Goal: Transaction & Acquisition: Purchase product/service

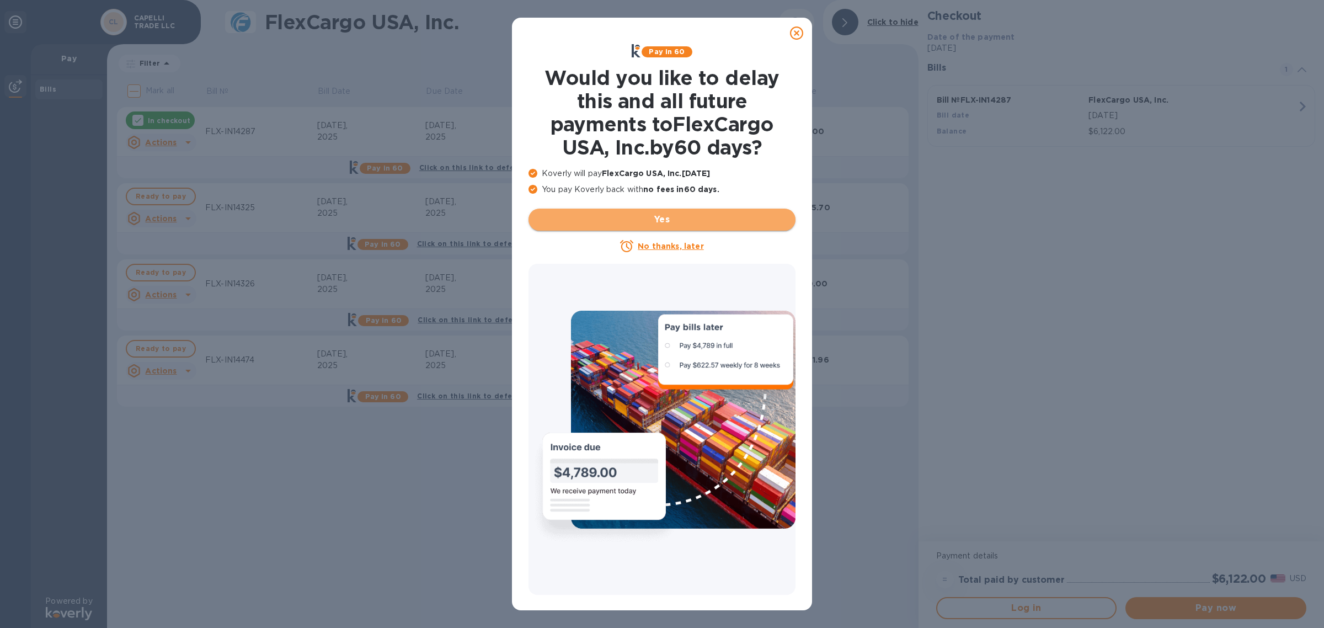
click at [672, 224] on span "Yes" at bounding box center [661, 219] width 249 height 13
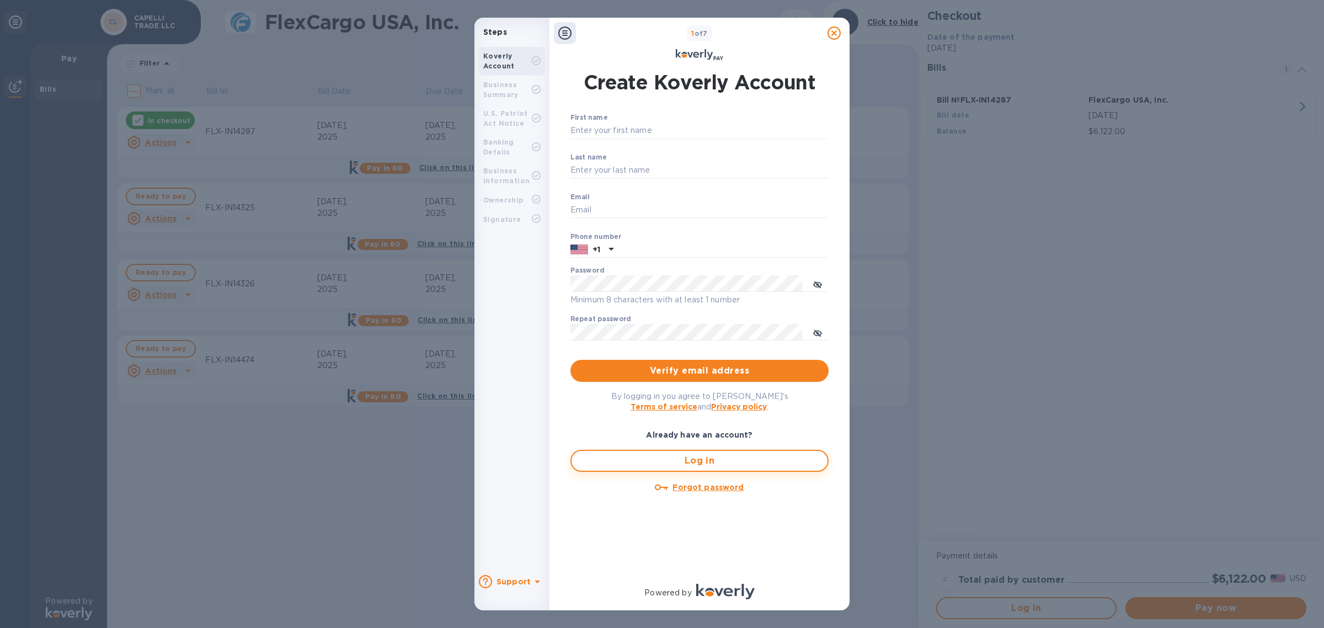
click at [666, 465] on span "Log in" at bounding box center [699, 460] width 238 height 13
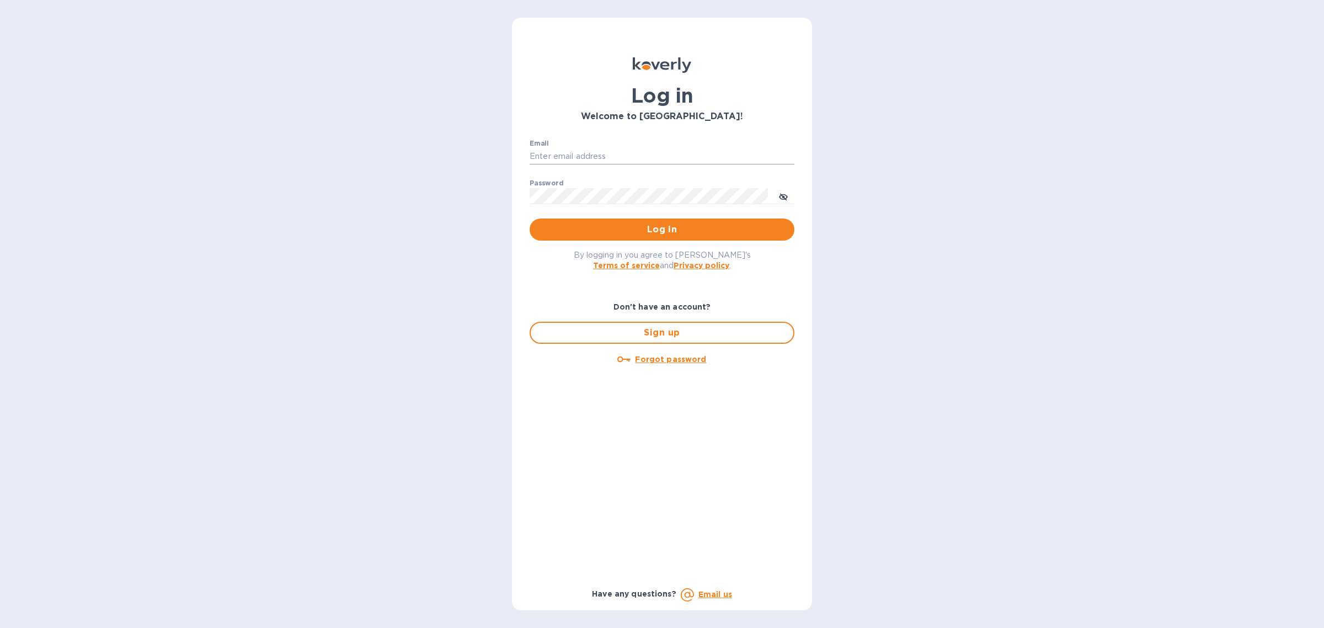
click at [632, 160] on input "Email" at bounding box center [662, 156] width 265 height 17
type input "alyssa@straightaheadbeauty.com"
click at [530, 218] on button "Log in" at bounding box center [662, 229] width 265 height 22
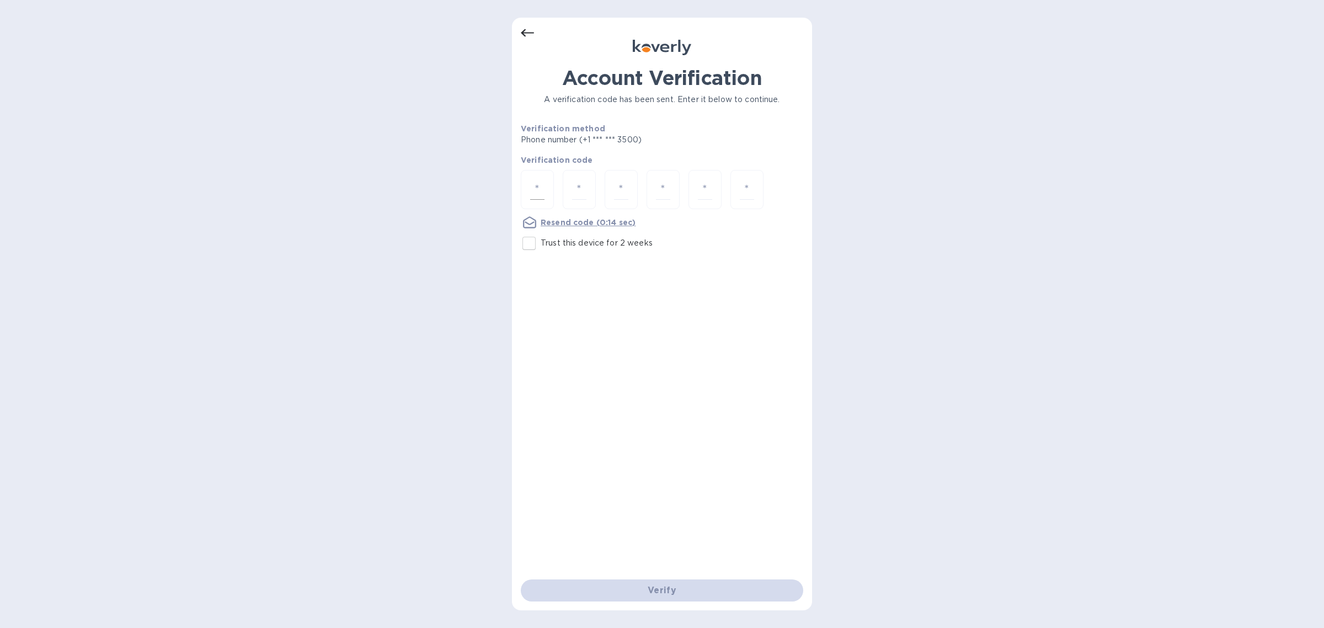
click at [545, 191] on div at bounding box center [537, 189] width 33 height 39
type input "6"
type input "8"
type input "2"
type input "4"
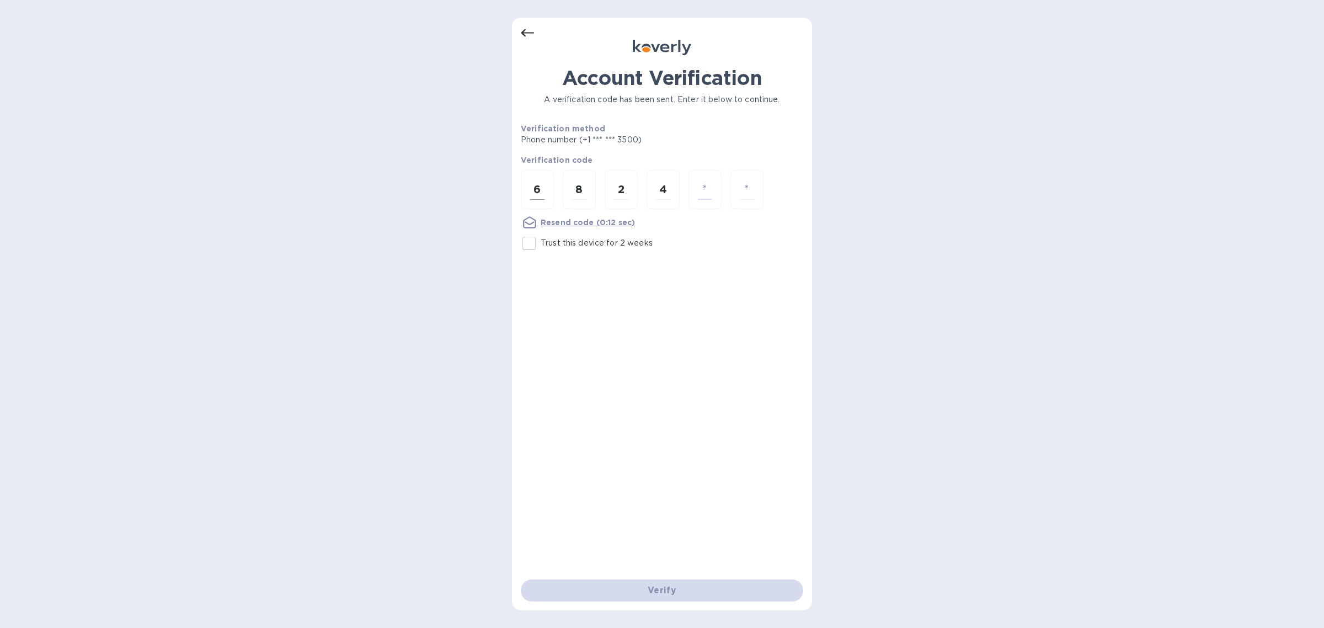
type input "3"
type input "9"
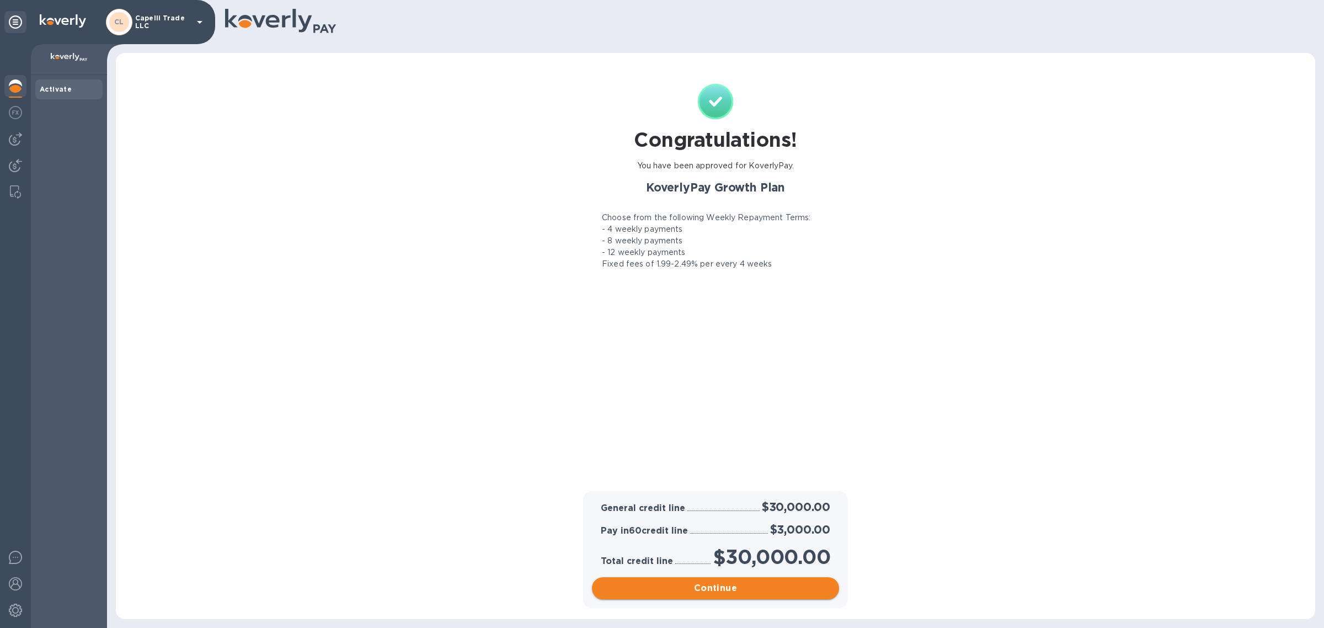
click at [731, 586] on span "Continue" at bounding box center [715, 587] width 229 height 13
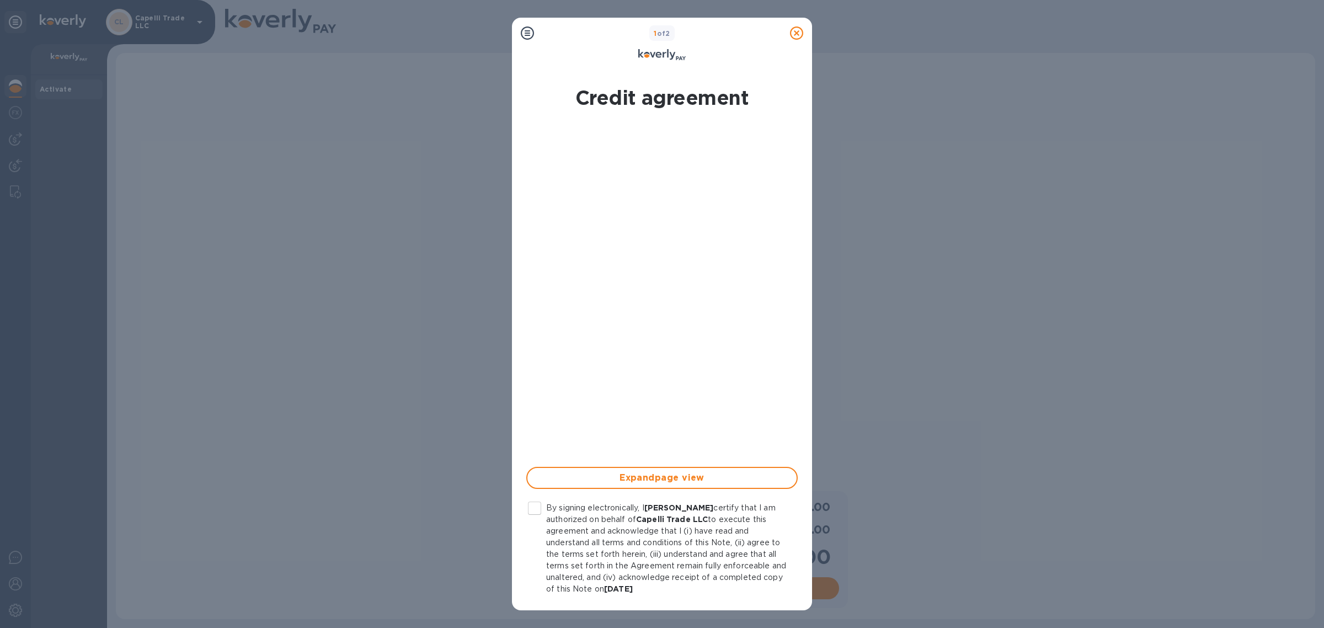
click at [803, 38] on div at bounding box center [796, 33] width 22 height 22
click at [797, 31] on icon at bounding box center [796, 32] width 13 height 13
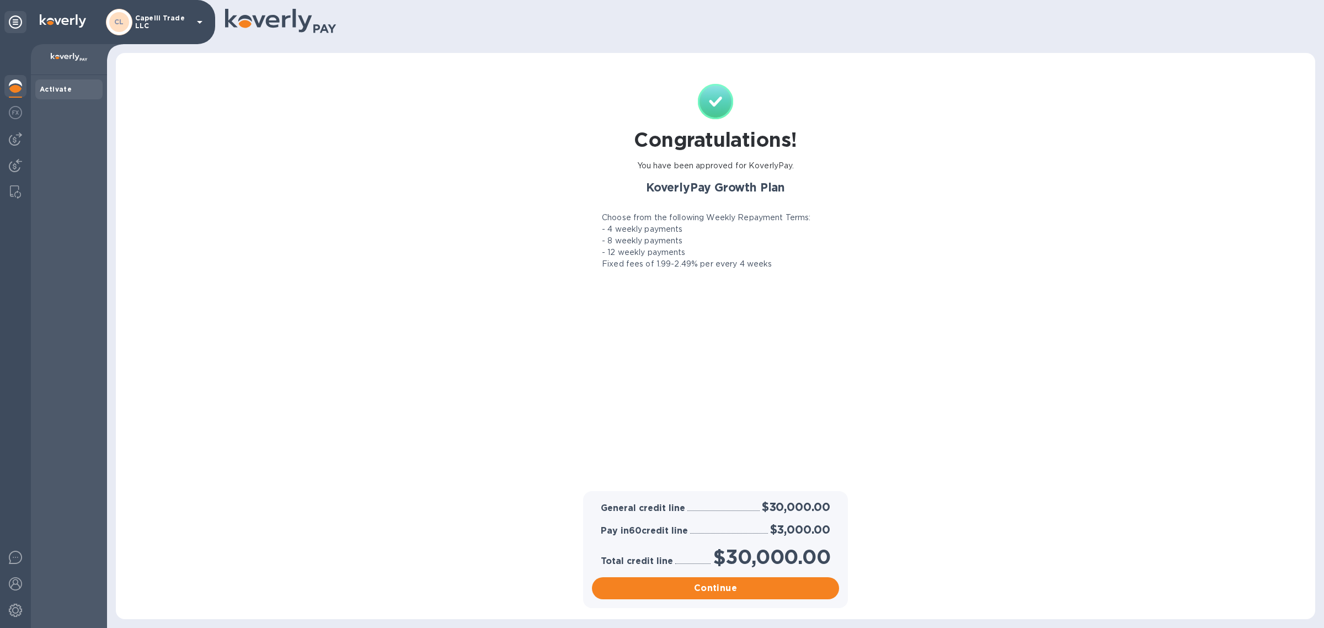
drag, startPoint x: 26, startPoint y: 126, endPoint x: 1024, endPoint y: 49, distance: 1001.4
click at [986, 54] on div "CL Capelli Trade LLC Activate Congratulations! You have been approved for Kover…" at bounding box center [662, 314] width 1324 height 628
click at [803, 586] on span "Continue" at bounding box center [715, 587] width 229 height 13
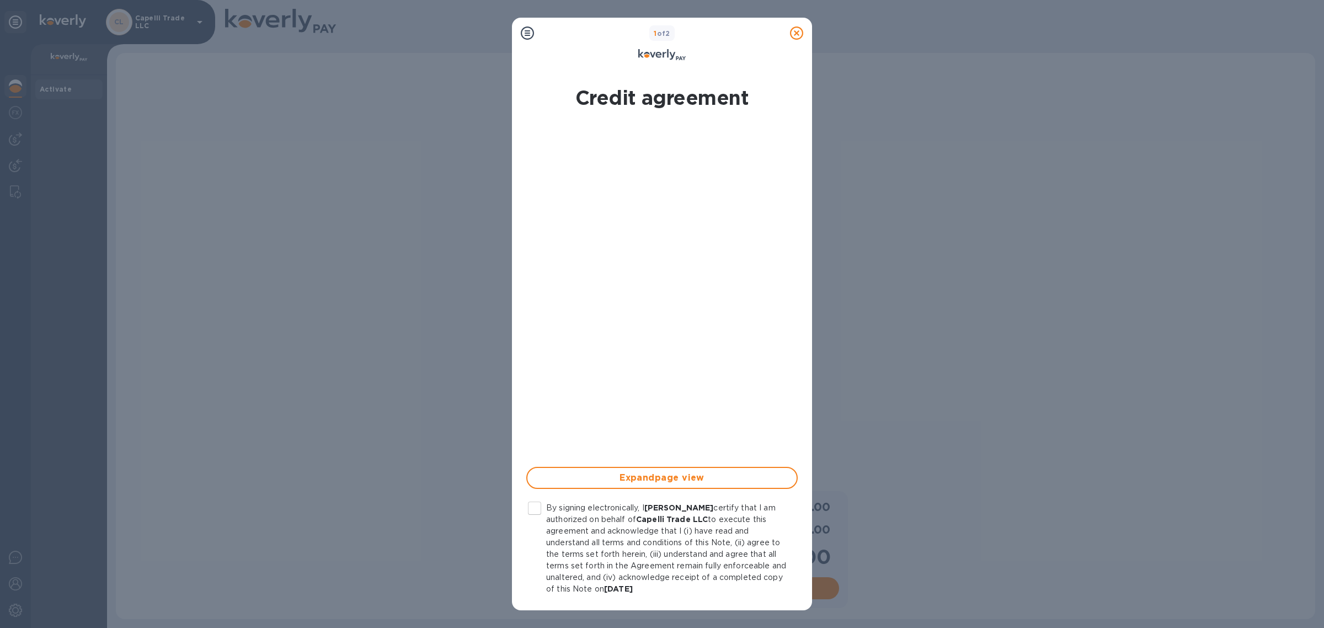
click at [536, 509] on input "By signing electronically, I Tal Gilboa certify that I am authorized on behalf …" at bounding box center [534, 507] width 23 height 23
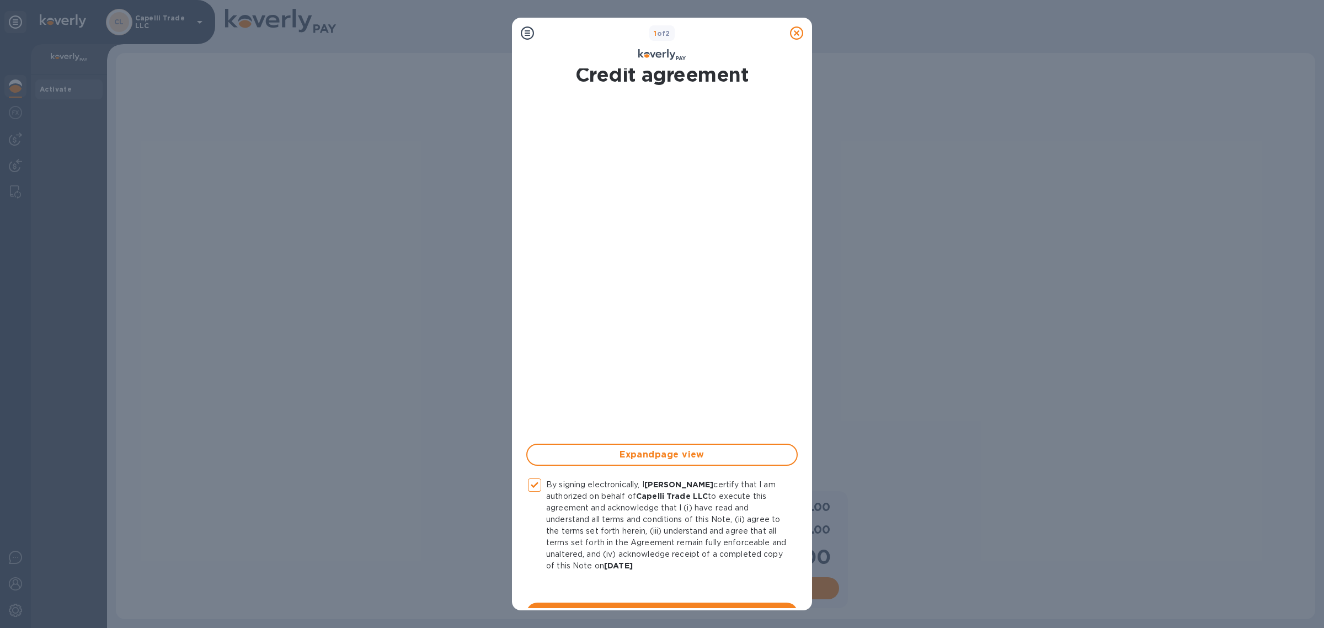
scroll to position [45, 0]
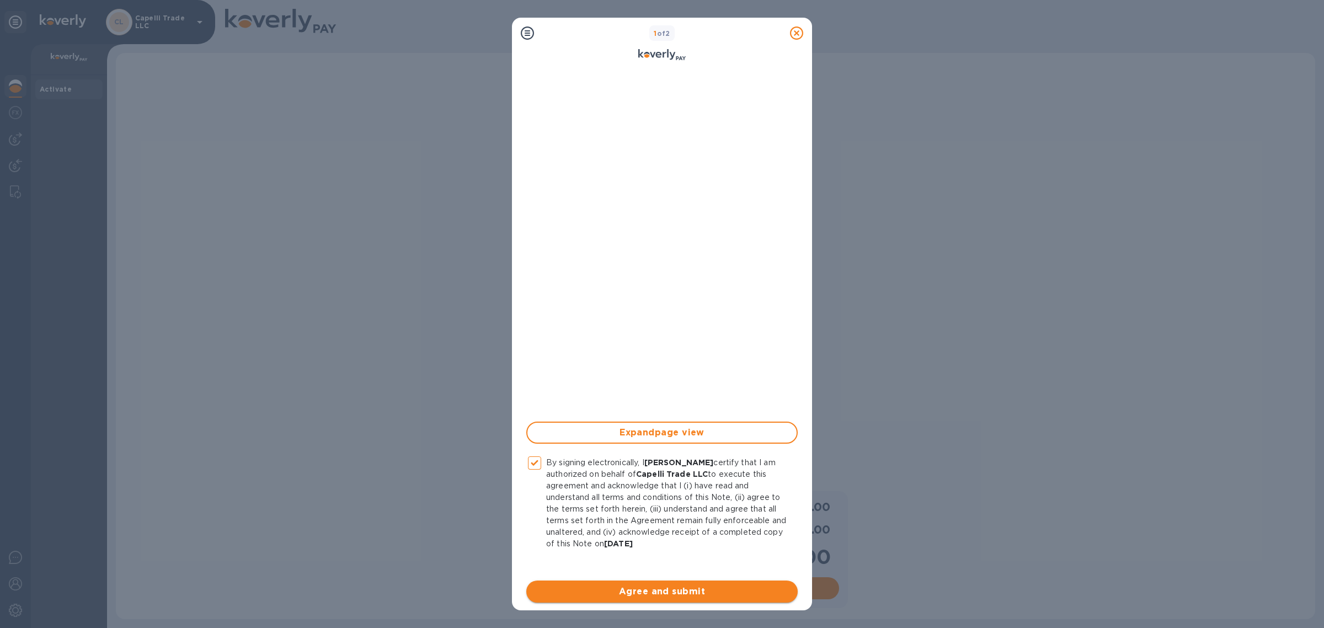
click at [721, 586] on span "Agree and submit" at bounding box center [662, 591] width 254 height 13
checkbox input "false"
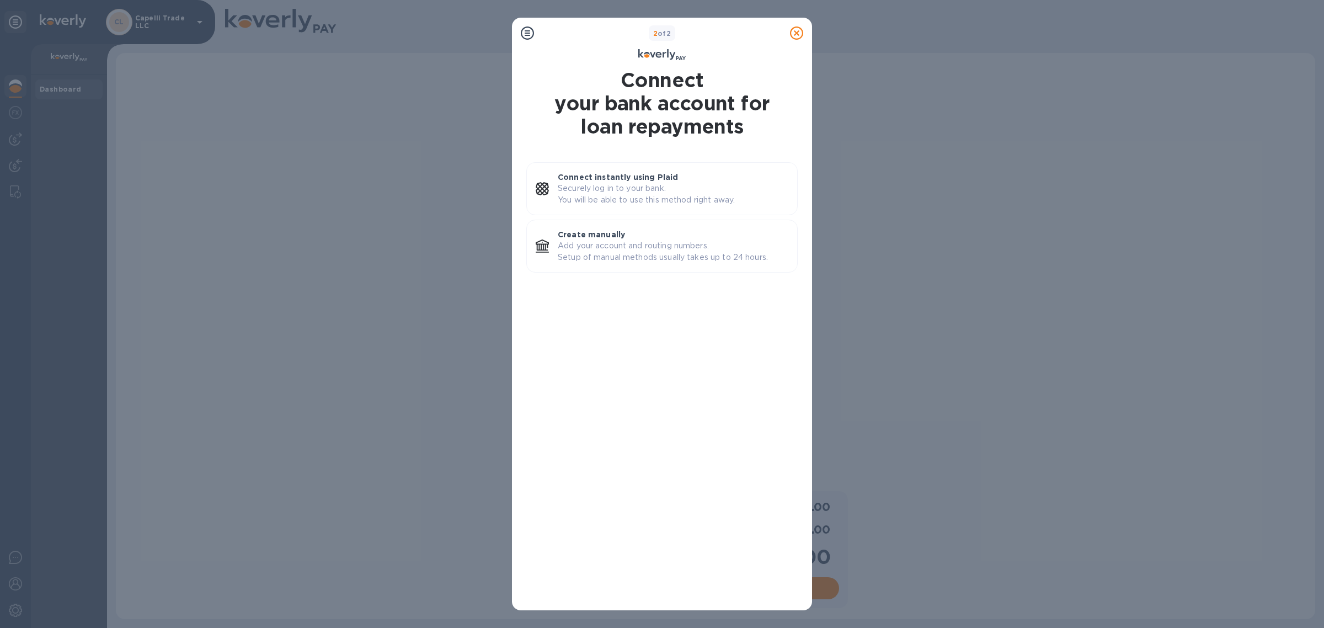
scroll to position [0, 0]
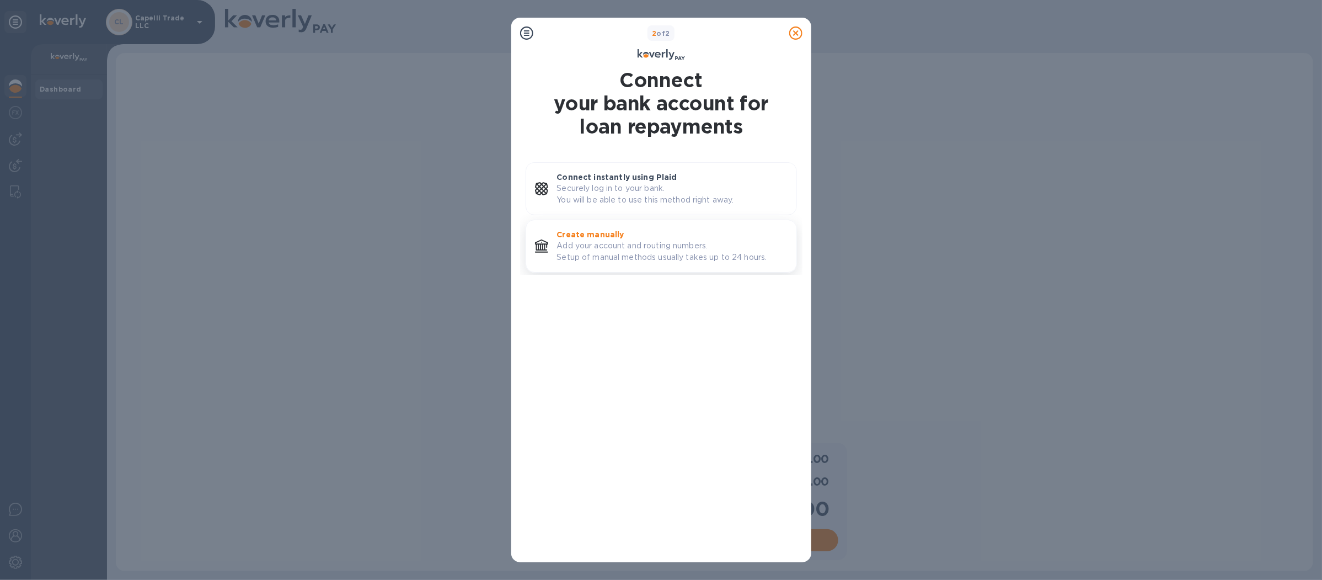
click at [702, 266] on div "Create manually Add your account and routing numbers. Setup of manual methods u…" at bounding box center [672, 245] width 239 height 43
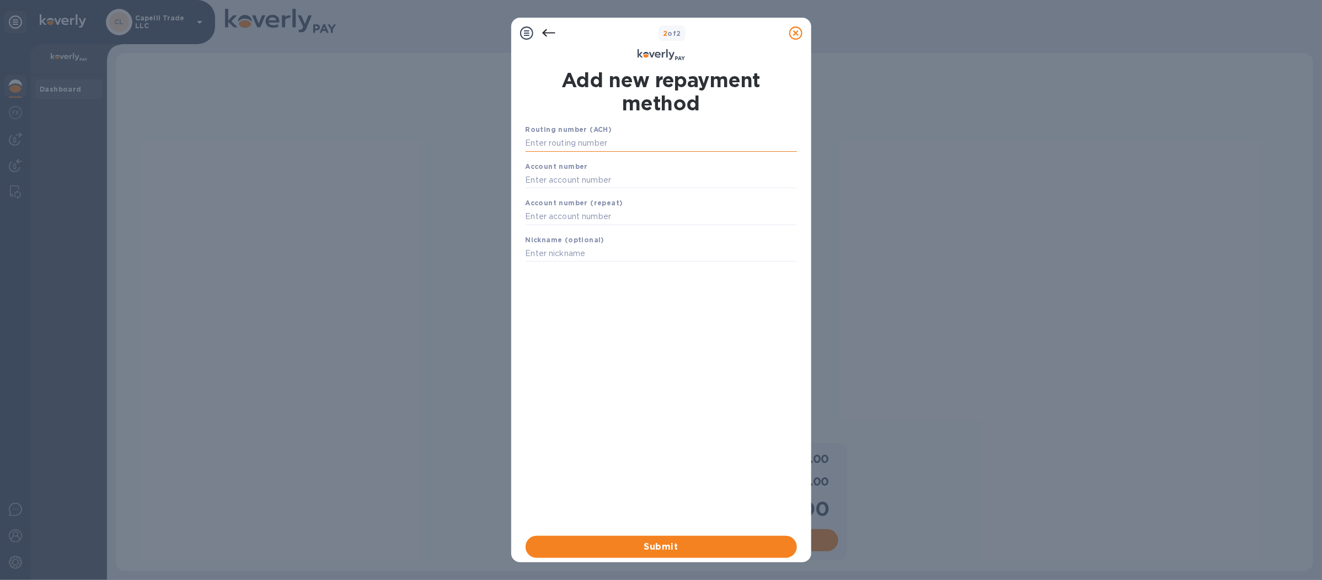
click at [576, 147] on input "text" at bounding box center [661, 143] width 271 height 17
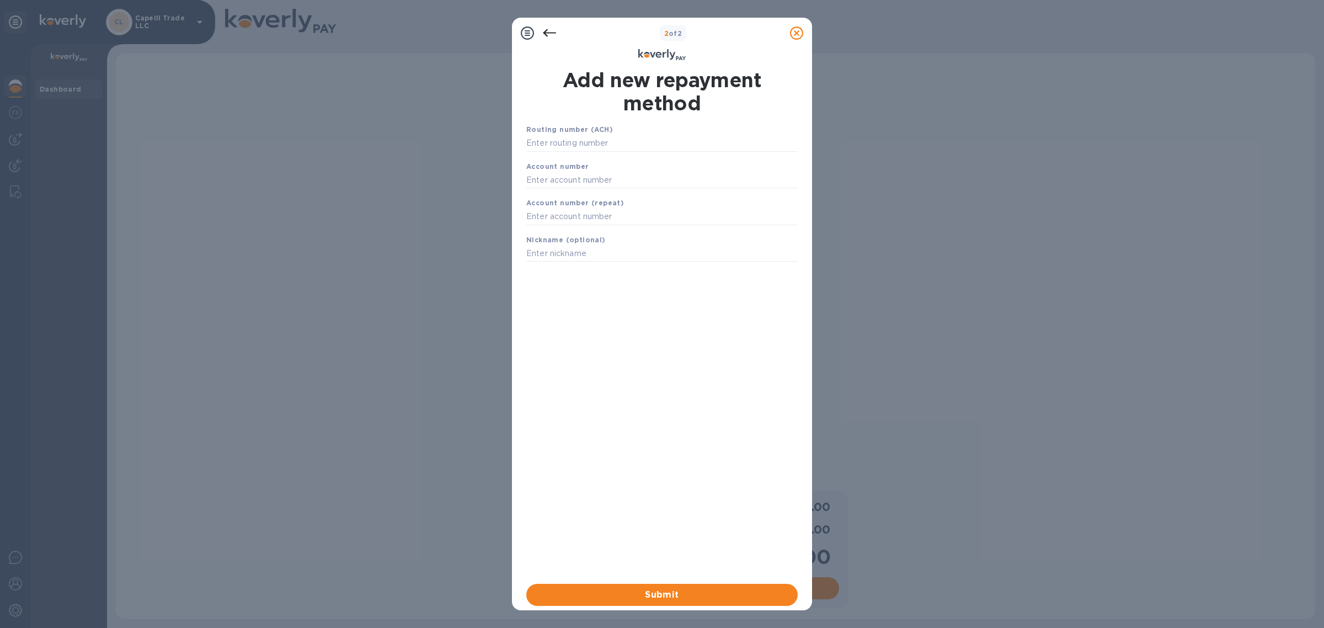
click at [615, 134] on div "Routing number (ACH)" at bounding box center [662, 137] width 280 height 37
click at [616, 134] on div "Routing number (ACH)" at bounding box center [662, 137] width 280 height 37
click at [612, 145] on input "text" at bounding box center [661, 143] width 271 height 17
type input "066011392"
click at [639, 192] on input "text" at bounding box center [661, 193] width 271 height 17
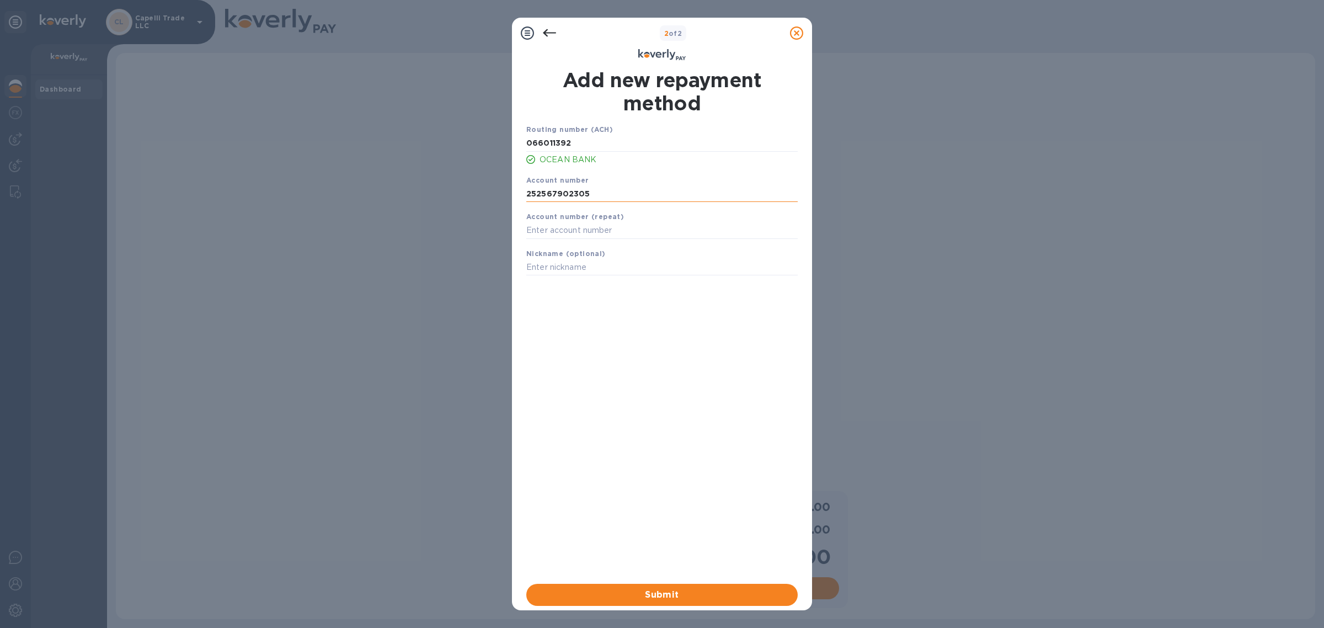
type input "252567902305"
click at [657, 263] on input "text" at bounding box center [661, 267] width 271 height 17
type input "Capelli"
click at [702, 596] on span "Submit" at bounding box center [662, 594] width 254 height 13
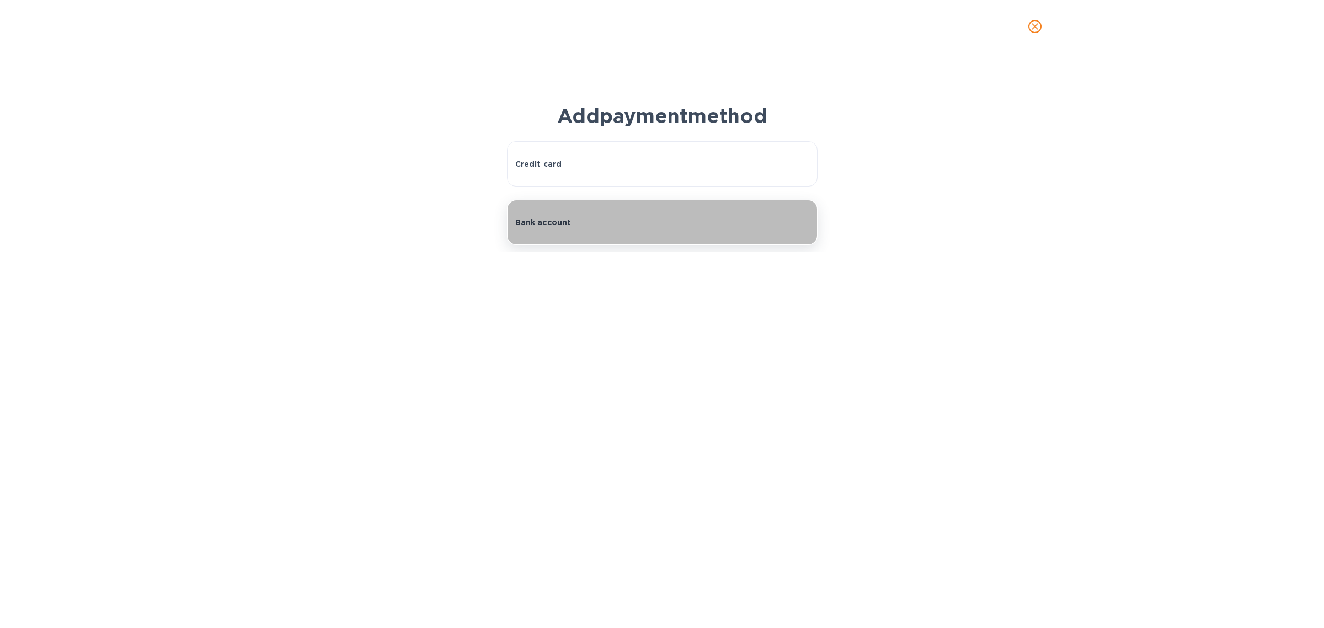
click at [587, 243] on button "Bank account" at bounding box center [662, 222] width 311 height 45
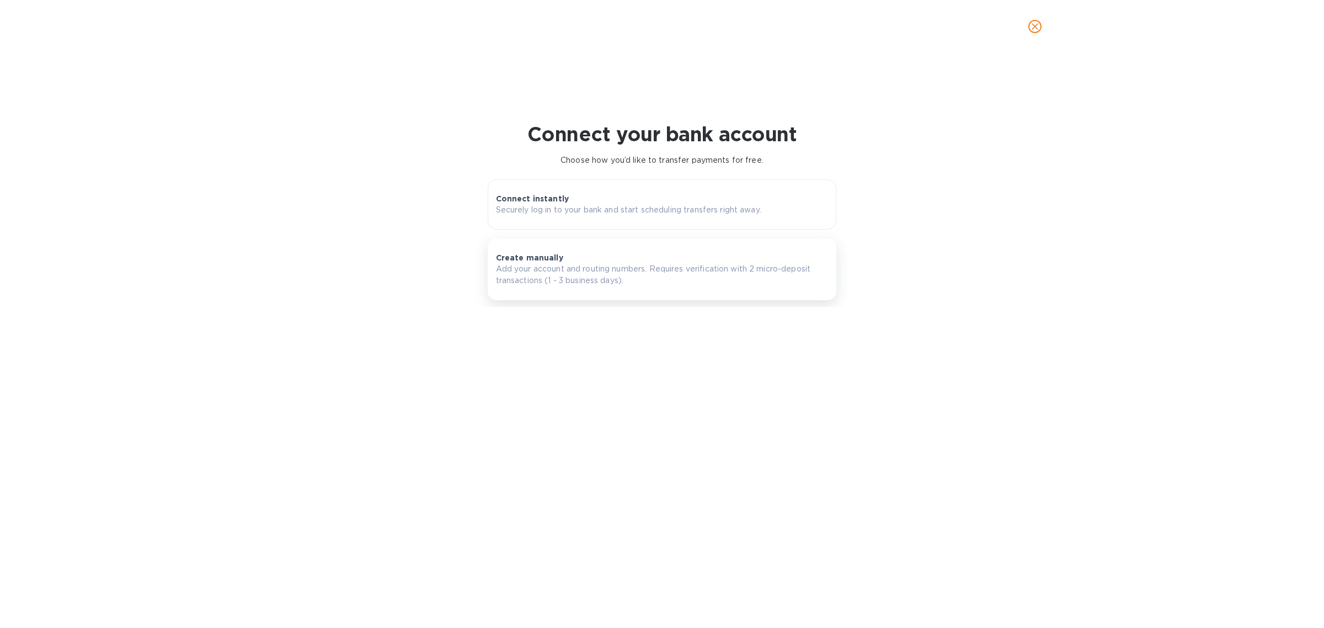
click at [604, 269] on p "Add your account and routing numbers. Requires verification with 2 micro-deposi…" at bounding box center [662, 274] width 333 height 23
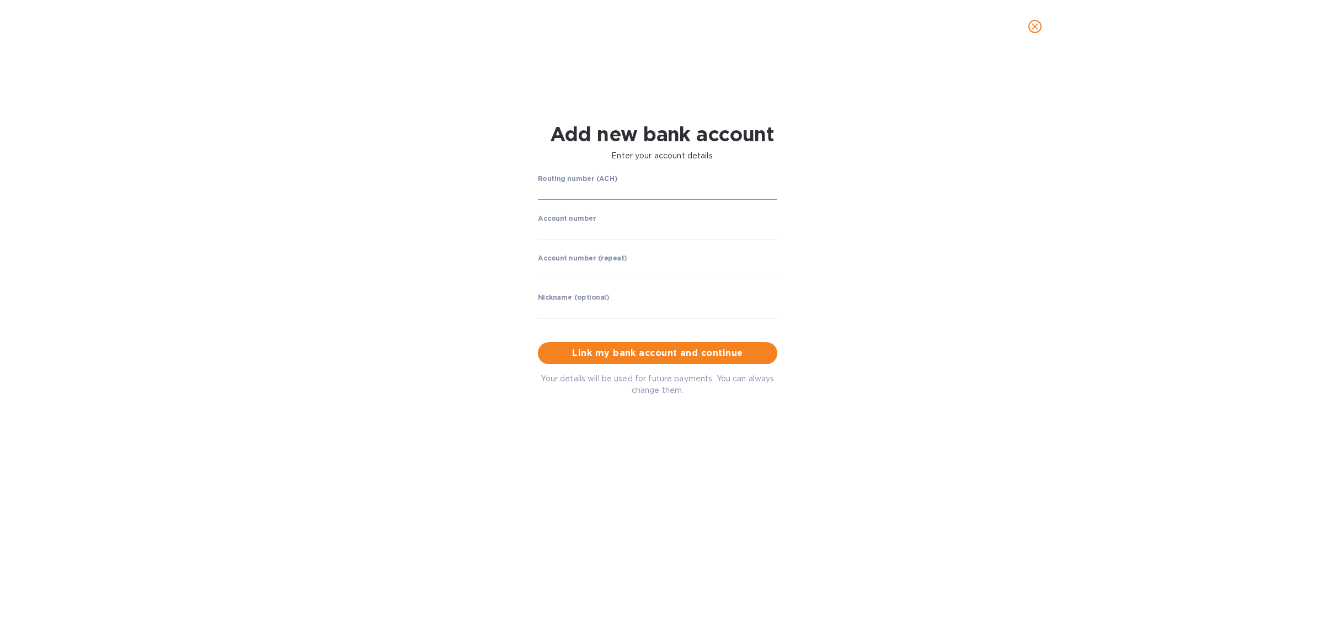
click at [635, 186] on input "string" at bounding box center [657, 192] width 239 height 17
type input "066011392"
drag, startPoint x: 639, startPoint y: 226, endPoint x: 638, endPoint y: 232, distance: 6.1
click at [638, 232] on input "string" at bounding box center [657, 230] width 239 height 17
type input "252567902305"
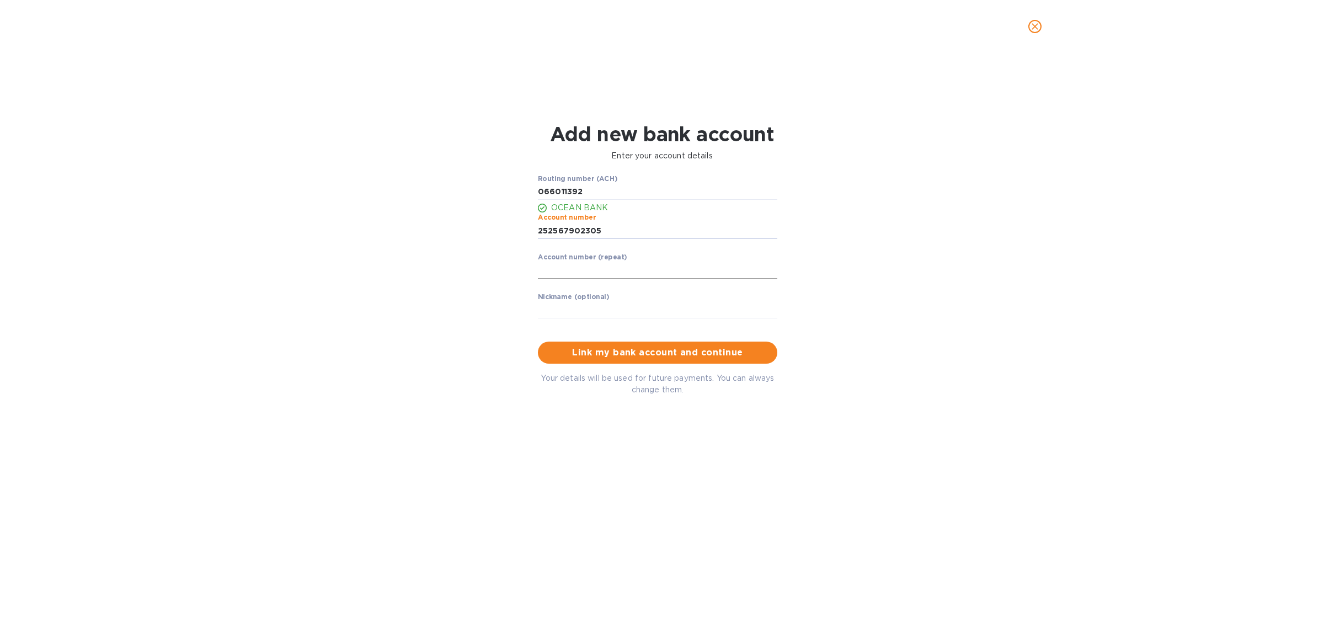
click at [641, 265] on input "string" at bounding box center [657, 270] width 239 height 17
type input "252567902305"
click at [617, 307] on input "text" at bounding box center [657, 310] width 239 height 17
type input "Capellli"
click at [655, 354] on span "Link my bank account and continue" at bounding box center [658, 352] width 222 height 13
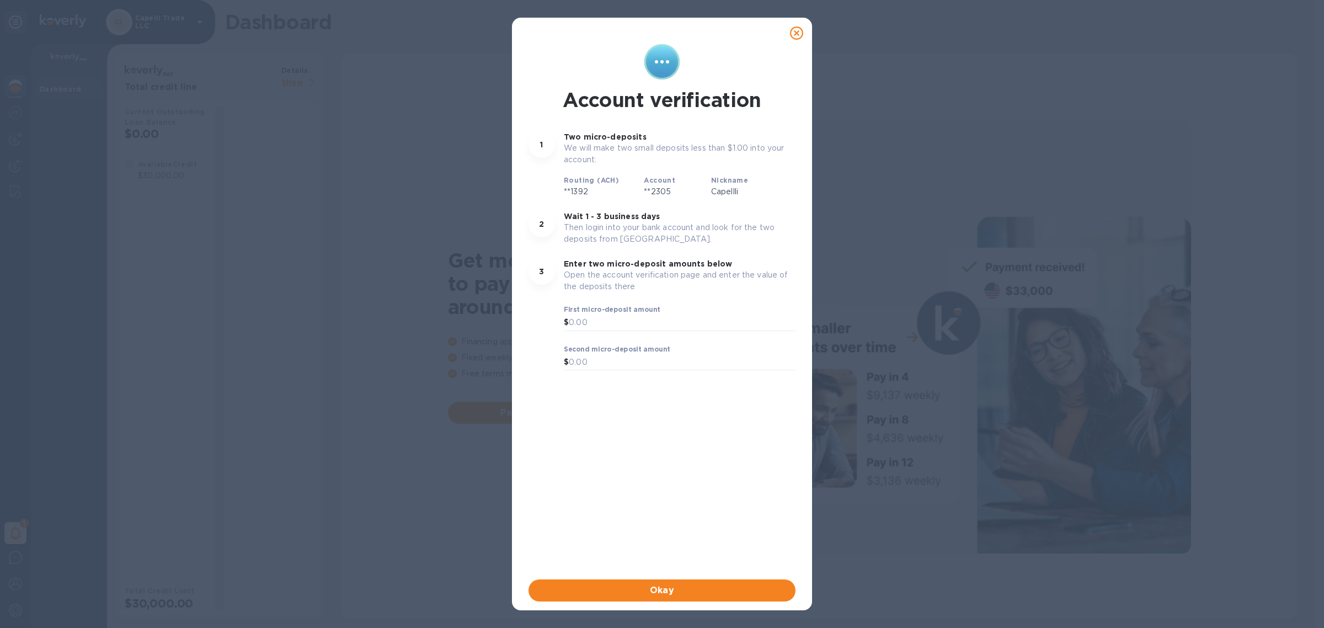
radio input "false"
click at [670, 597] on span "Okay" at bounding box center [661, 590] width 249 height 13
click at [677, 320] on input "text" at bounding box center [682, 322] width 227 height 17
click at [801, 28] on icon at bounding box center [796, 32] width 13 height 13
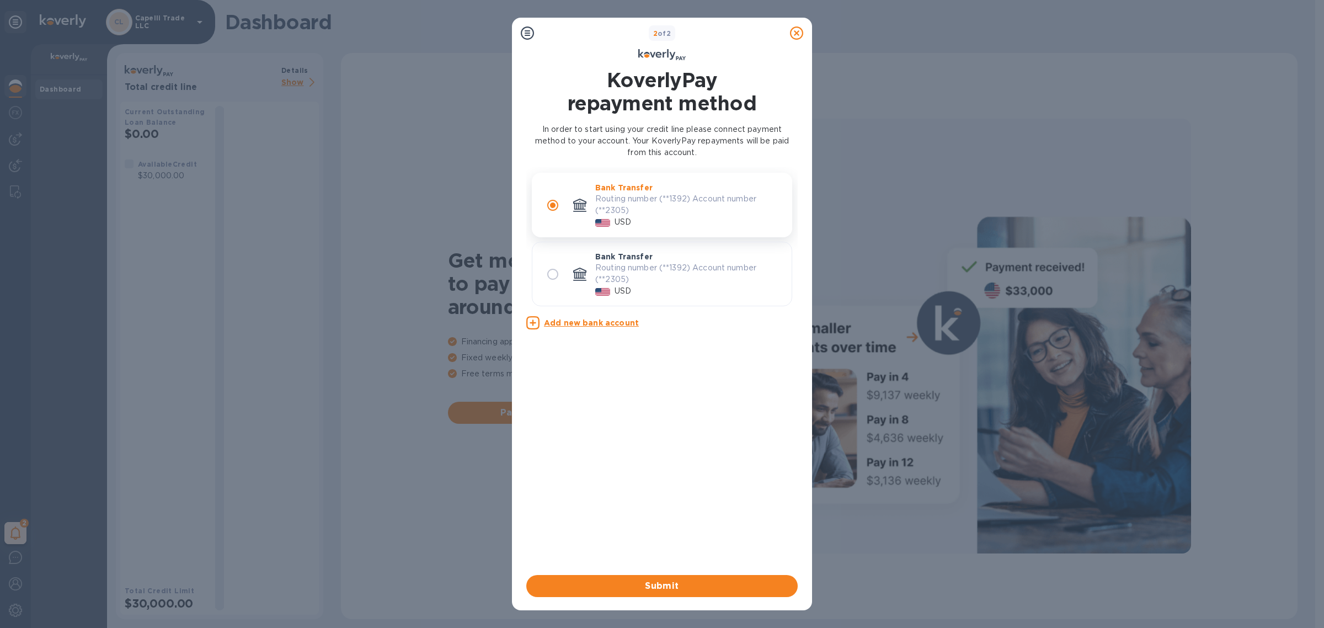
click at [794, 31] on icon at bounding box center [796, 32] width 13 height 13
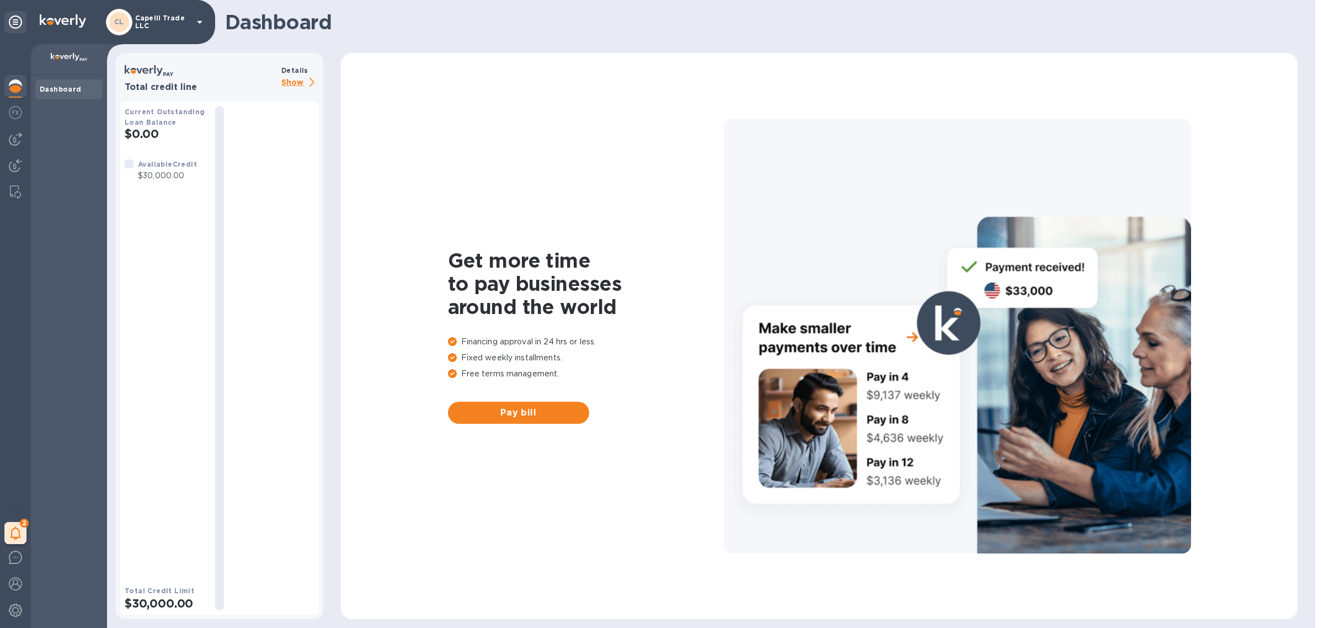
click at [304, 85] on p "Show" at bounding box center [300, 83] width 38 height 14
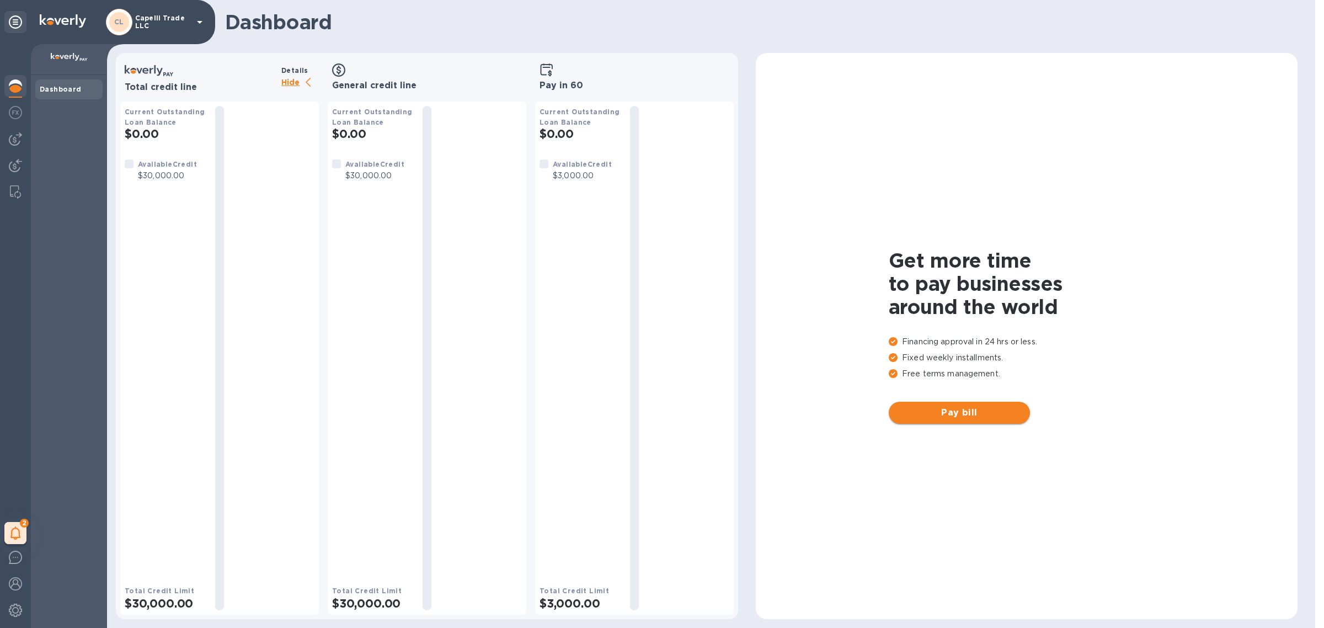
click at [974, 411] on span "Pay bill" at bounding box center [959, 412] width 124 height 13
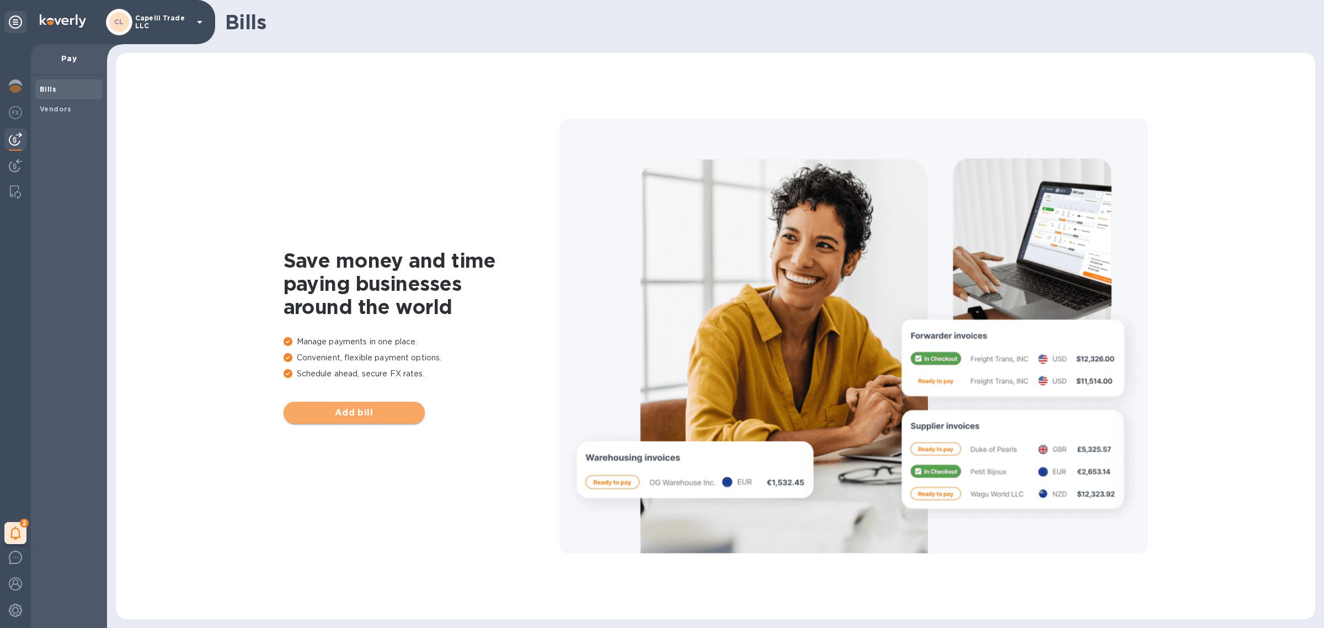
click at [376, 411] on span "Add bill" at bounding box center [354, 412] width 124 height 13
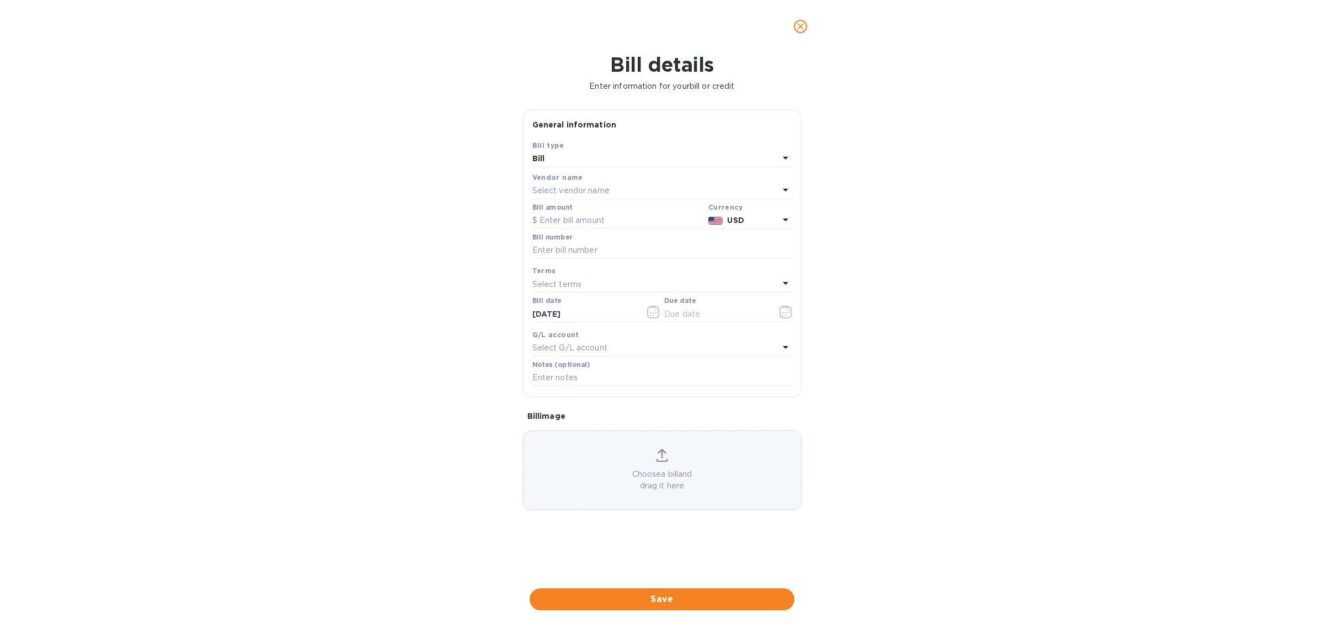
click at [677, 180] on div "Vendor name" at bounding box center [662, 178] width 260 height 12
click at [666, 191] on div "Select vendor name" at bounding box center [655, 190] width 247 height 15
click at [574, 218] on input "text" at bounding box center [663, 221] width 195 height 17
click at [617, 222] on input "text" at bounding box center [663, 221] width 195 height 17
type input "Flexcargo"
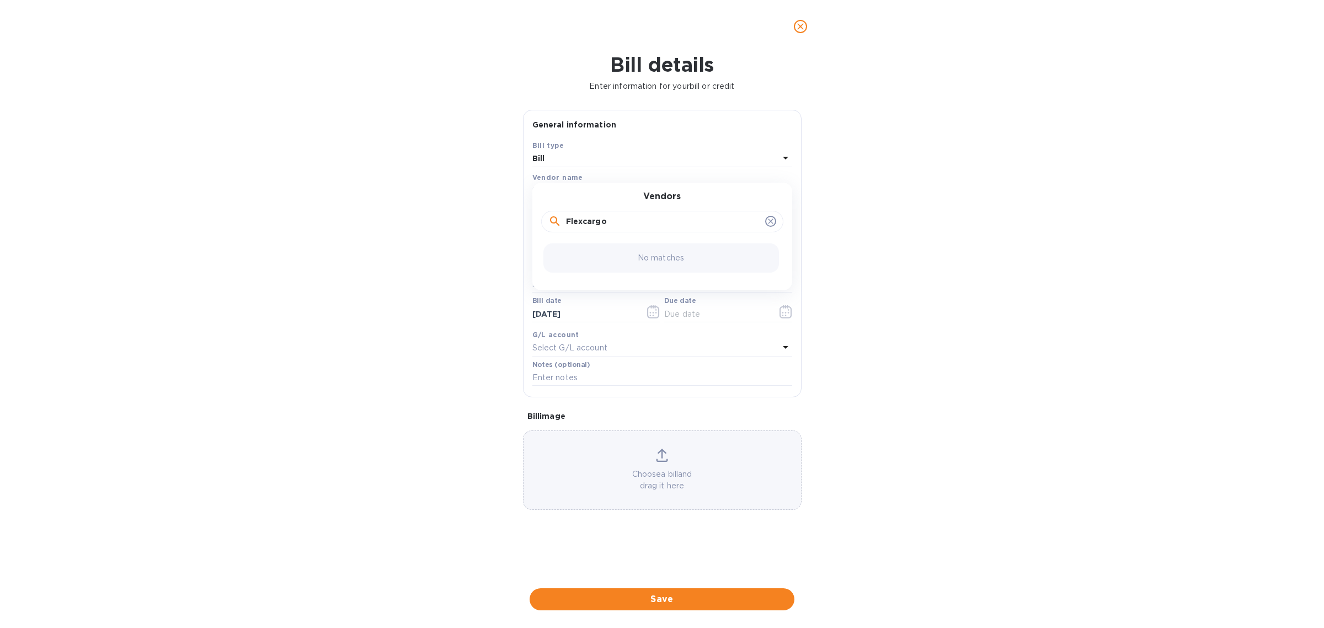
click button "Save" at bounding box center [0, 0] width 0 height 0
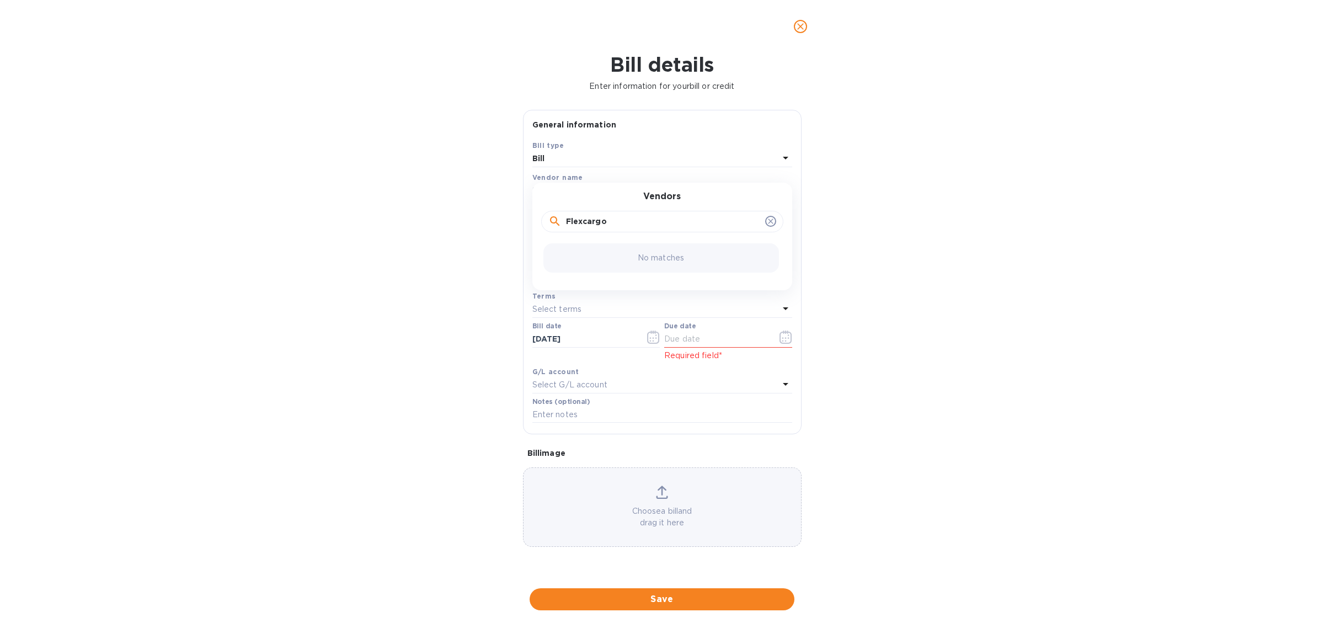
click at [772, 218] on icon at bounding box center [770, 221] width 9 height 9
click at [783, 158] on icon at bounding box center [785, 157] width 13 height 13
click at [783, 158] on div "Bill type Bill Credit" at bounding box center [662, 192] width 260 height 82
click at [578, 183] on p "Bill" at bounding box center [657, 185] width 233 height 12
click at [646, 185] on div "Select vendor name" at bounding box center [655, 190] width 247 height 15
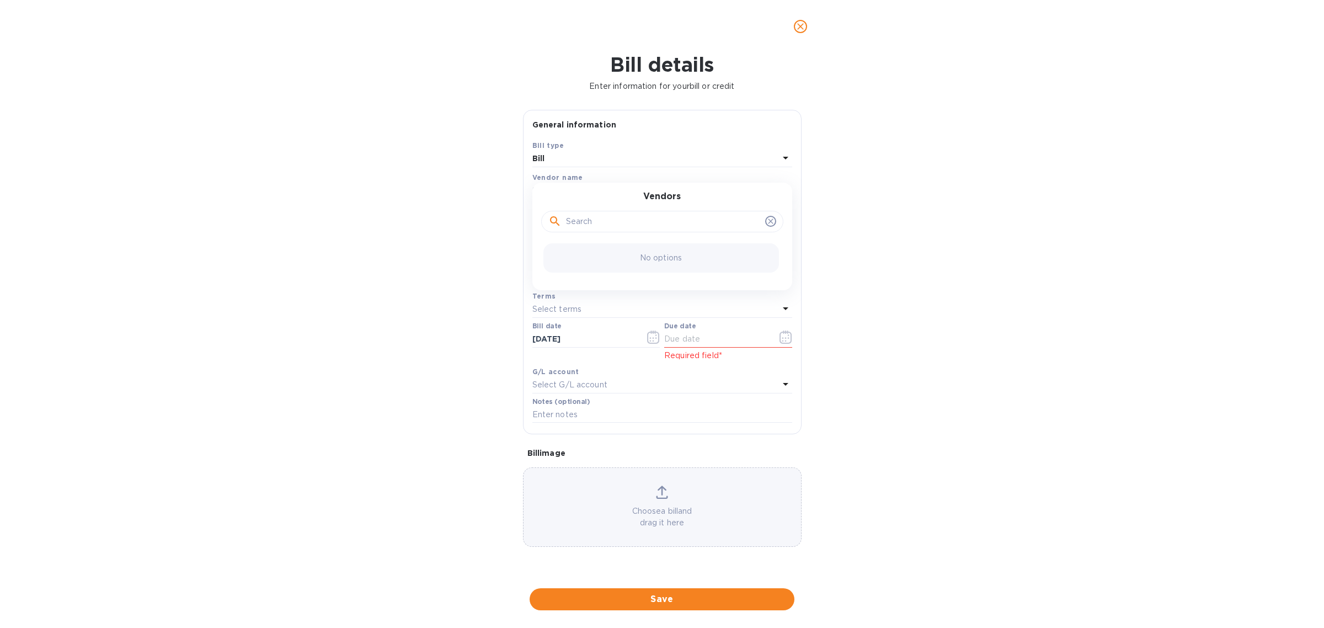
click at [669, 222] on input "text" at bounding box center [663, 221] width 195 height 17
paste input "FlexCargo [GEOGRAPHIC_DATA],"
type input "FlexCargo [GEOGRAPHIC_DATA],"
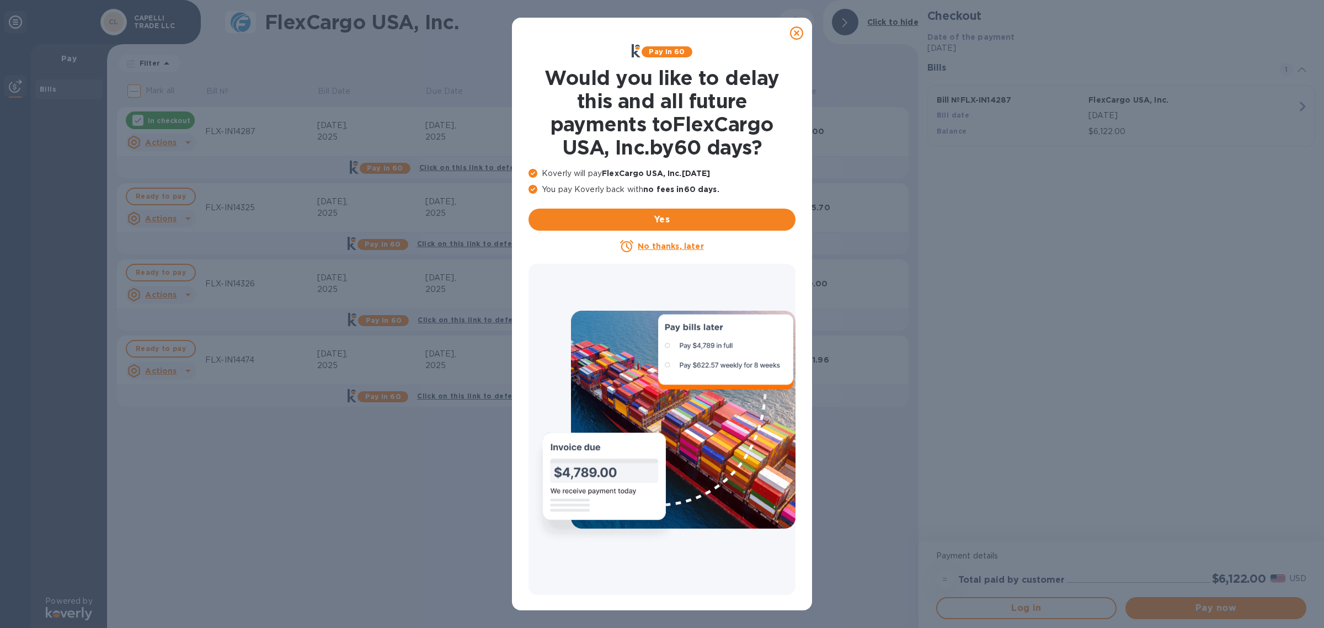
click at [801, 29] on icon at bounding box center [796, 32] width 13 height 13
click at [689, 244] on u "No thanks, later" at bounding box center [671, 246] width 66 height 9
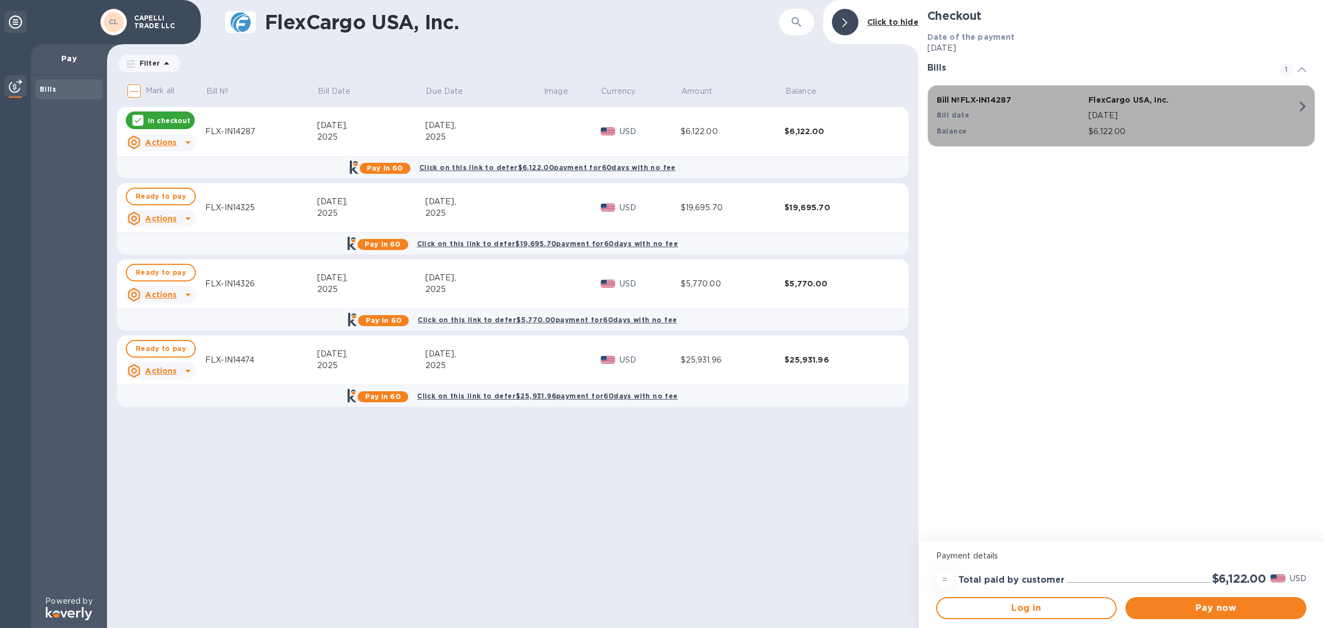
click at [1162, 103] on p "FlexCargo USA, Inc." at bounding box center [1162, 99] width 148 height 11
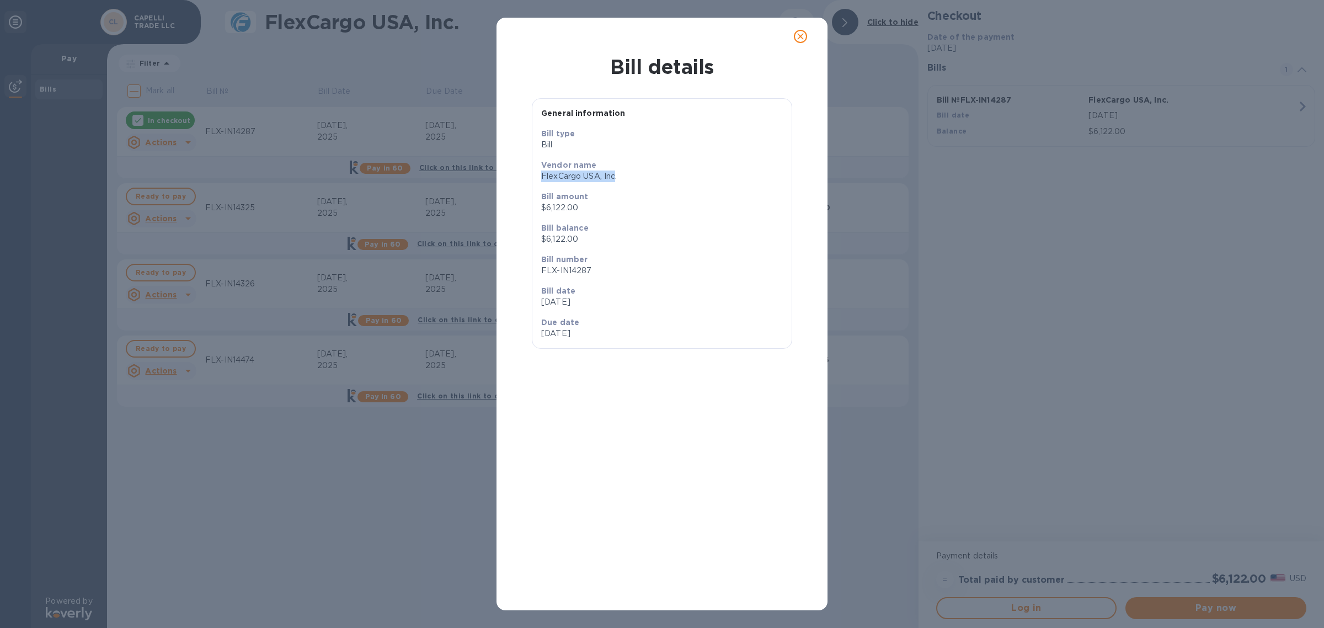
drag, startPoint x: 616, startPoint y: 172, endPoint x: 527, endPoint y: 172, distance: 88.8
click at [527, 172] on div "General information Bill type Bill Vendor name FlexCargo USA, Inc. Bill amount …" at bounding box center [661, 336] width 313 height 516
copy p "FlexCargo USA, Inc"
click at [801, 37] on icon "close" at bounding box center [800, 36] width 11 height 11
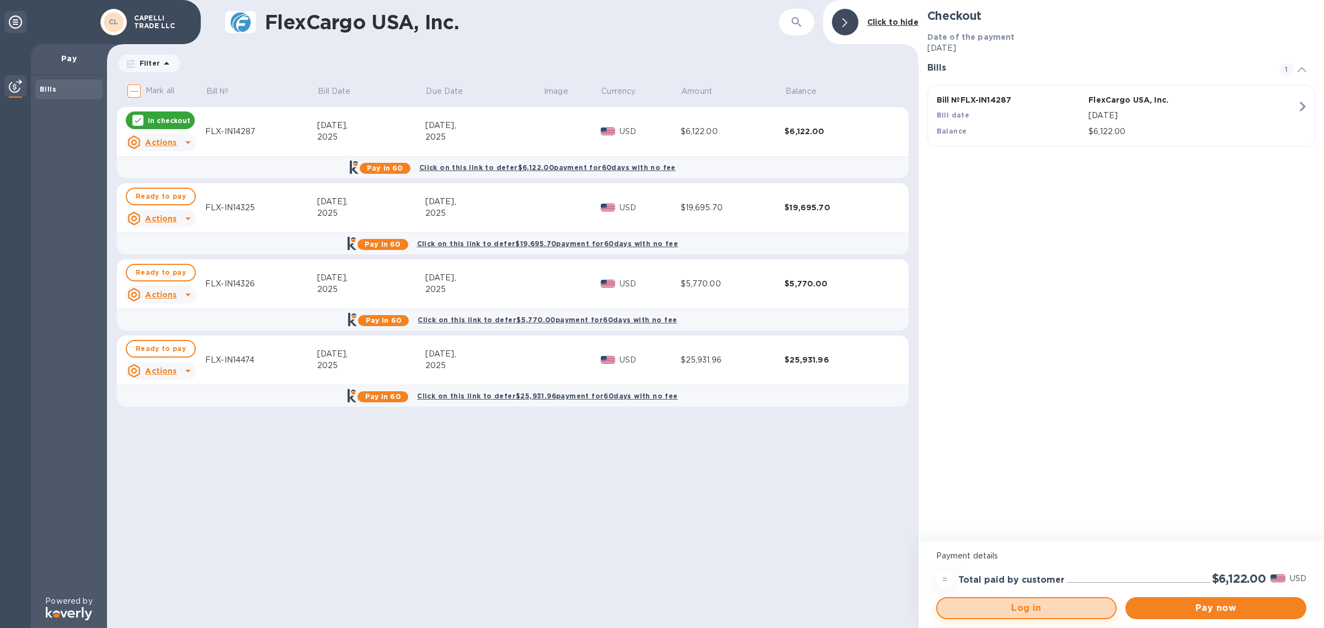
click at [1057, 618] on button "Log in" at bounding box center [1026, 608] width 181 height 22
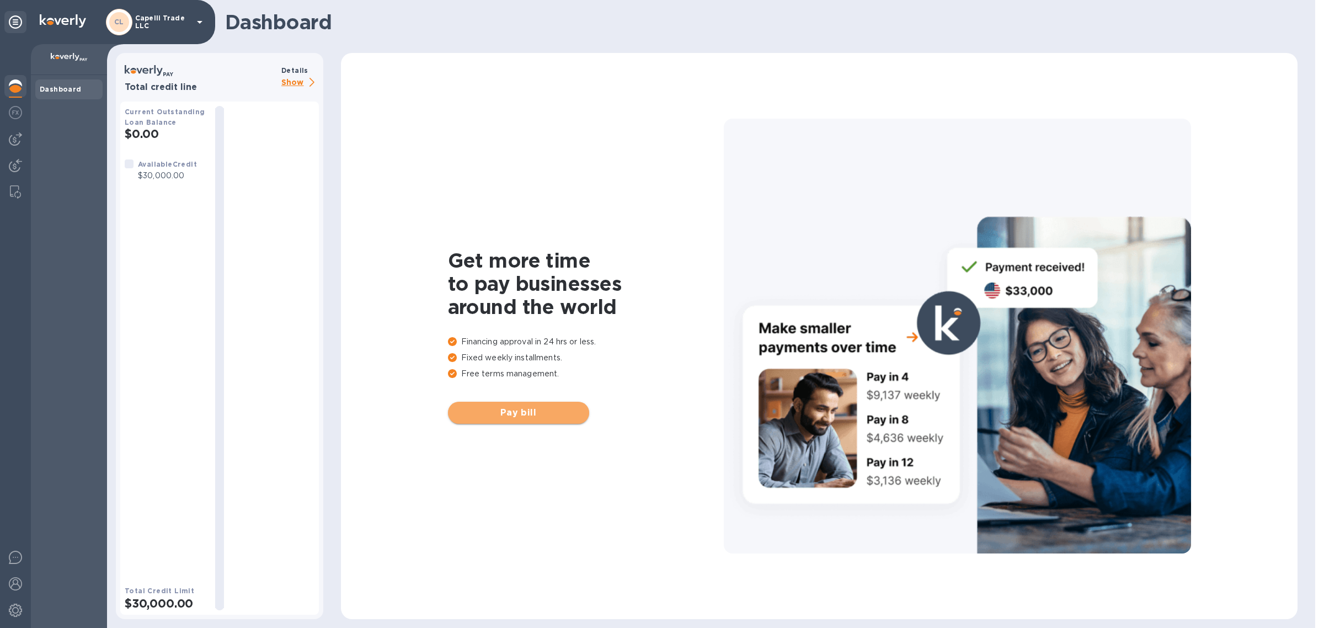
click at [524, 414] on span "Pay bill" at bounding box center [519, 412] width 124 height 13
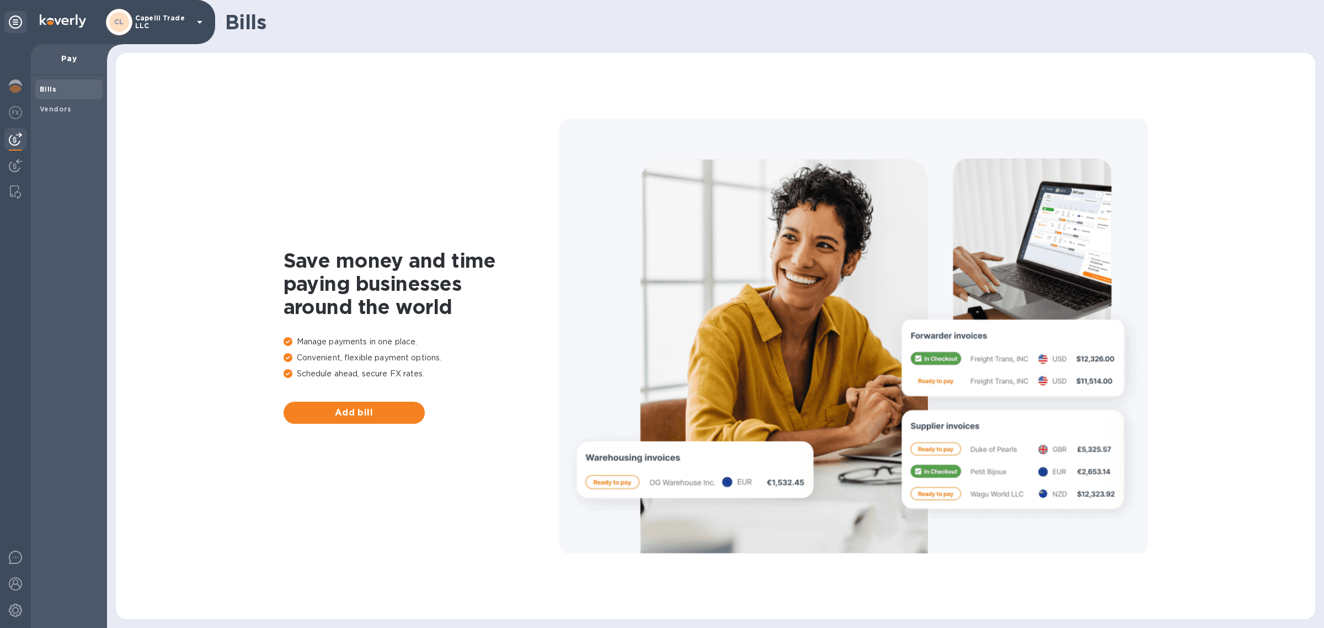
click at [29, 100] on div at bounding box center [15, 336] width 31 height 584
click at [51, 109] on b "Vendors" at bounding box center [56, 109] width 32 height 8
click at [359, 404] on button "Add vendor" at bounding box center [354, 413] width 141 height 22
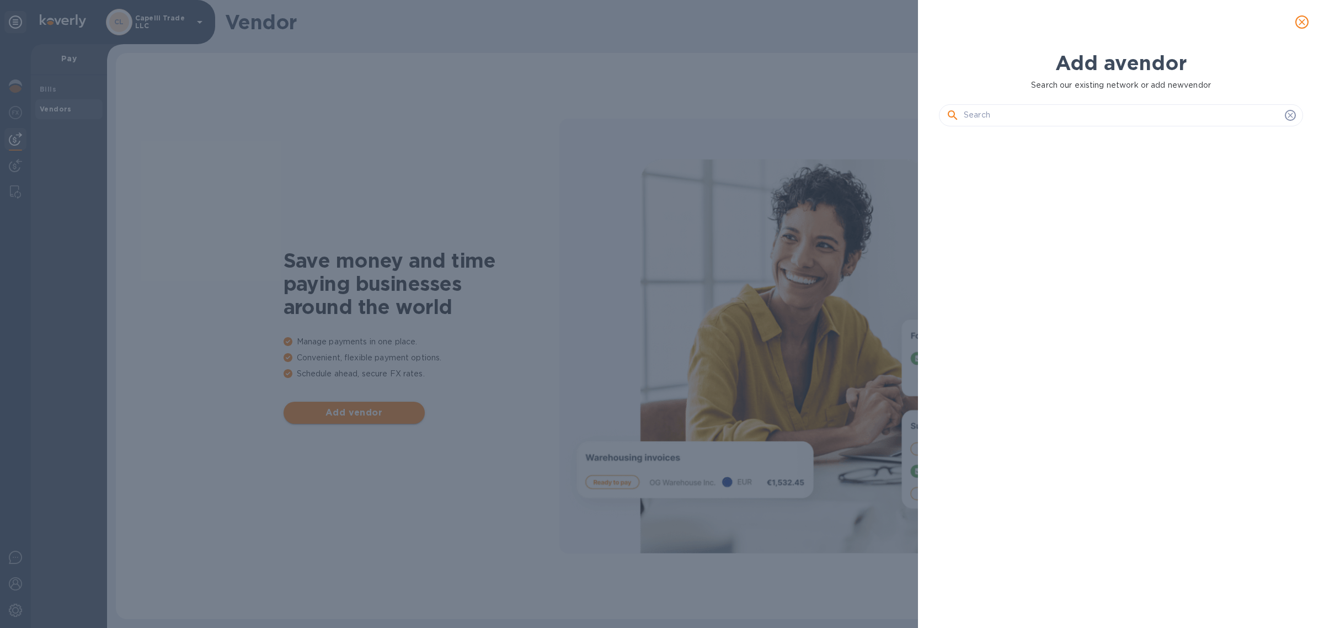
scroll to position [453, 368]
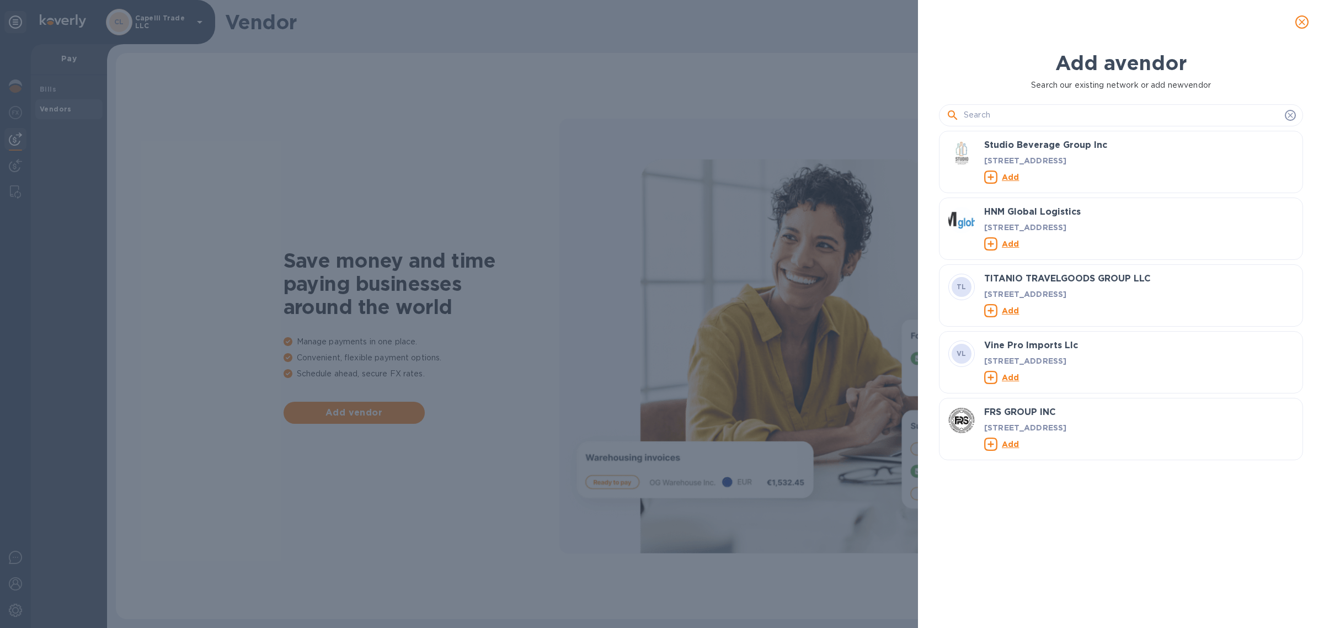
click at [1049, 116] on input "text" at bounding box center [1122, 115] width 317 height 17
paste input "FlexCargo USA, Inc"
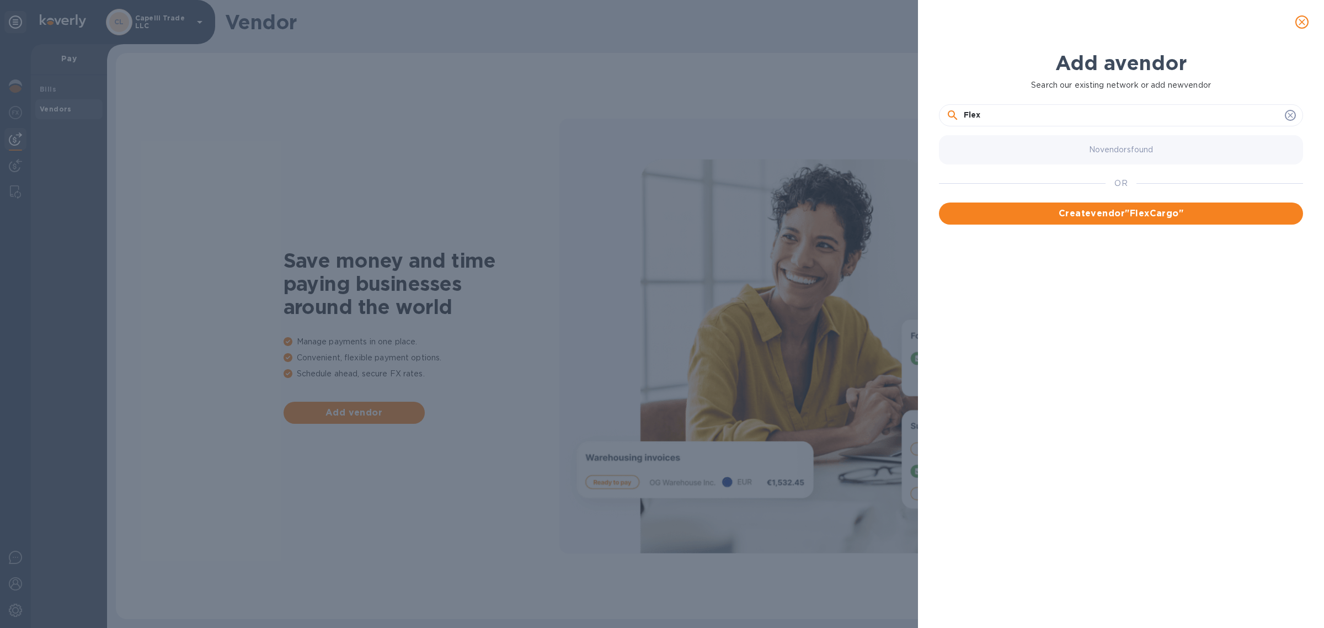
type input "Flex"
click at [1308, 20] on button "close" at bounding box center [1302, 22] width 26 height 26
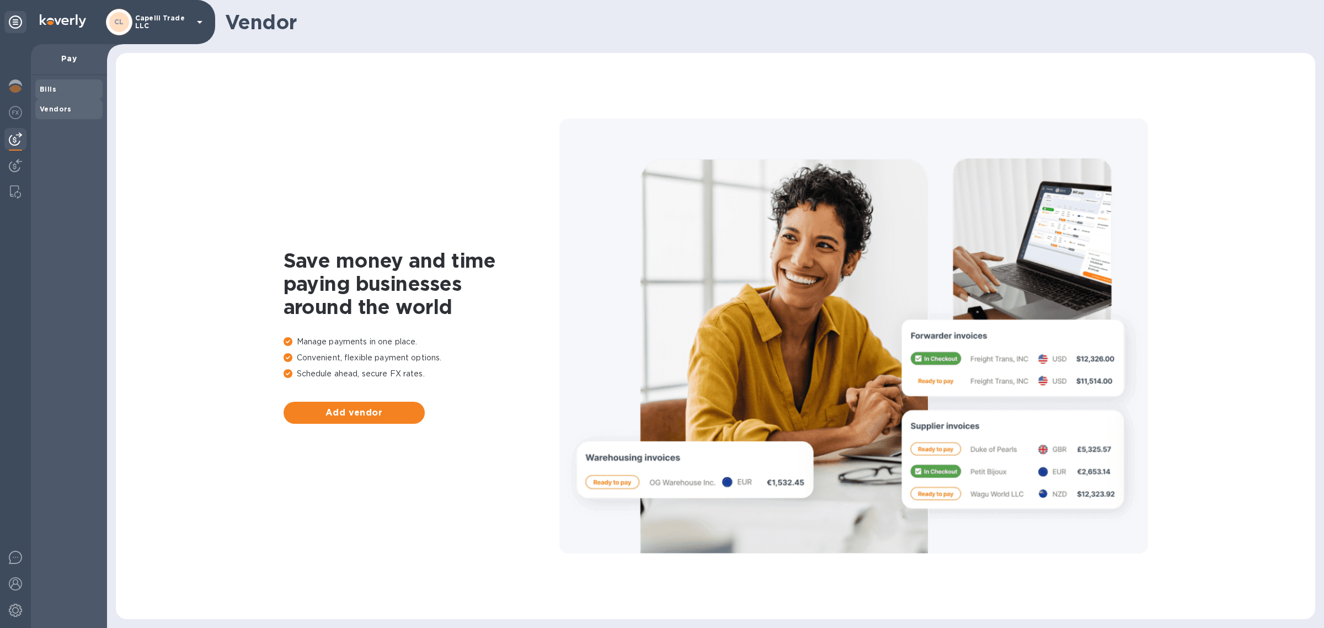
click at [62, 89] on span "Bills" at bounding box center [69, 89] width 58 height 11
click at [354, 411] on span "Add bill" at bounding box center [354, 412] width 124 height 13
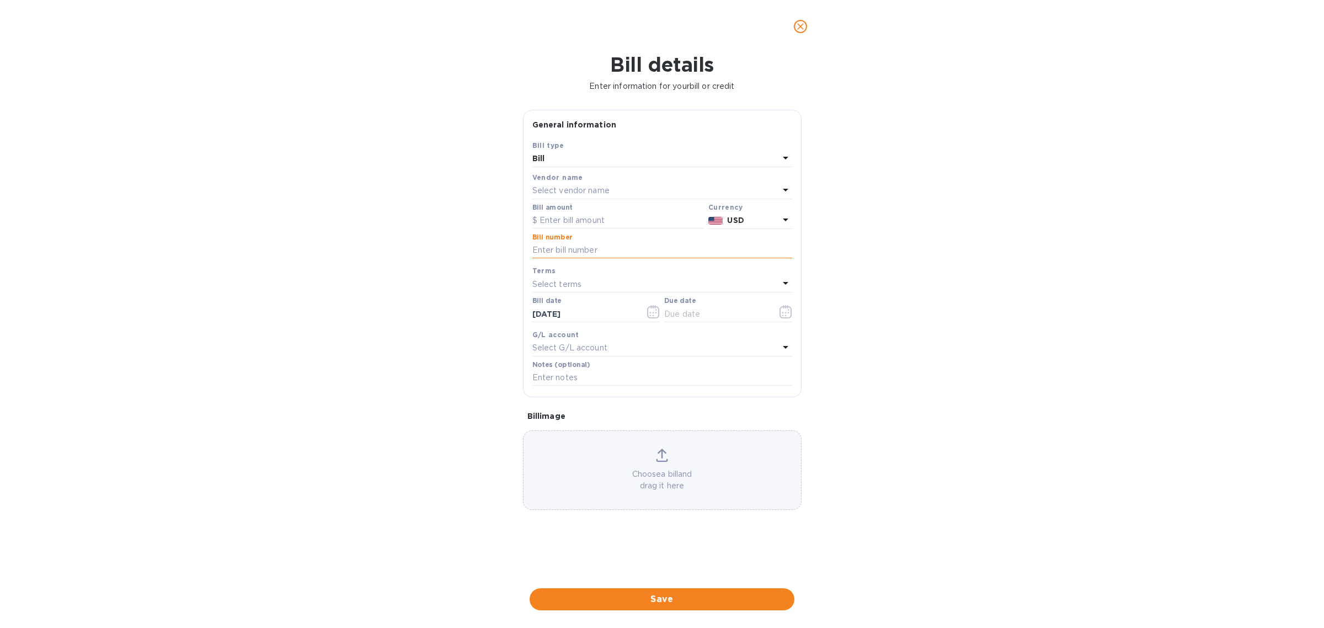
paste input "FLX-IN14325"
type input "FLX-IN14325"
click button "Save" at bounding box center [0, 0] width 0 height 0
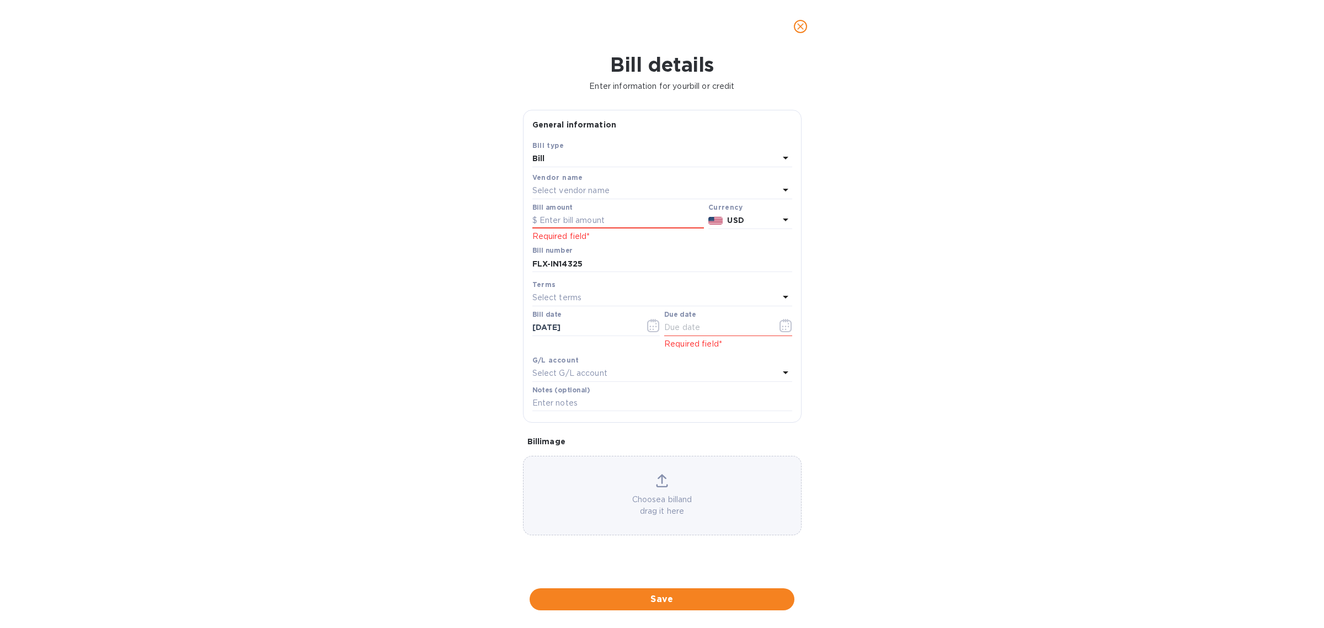
click at [671, 301] on div "Select terms" at bounding box center [655, 297] width 247 height 15
click at [655, 384] on p "NET 60" at bounding box center [657, 381] width 233 height 12
type input "11/23/2025"
click at [621, 368] on div "Select G/L account" at bounding box center [655, 373] width 247 height 15
click at [621, 368] on div "Accounts No options" at bounding box center [662, 419] width 260 height 108
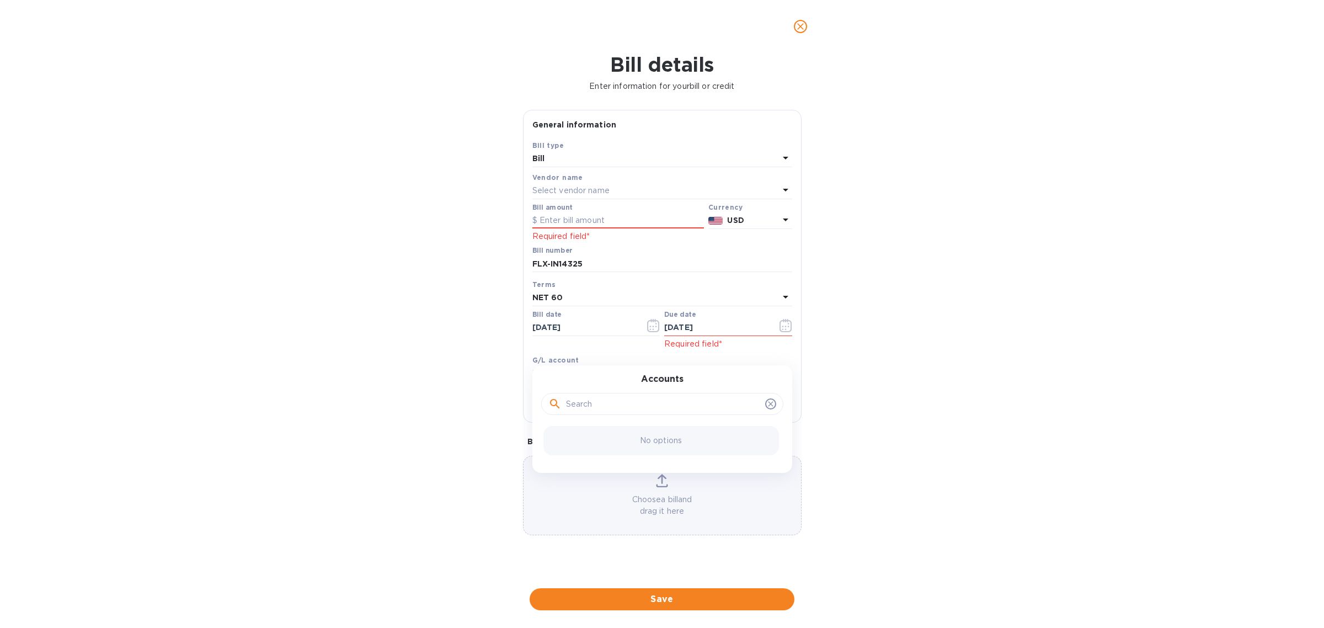
click at [870, 341] on div "Bill details Enter information for your bill or credit General information Save…" at bounding box center [662, 340] width 1324 height 575
paste input "19,695.70"
click at [978, 301] on div "Bill details Enter information for your bill or credit General information Save…" at bounding box center [662, 340] width 1324 height 575
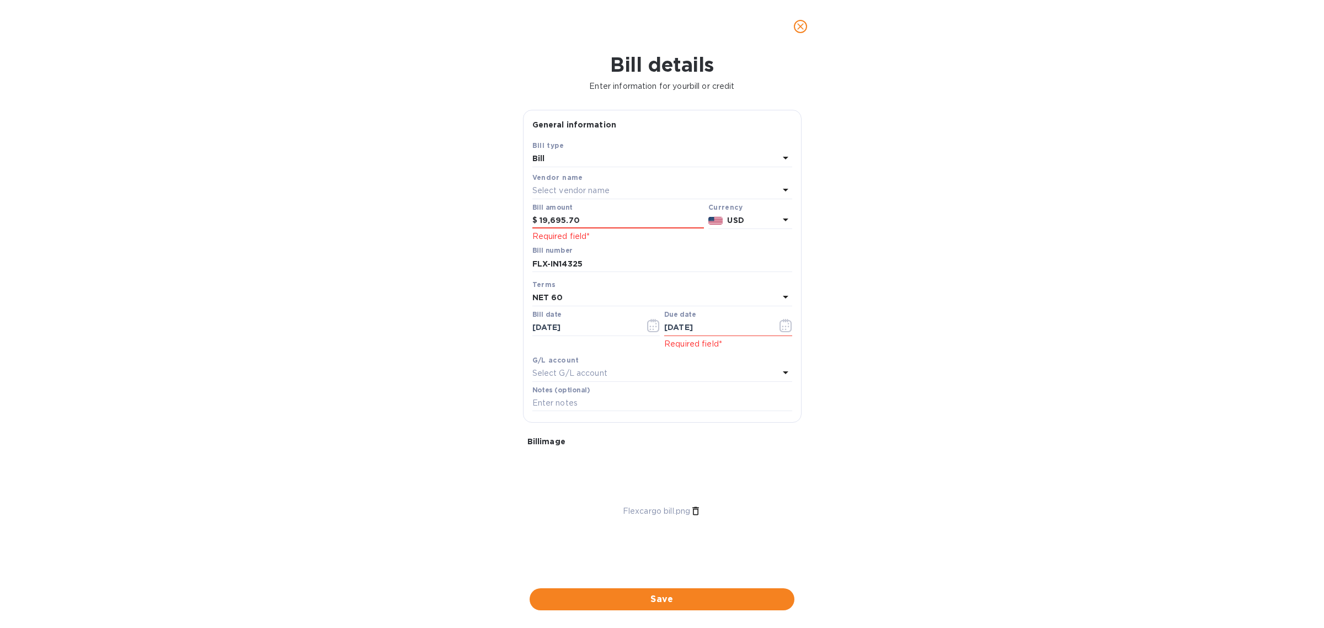
click at [680, 245] on div "Bill number FLX-IN14325" at bounding box center [662, 260] width 264 height 32
drag, startPoint x: 603, startPoint y: 222, endPoint x: 379, endPoint y: 205, distance: 224.6
click at [382, 206] on div "Bill details Enter information for your bill or credit General information Save…" at bounding box center [662, 340] width 1324 height 575
type input "19,695.70"
click at [947, 333] on div "Bill details Enter information for your bill or credit General information Save…" at bounding box center [662, 340] width 1324 height 575
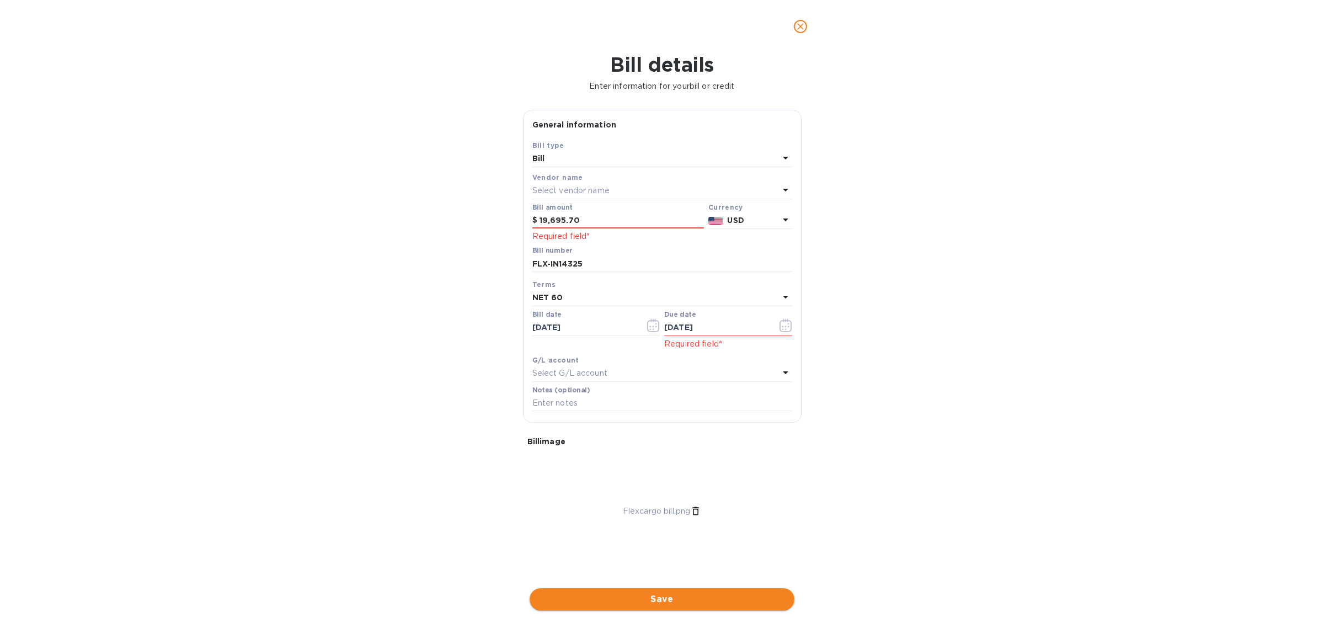
click at [632, 596] on span "Save" at bounding box center [661, 598] width 247 height 13
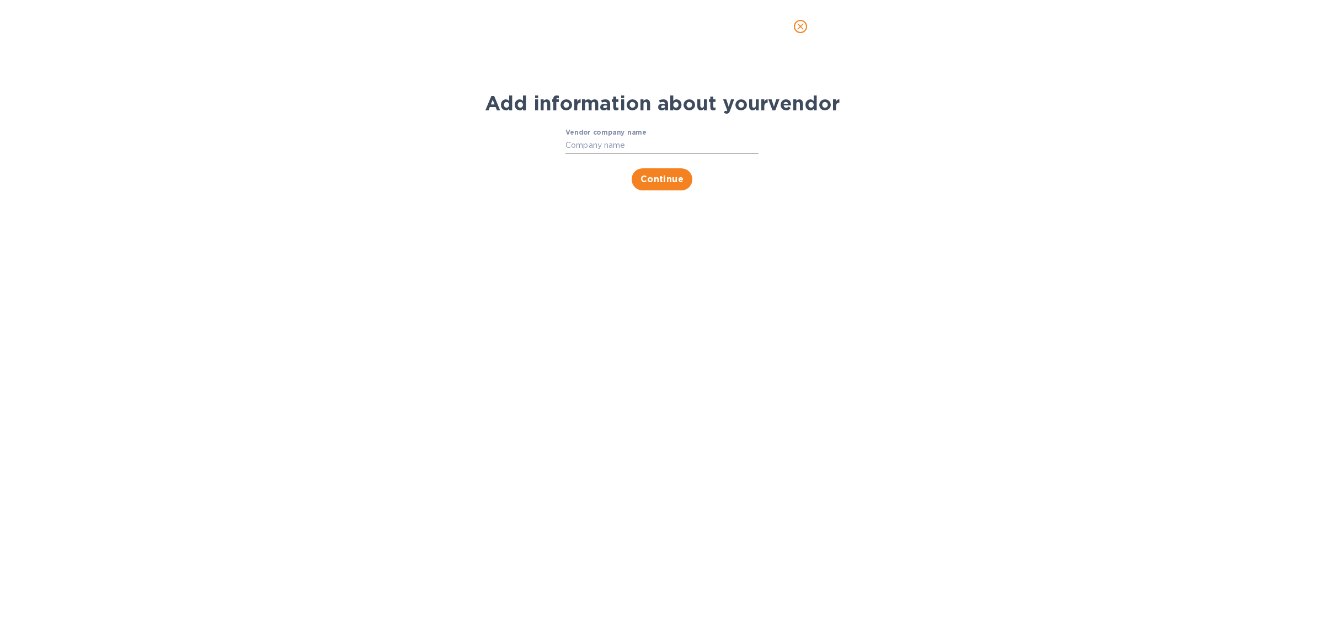
click at [616, 142] on input "Vendor company name" at bounding box center [661, 145] width 193 height 17
type input "FlexCargo USA, Inc"
click at [636, 185] on button "Continue" at bounding box center [662, 179] width 61 height 22
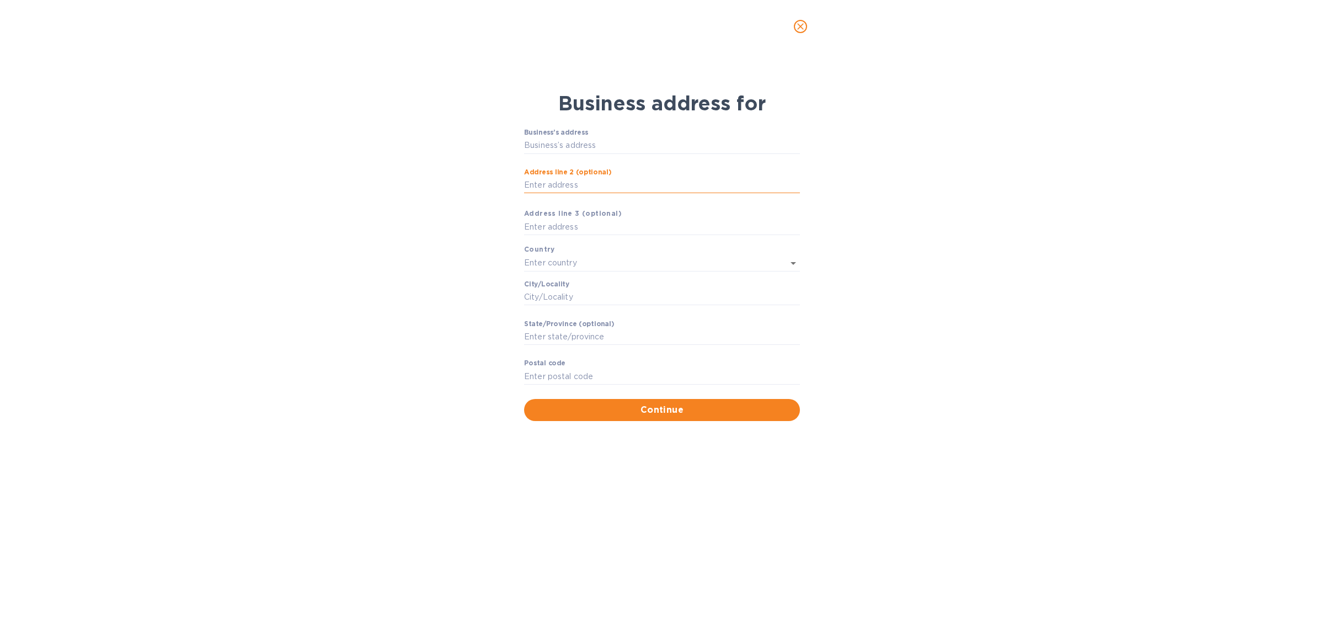
click at [624, 185] on input "Аddress line 2 (optional)" at bounding box center [662, 185] width 276 height 17
click at [808, 25] on button "close" at bounding box center [800, 26] width 26 height 26
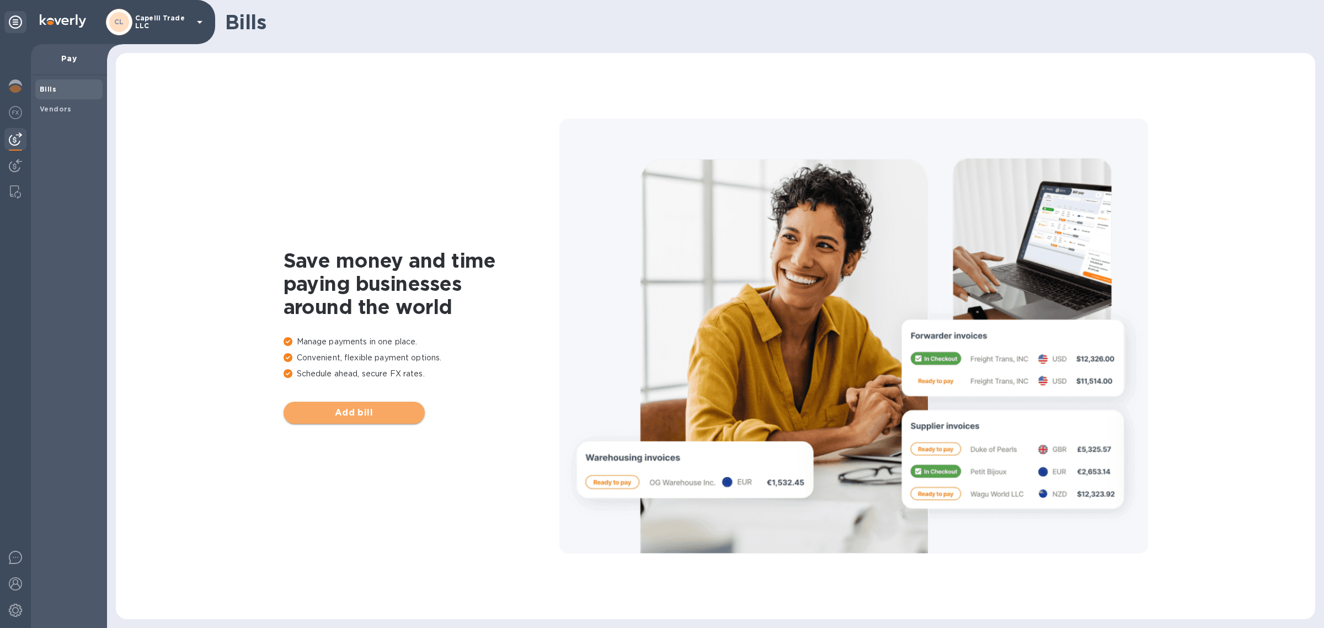
click at [320, 406] on span "Add bill" at bounding box center [354, 412] width 124 height 13
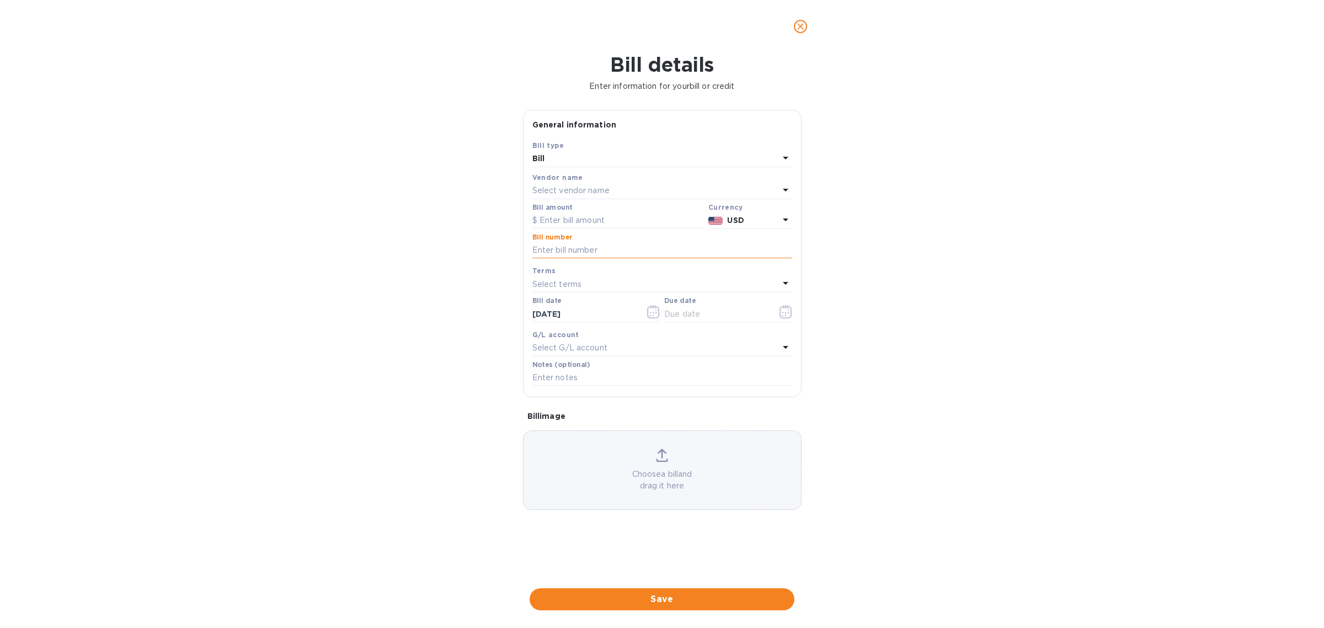
paste input "FLX-IN14325"
type input "FLX-IN14325"
click at [589, 217] on input "text" at bounding box center [618, 220] width 172 height 17
type input "19,695.70"
click at [643, 269] on div "Terms" at bounding box center [662, 271] width 260 height 12
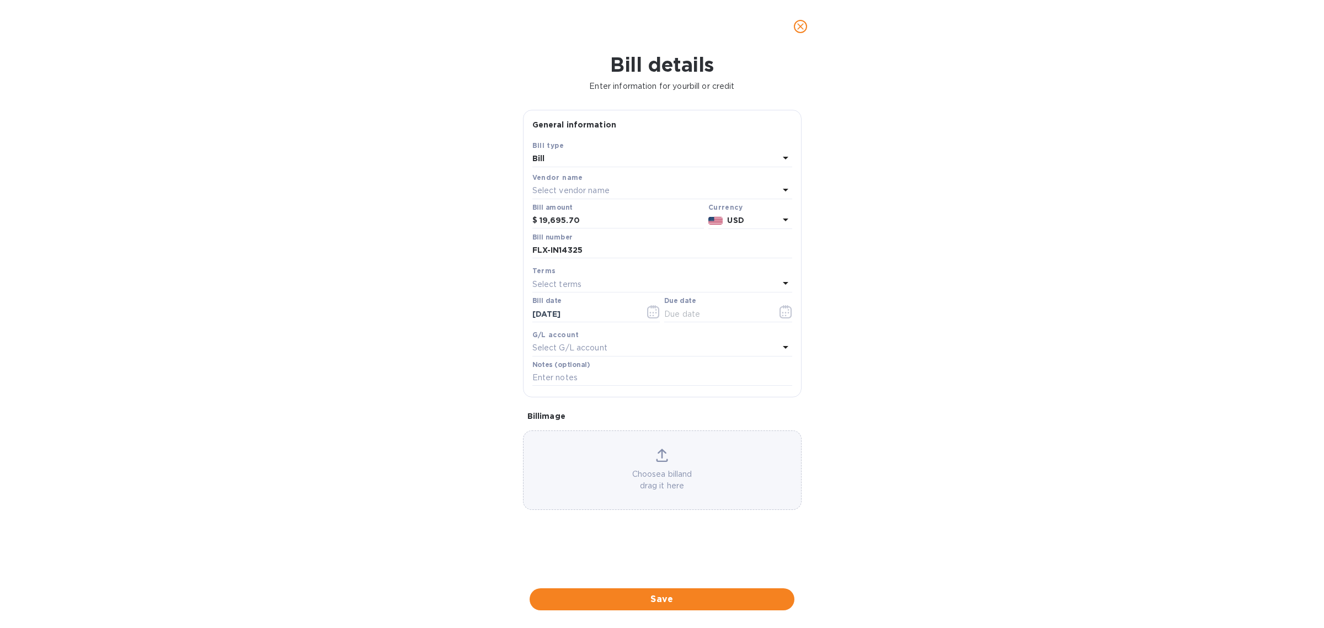
click at [638, 280] on div "Select terms" at bounding box center [655, 283] width 247 height 15
click at [624, 371] on p "NET 60" at bounding box center [657, 368] width 233 height 12
type input "11/23/2025"
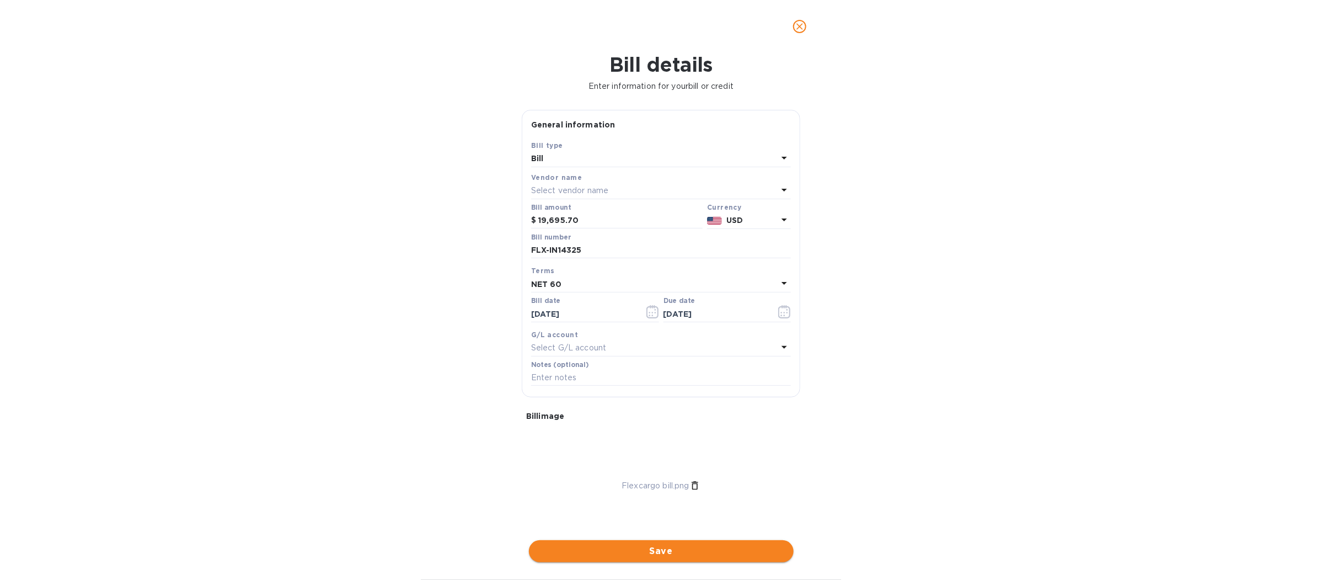
click at [633, 558] on button "Save" at bounding box center [661, 551] width 265 height 22
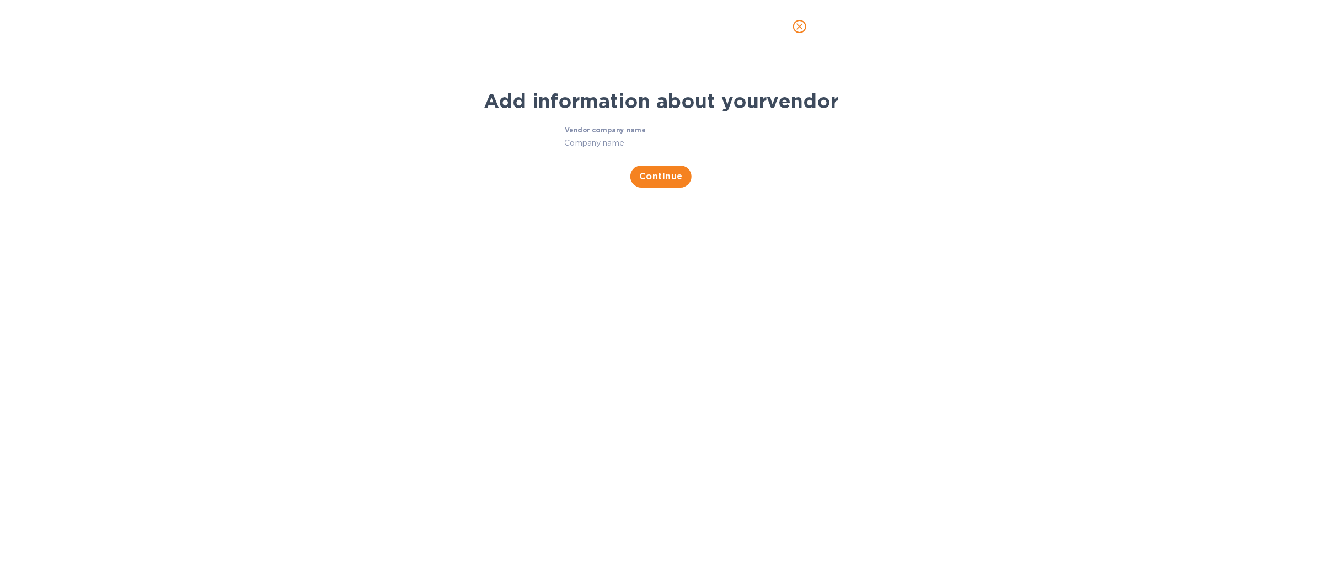
click at [635, 141] on input "Vendor company name" at bounding box center [661, 143] width 193 height 17
click at [562, 142] on div "Vendor company name ​ Continue" at bounding box center [661, 157] width 574 height 75
click at [575, 141] on input "Vendor company name" at bounding box center [661, 143] width 193 height 17
paste input "FlexCargo USA, Inc."
type input "FlexCargo USA, Inc."
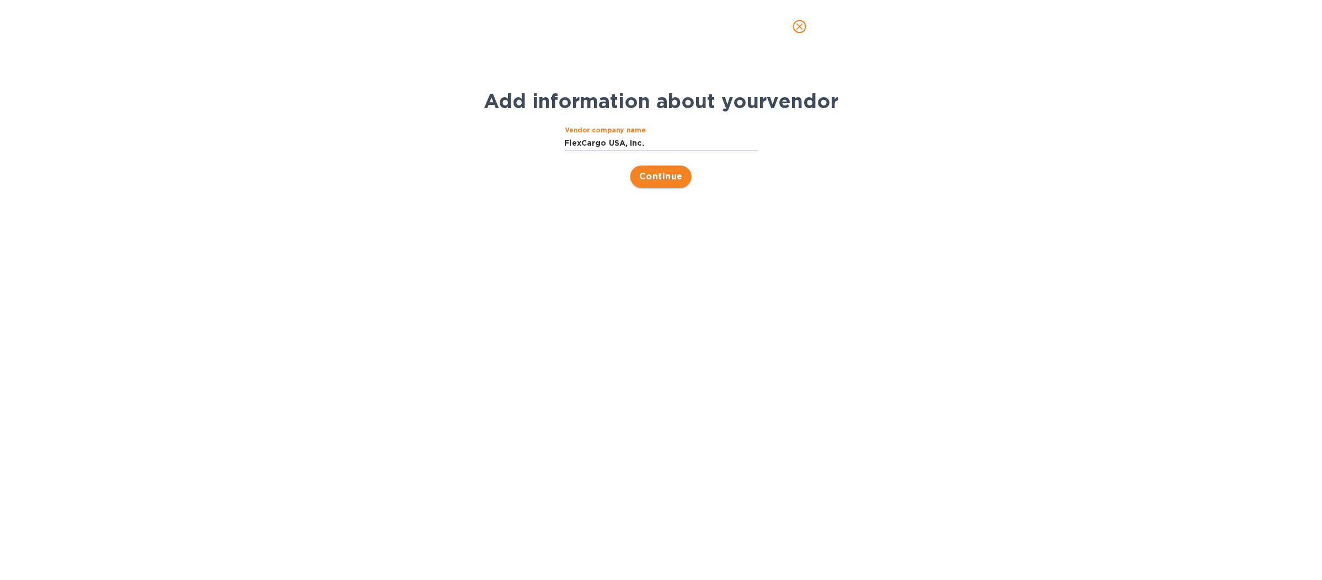
click at [646, 174] on span "Continue" at bounding box center [661, 176] width 44 height 13
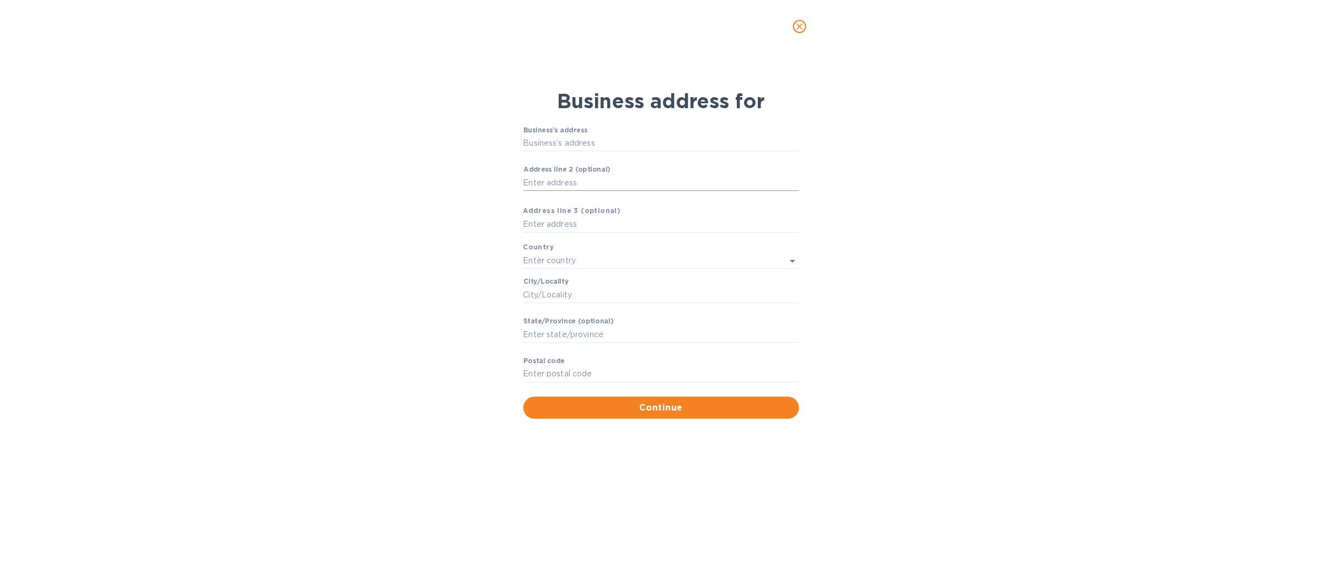
click at [596, 190] on input "Аddress line 2 (optional)" at bounding box center [661, 182] width 276 height 17
click at [594, 178] on input "Аddress line 2 (optional)" at bounding box center [661, 182] width 276 height 17
click at [592, 137] on input "Business’s аddress" at bounding box center [661, 143] width 276 height 17
type input "C"
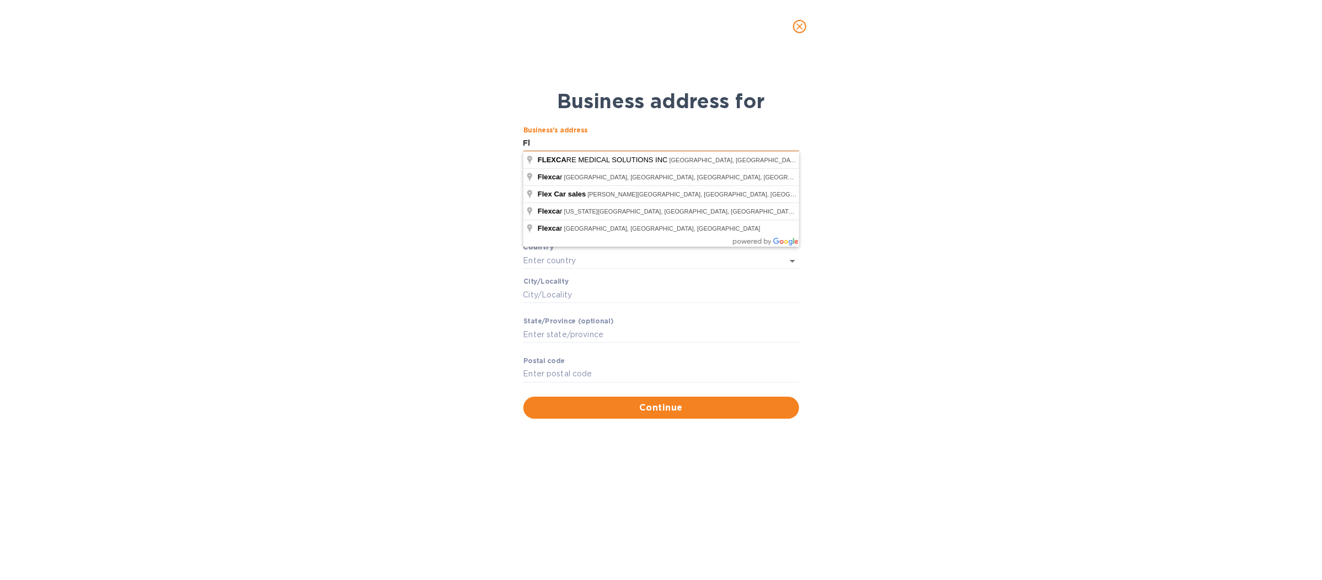
type input "F"
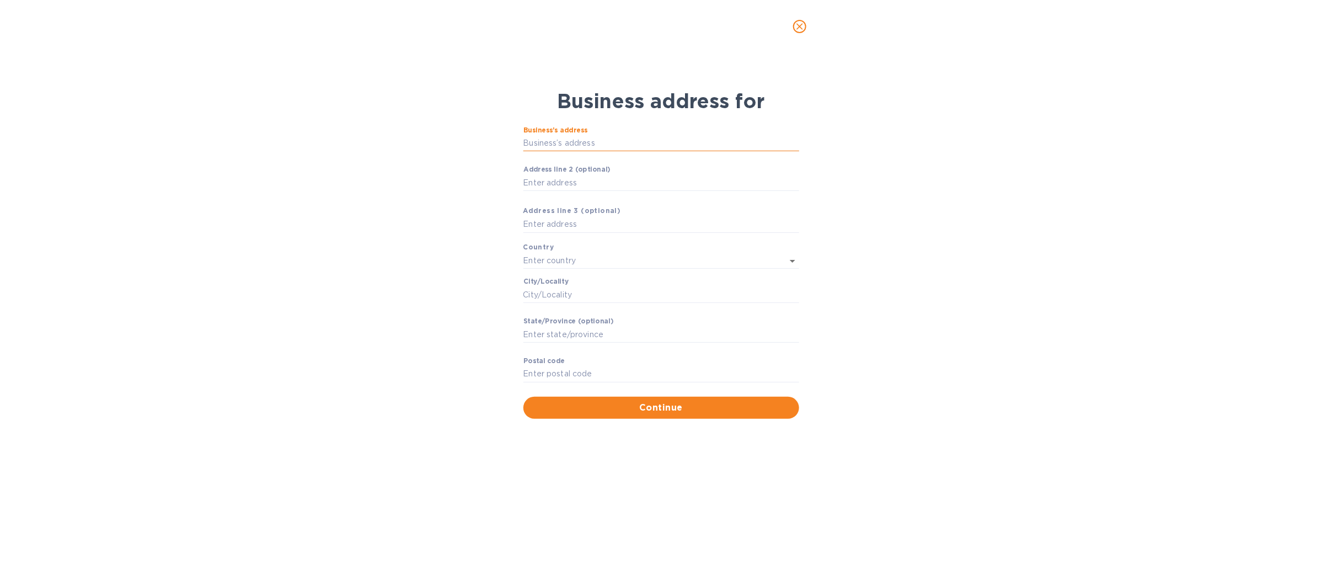
click at [555, 139] on input "Business’s аddress" at bounding box center [661, 143] width 276 height 17
click at [701, 414] on button "Continue" at bounding box center [661, 408] width 276 height 22
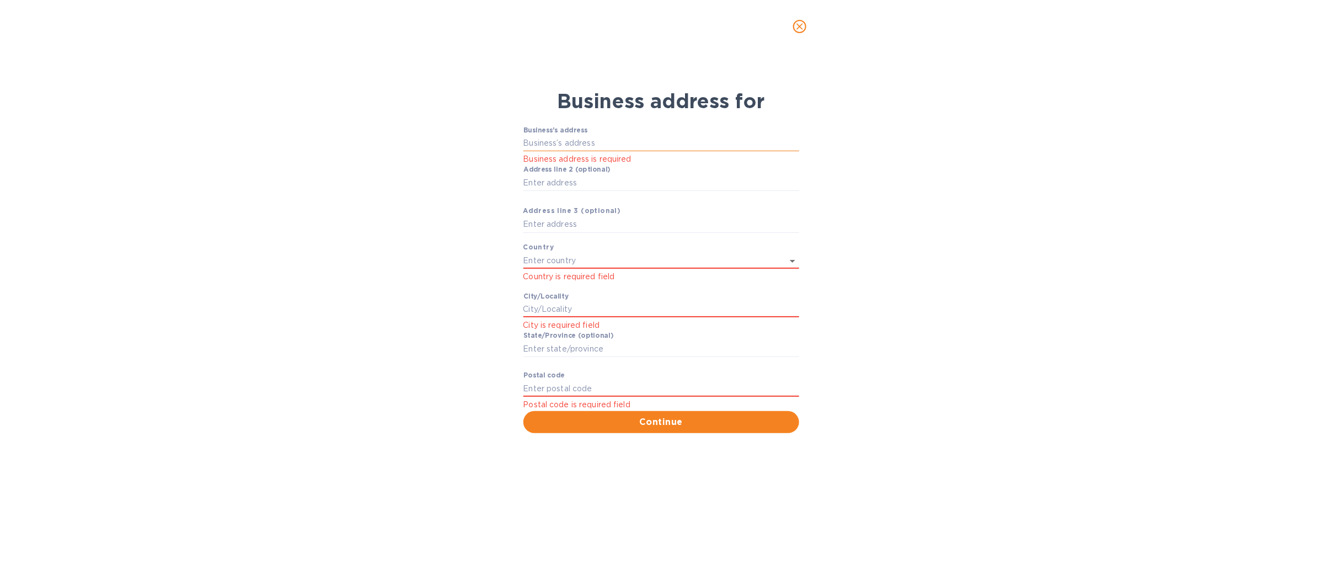
click at [550, 139] on input "Business’s аddress" at bounding box center [661, 143] width 276 height 17
click at [578, 181] on input "Аddress line 2 (optional)" at bounding box center [661, 182] width 276 height 17
drag, startPoint x: 607, startPoint y: 142, endPoint x: 557, endPoint y: 137, distance: 50.5
paste input "text"
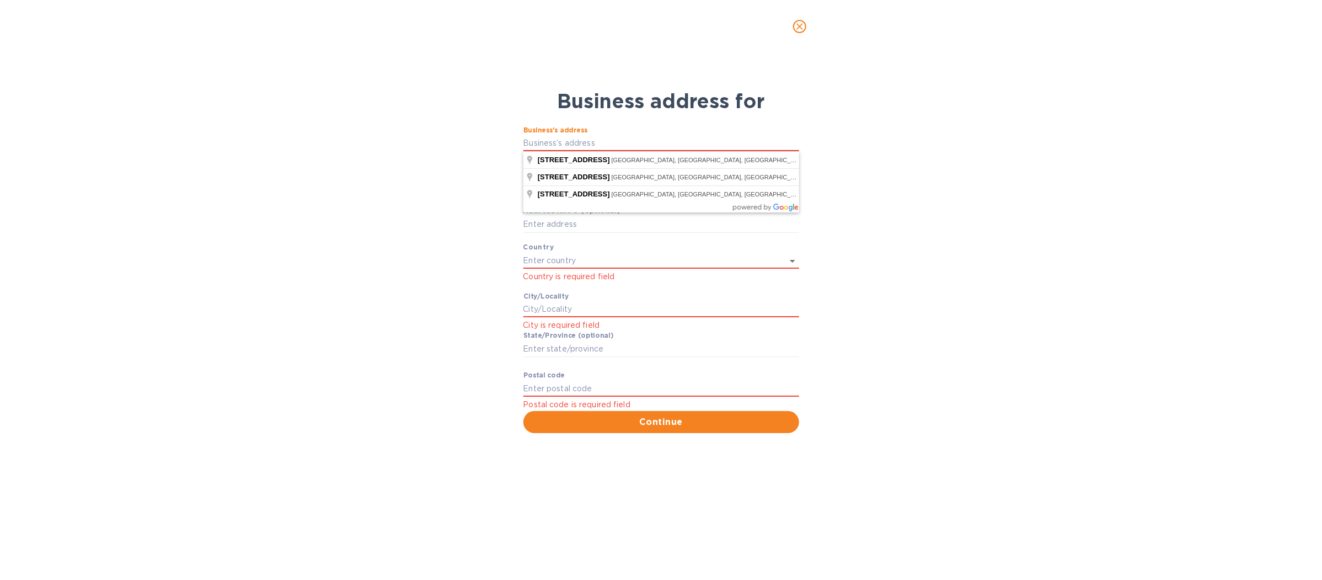
type input "44 Ocean Boulevard"
type input "United States"
type input "Golden Beach"
type input "FL"
type input "33160"
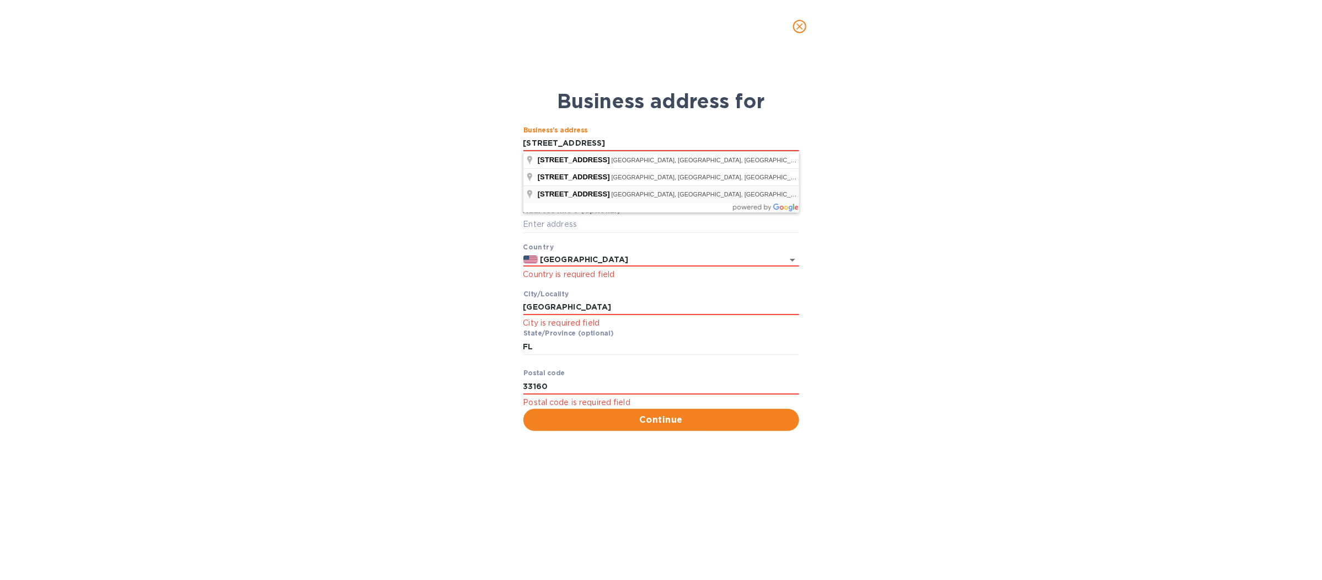
type input "44 West Ocean Boulevard"
type input "Long Beach"
type input "CA"
type input "90802"
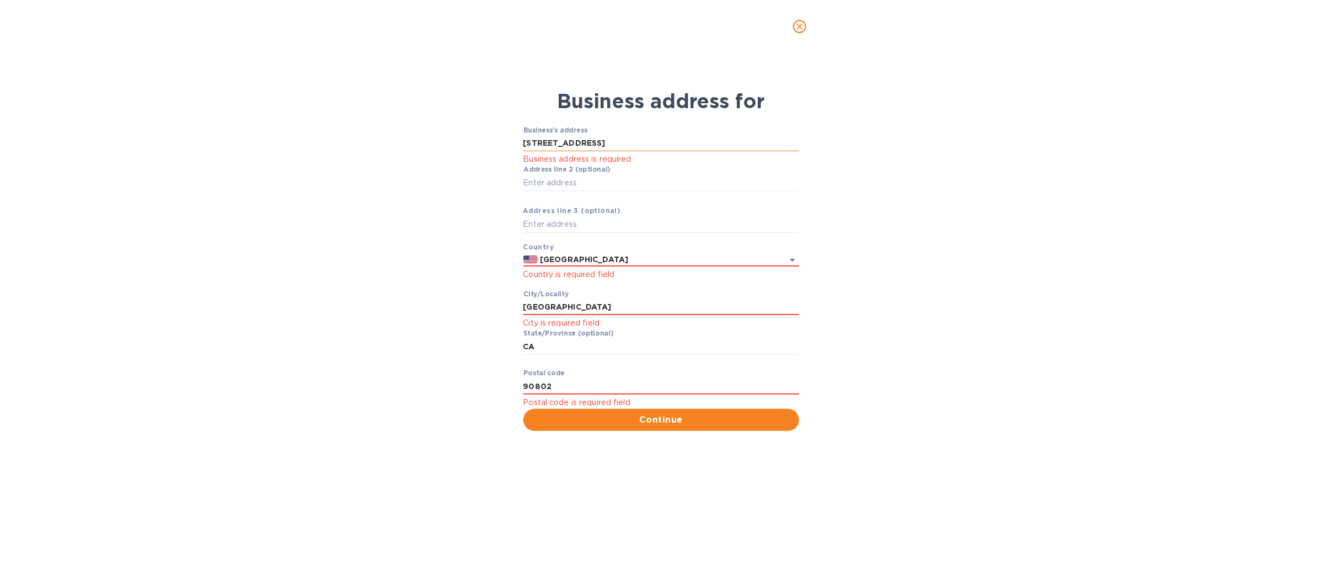
click at [530, 145] on input "44 West Ocean Boulevard" at bounding box center [661, 143] width 276 height 17
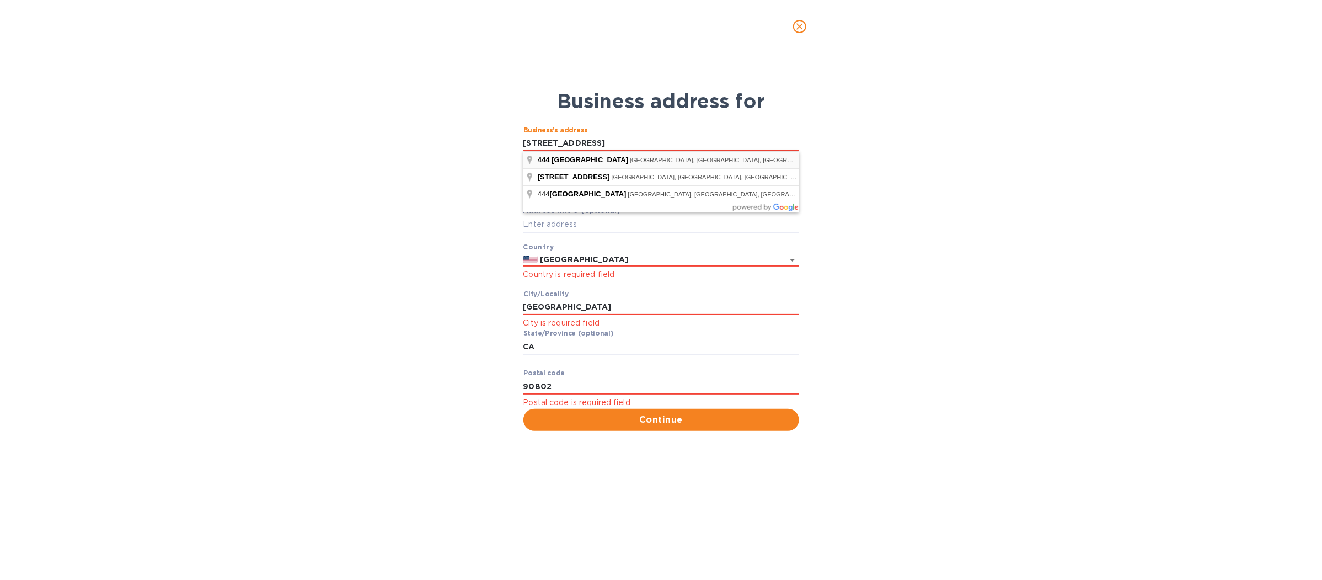
type input "444 West Ocean Boulevard"
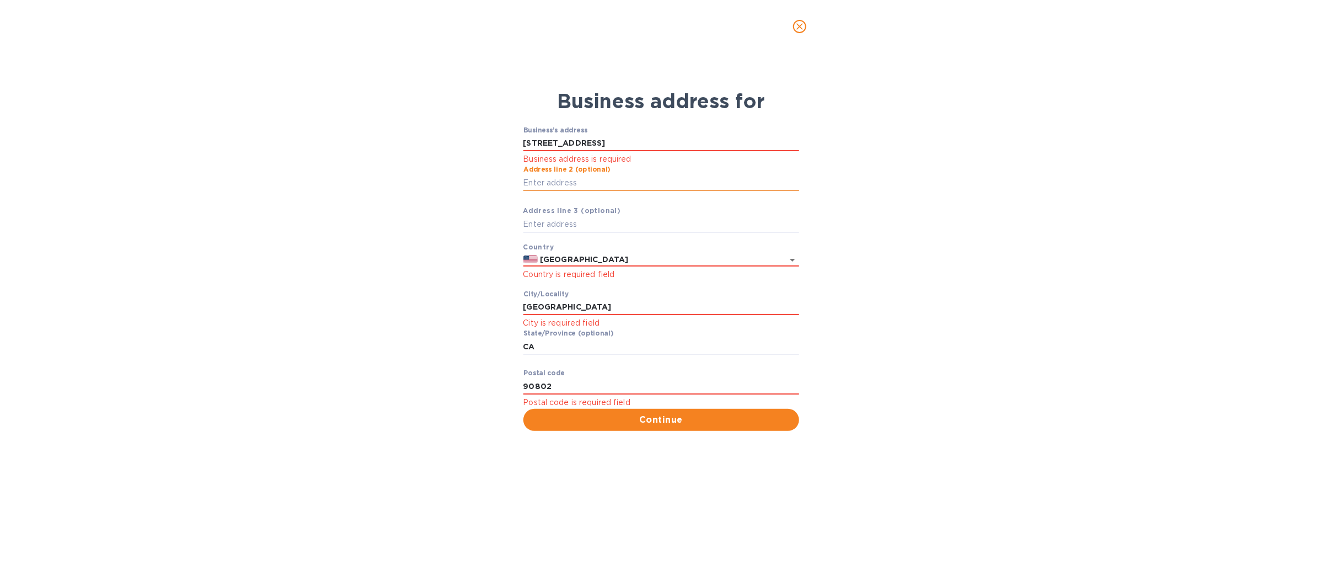
drag, startPoint x: 575, startPoint y: 177, endPoint x: 574, endPoint y: 183, distance: 6.1
click at [575, 180] on input "Аddress line 2 (optional)" at bounding box center [661, 182] width 276 height 17
type input "suite 800"
drag, startPoint x: 959, startPoint y: 367, endPoint x: 660, endPoint y: 442, distance: 308.2
click at [958, 367] on div "Business address for Business’s аddress 444 West Ocean Boulevard Business addre…" at bounding box center [661, 316] width 1322 height 527
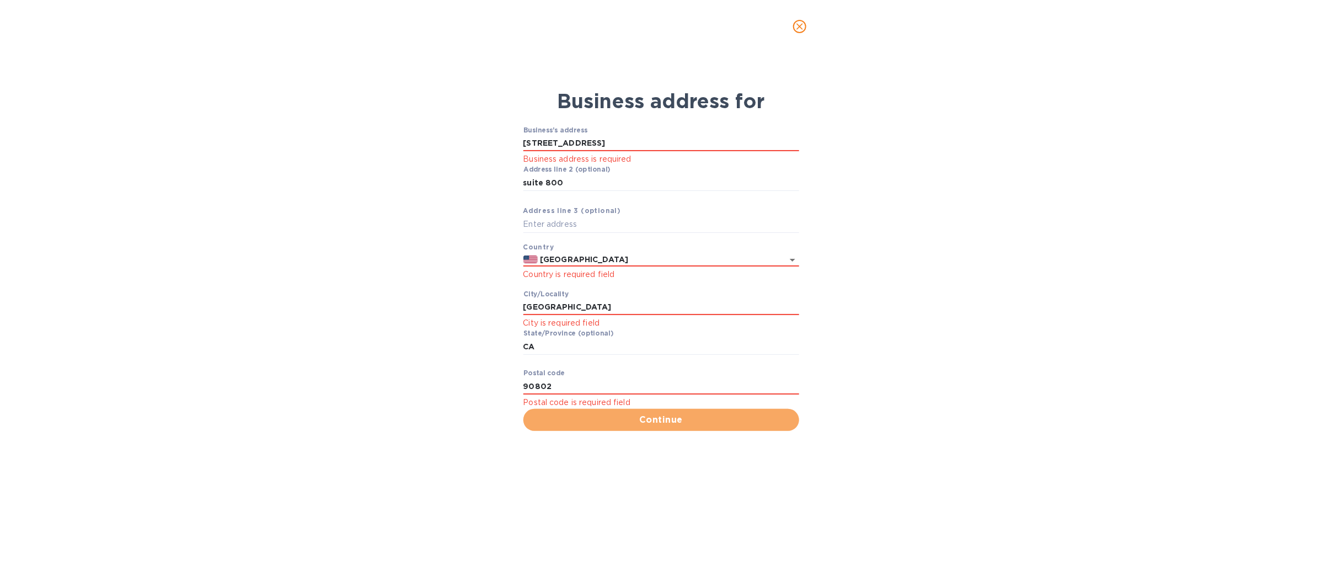
drag, startPoint x: 658, startPoint y: 418, endPoint x: 648, endPoint y: 420, distance: 10.1
click at [658, 419] on span "Continue" at bounding box center [661, 419] width 258 height 13
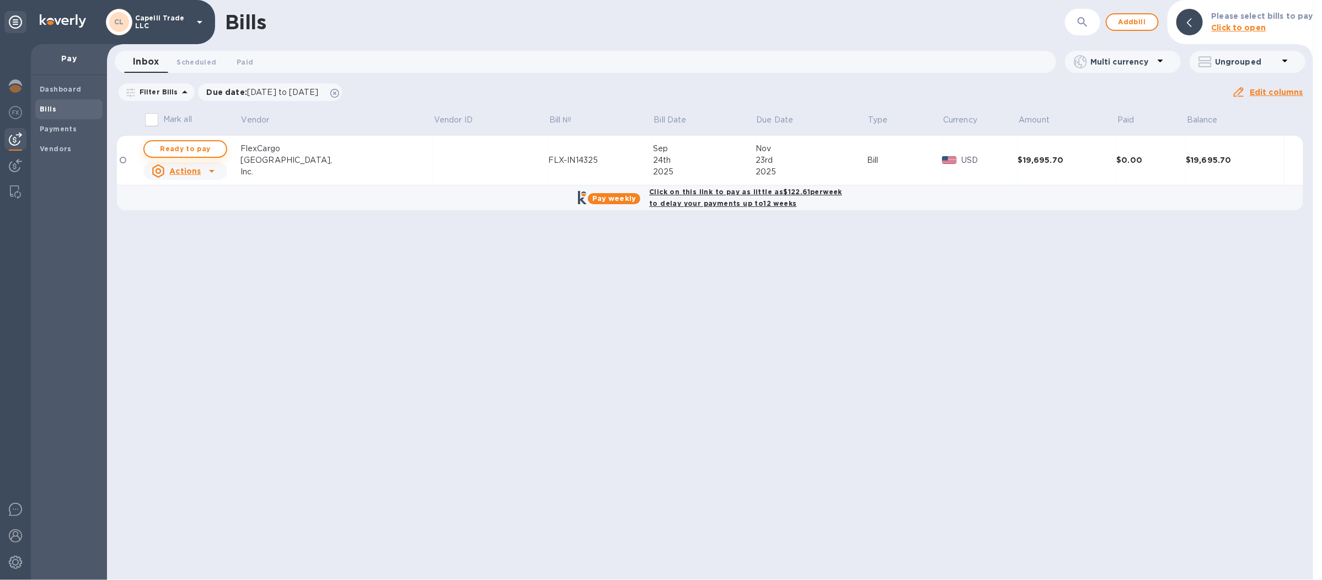
click at [185, 147] on span "Ready to pay" at bounding box center [185, 148] width 64 height 13
checkbox input "true"
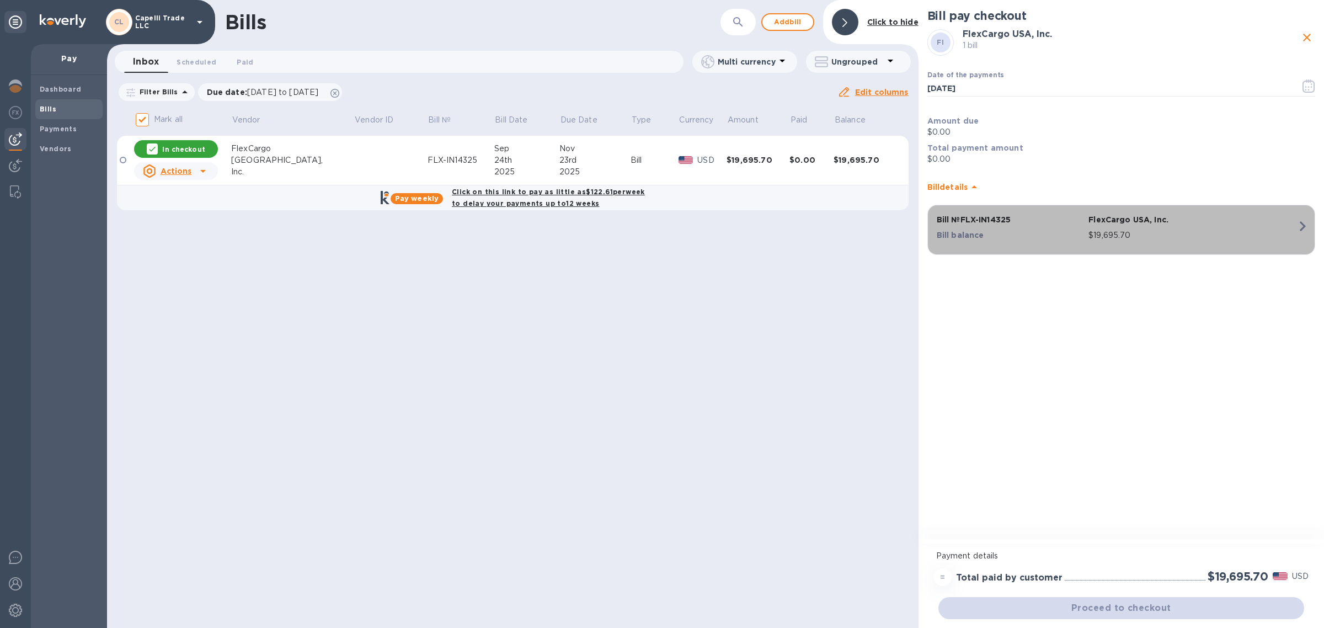
click at [1179, 234] on p "$19,695.70" at bounding box center [1192, 235] width 209 height 12
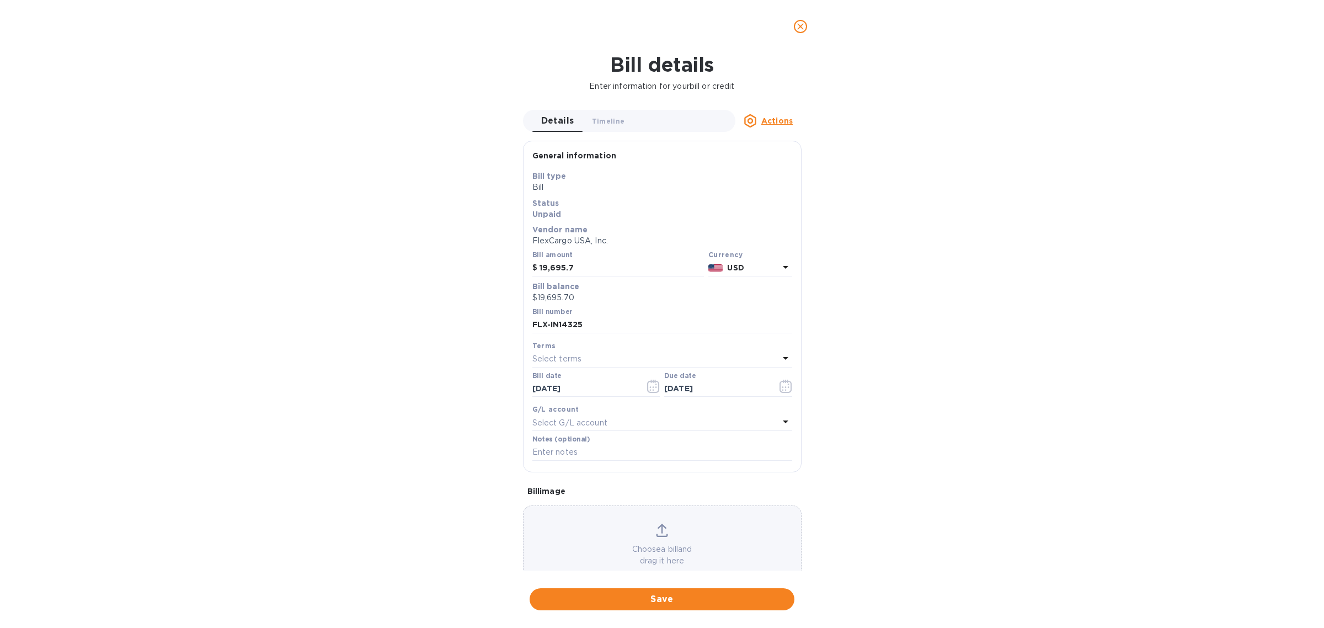
drag, startPoint x: 801, startPoint y: 178, endPoint x: 845, endPoint y: 136, distance: 60.5
click at [845, 136] on div "Bill details Enter information for your bill or credit Details 0 Timeline 0 Act…" at bounding box center [662, 340] width 1324 height 575
drag, startPoint x: 916, startPoint y: 232, endPoint x: 859, endPoint y: 0, distance: 238.9
click at [917, 216] on div "Bill details Enter information for your bill or credit Details 0 Timeline 0 Act…" at bounding box center [662, 340] width 1324 height 575
click at [651, 598] on span "Save" at bounding box center [661, 598] width 247 height 13
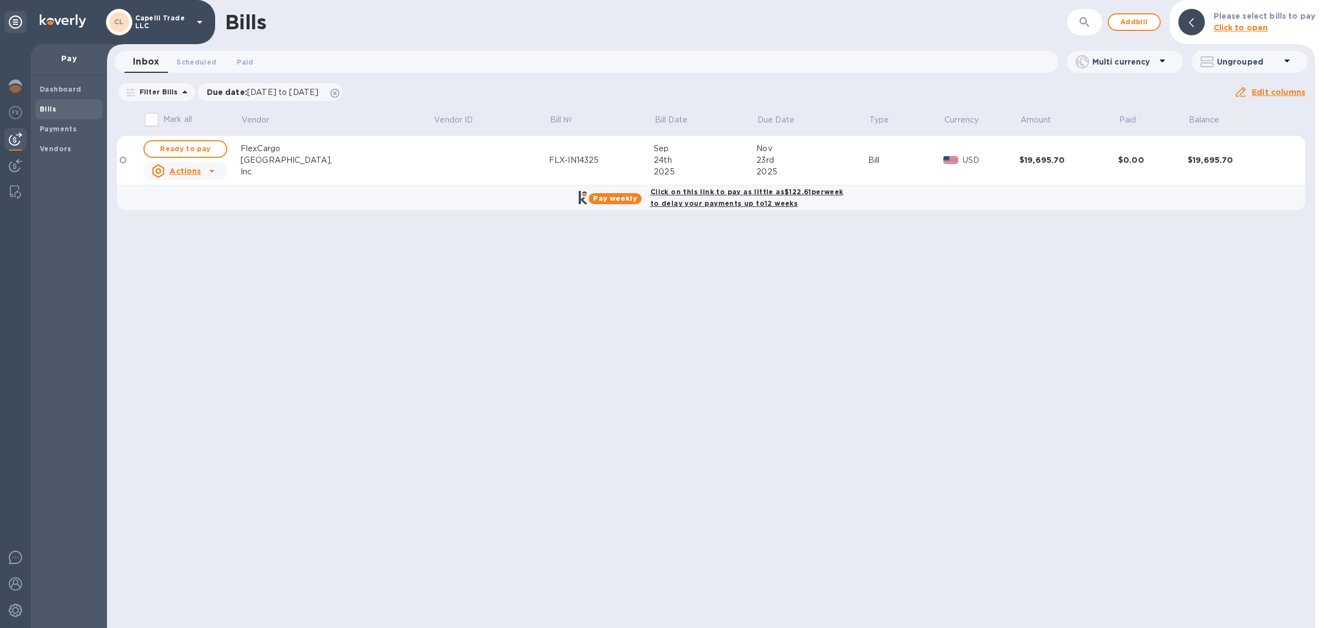
click at [161, 121] on input "Mark all" at bounding box center [151, 119] width 23 height 23
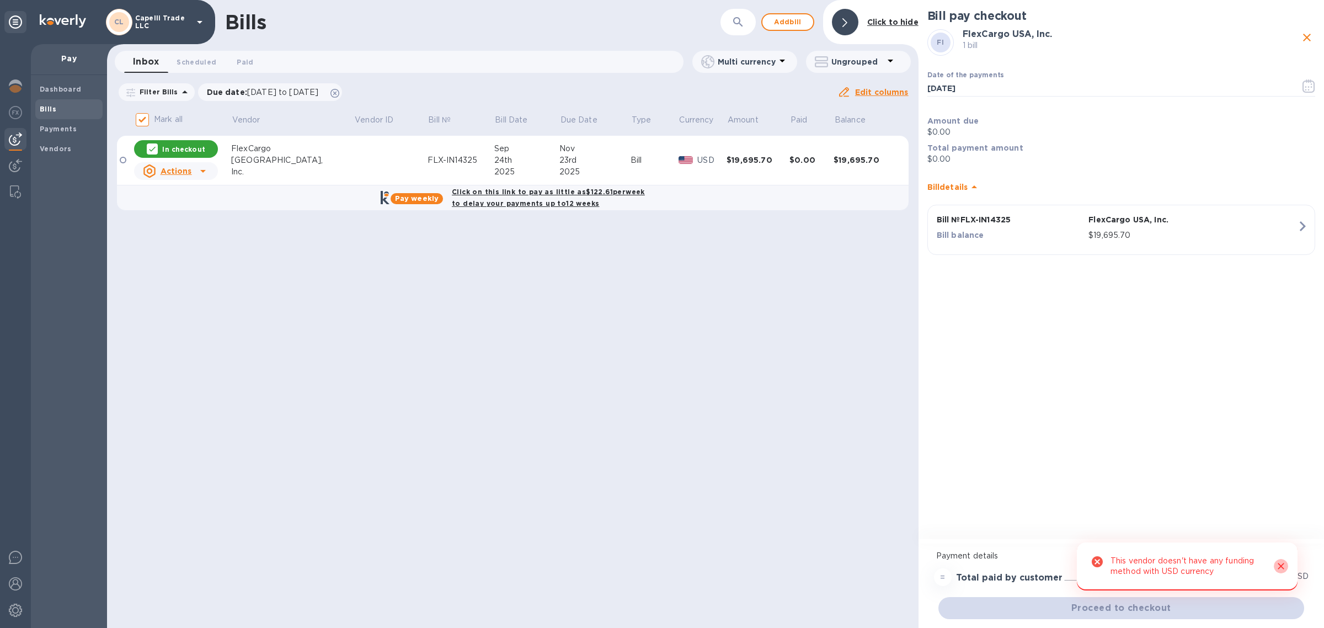
click at [1277, 568] on icon "Close" at bounding box center [1280, 565] width 11 height 11
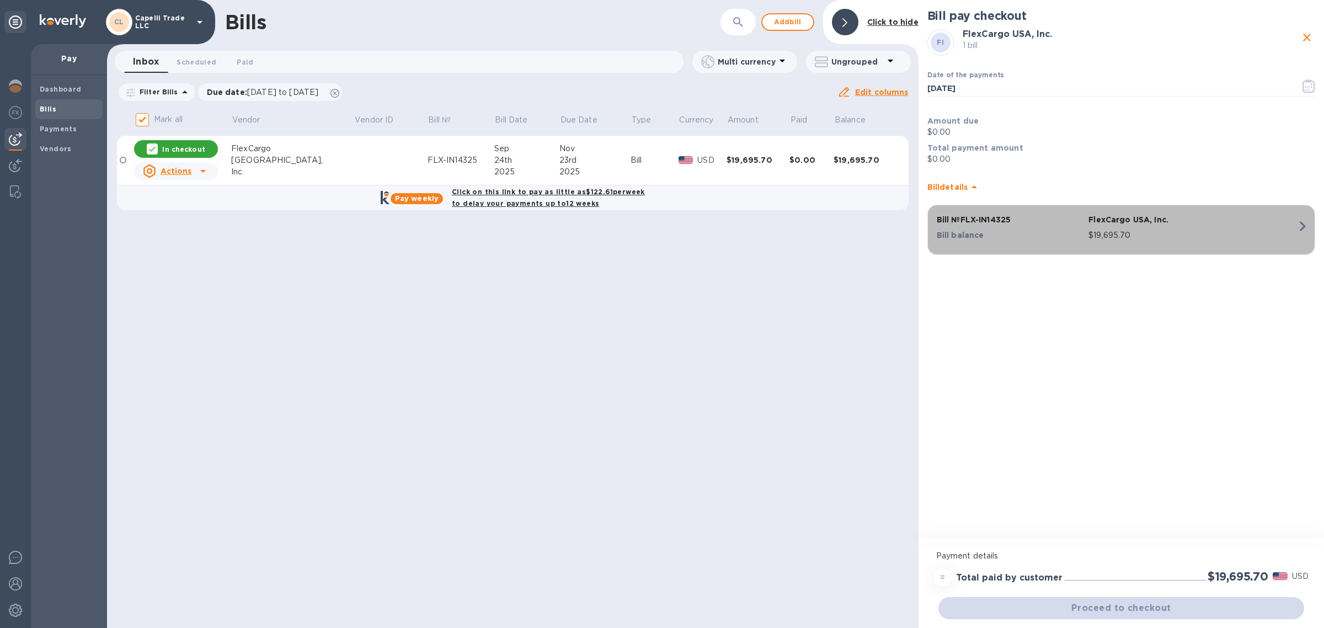
click at [1206, 224] on p "FlexCargo USA, Inc." at bounding box center [1192, 219] width 209 height 11
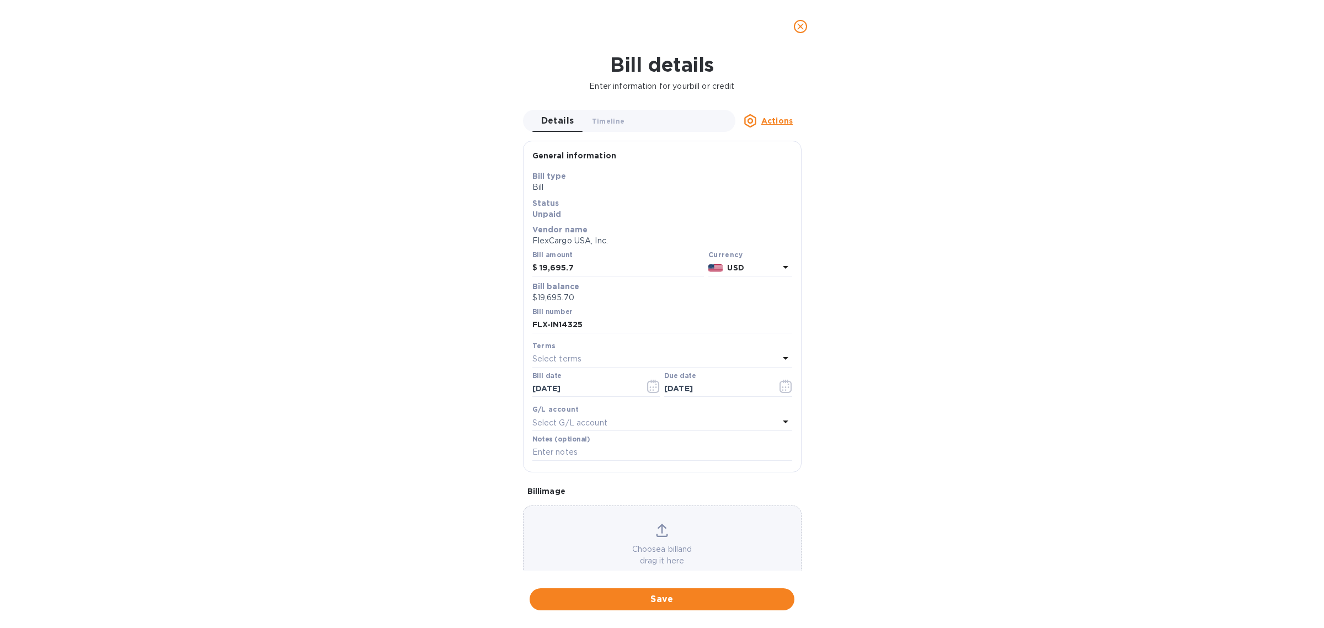
click at [784, 124] on u "Actions" at bounding box center [776, 120] width 31 height 9
click at [1065, 260] on div at bounding box center [662, 314] width 1324 height 628
click at [803, 23] on icon "close" at bounding box center [800, 26] width 11 height 11
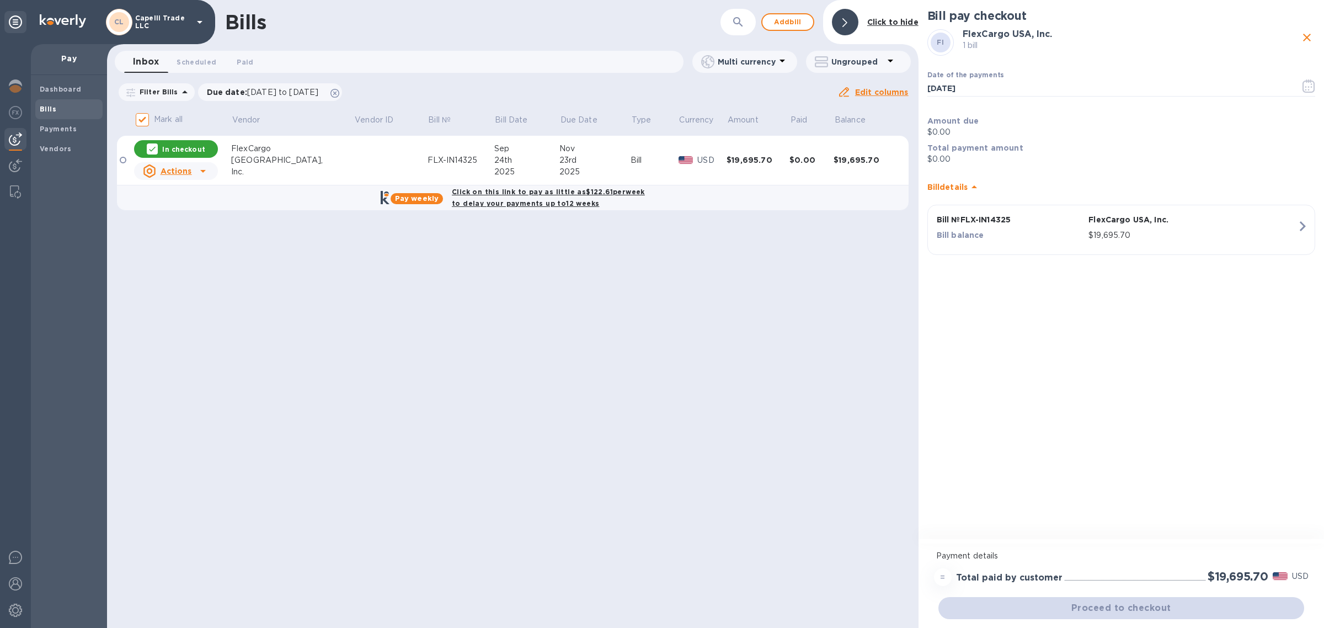
click at [1186, 608] on div "Proceed to checkout" at bounding box center [1121, 608] width 370 height 26
click at [1221, 349] on div "Bill pay checkout FI FlexCargo USA, Inc. 1 bill Date of the payments 09/24/2025…" at bounding box center [1120, 270] width 405 height 541
click at [1212, 614] on div "Proceed to checkout" at bounding box center [1121, 608] width 370 height 26
click at [1212, 610] on div "Proceed to checkout" at bounding box center [1121, 608] width 370 height 26
click at [1130, 468] on div "Bill pay checkout FI FlexCargo USA, Inc. 1 bill Date of the payments 09/24/2025…" at bounding box center [1120, 270] width 405 height 541
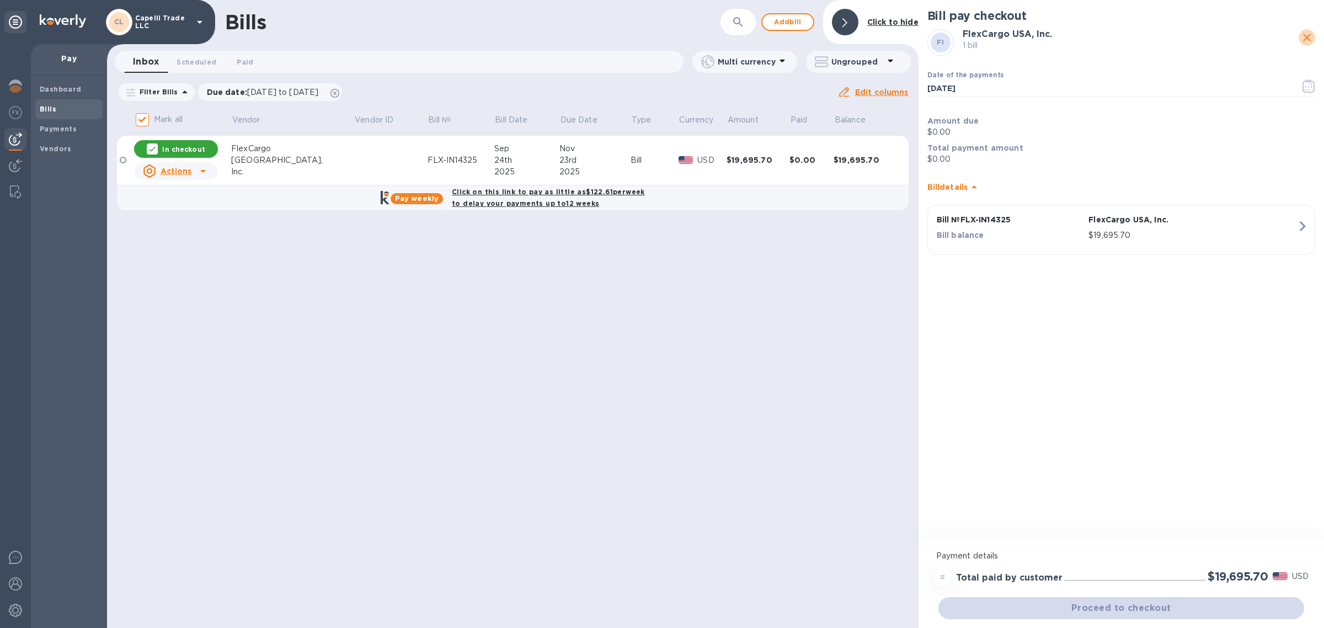
click at [1310, 38] on icon "close" at bounding box center [1306, 37] width 13 height 13
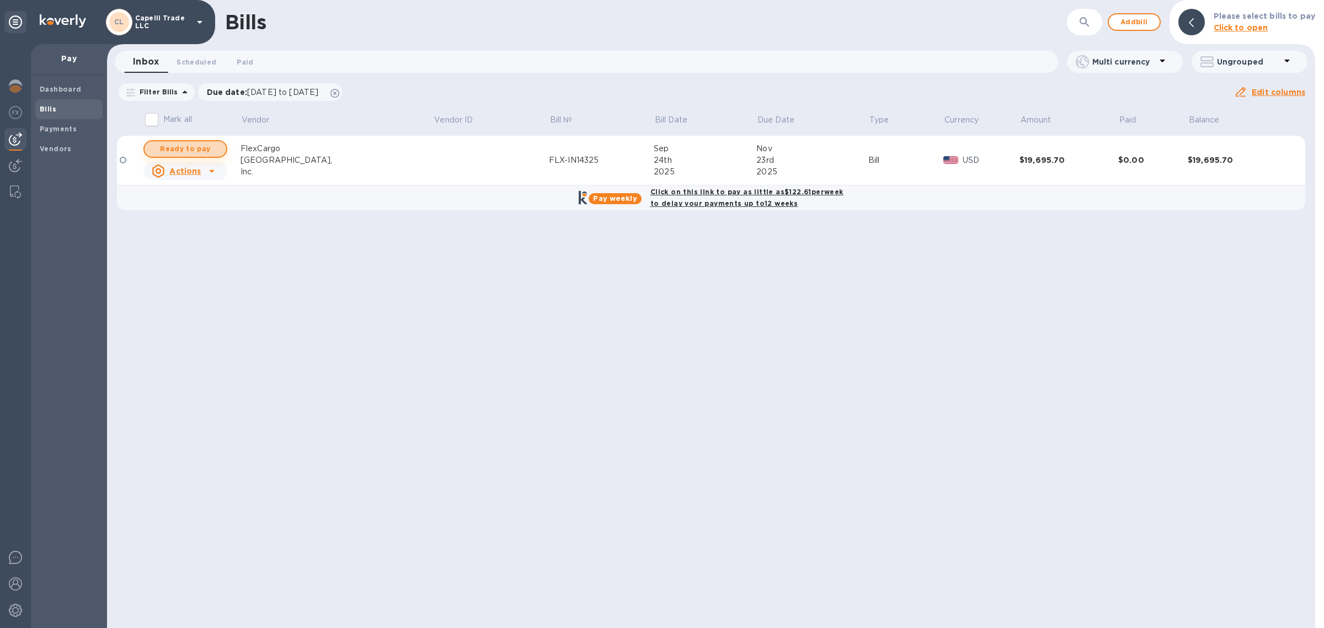
click at [178, 141] on button "Ready to pay" at bounding box center [185, 149] width 84 height 18
checkbox input "true"
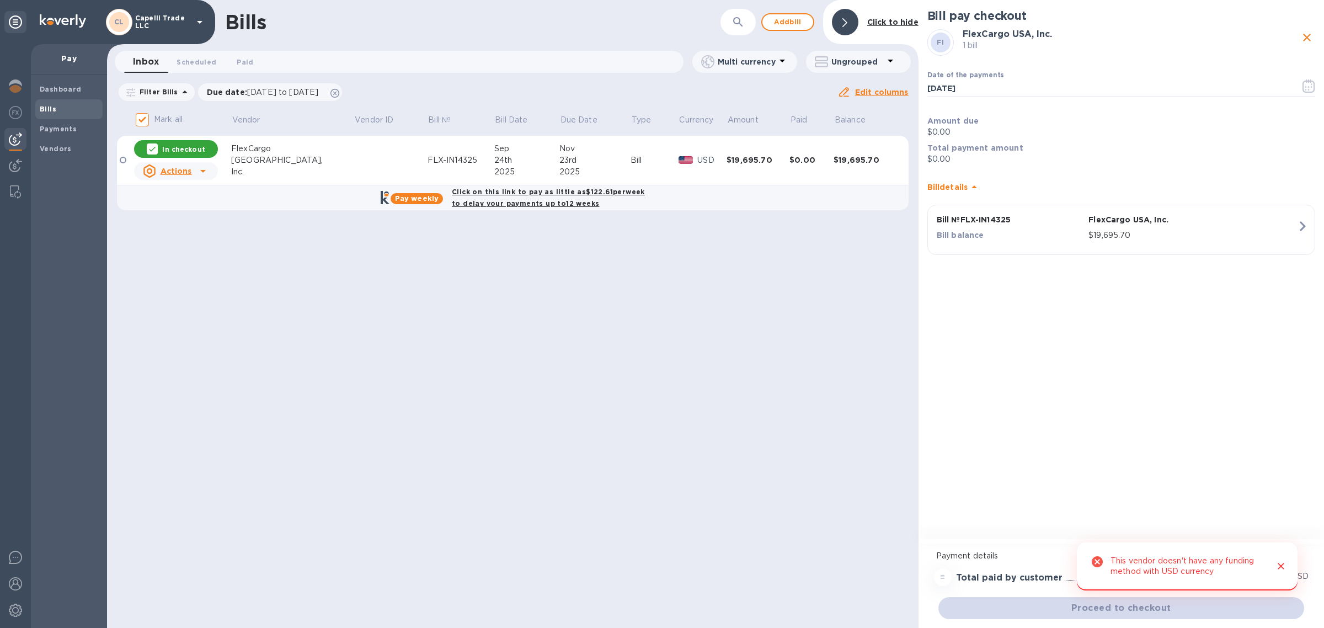
click at [1269, 564] on div at bounding box center [1276, 566] width 23 height 30
click at [1275, 564] on icon "Close" at bounding box center [1280, 565] width 11 height 11
drag, startPoint x: 1190, startPoint y: 586, endPoint x: 1173, endPoint y: 613, distance: 31.7
click at [1189, 586] on div "= Total paid by customer $19,695.70 USD" at bounding box center [1121, 577] width 379 height 22
click at [1173, 613] on div "Proceed to checkout" at bounding box center [1121, 608] width 370 height 26
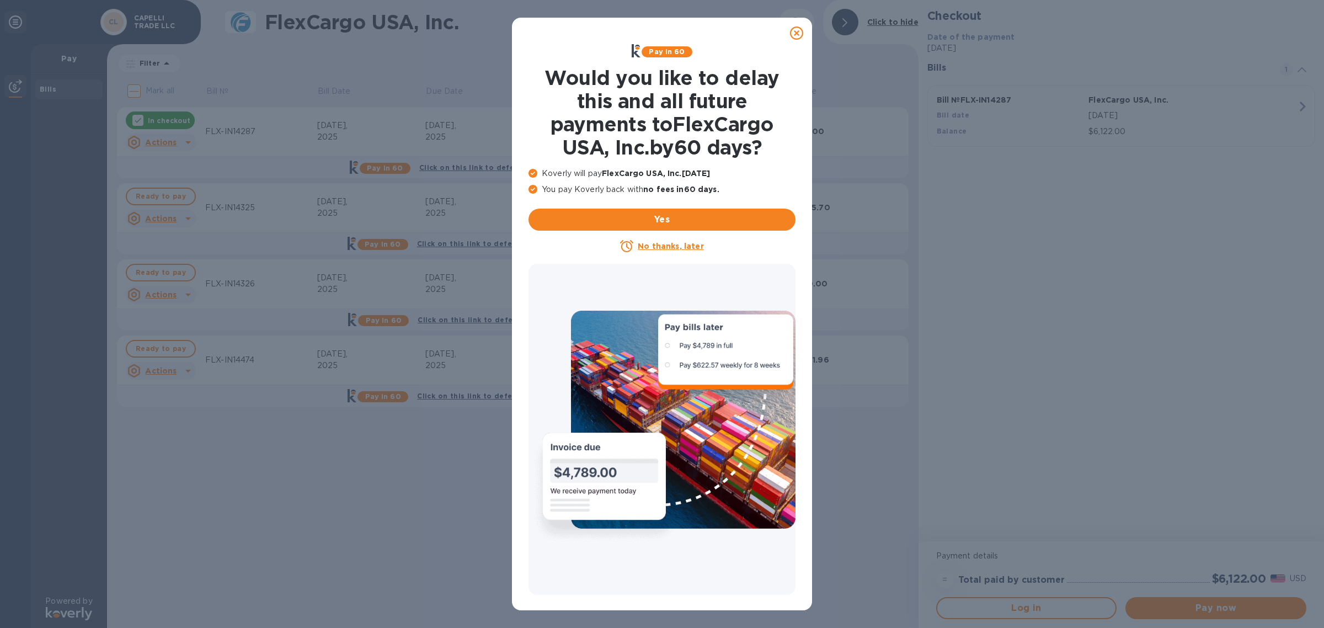
click at [792, 32] on icon at bounding box center [796, 32] width 13 height 13
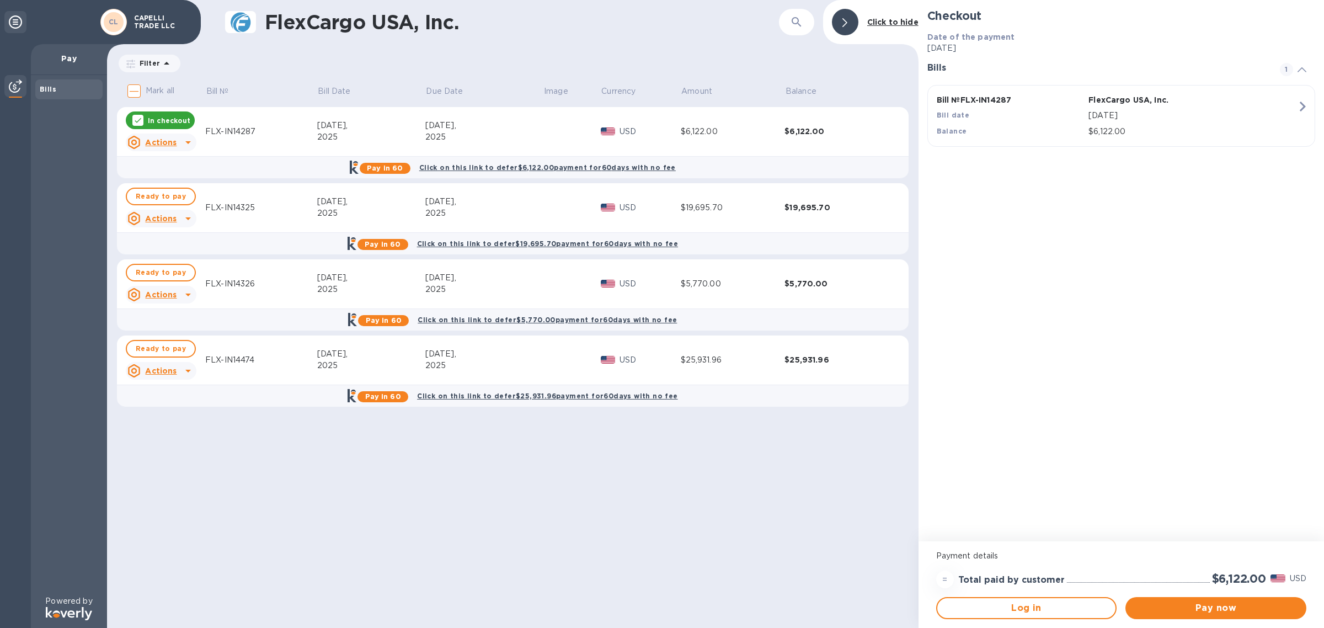
click at [192, 219] on icon at bounding box center [187, 218] width 13 height 13
click at [170, 264] on b "Open bill" at bounding box center [175, 263] width 37 height 9
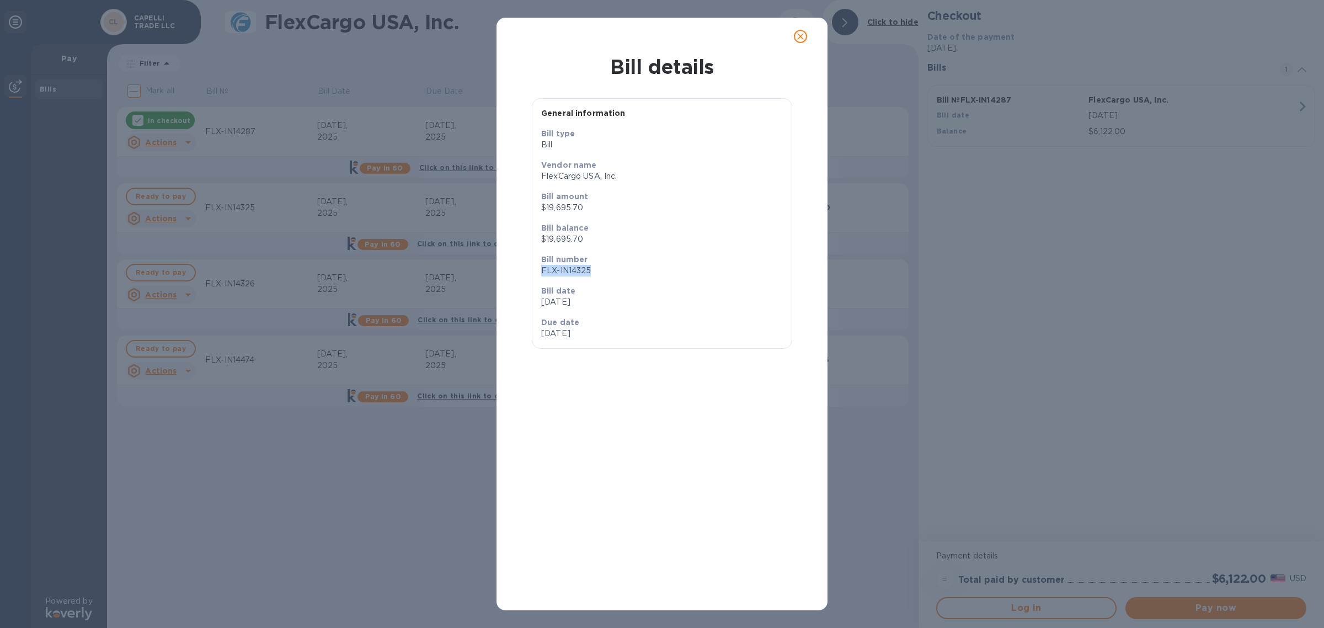
drag, startPoint x: 593, startPoint y: 274, endPoint x: 539, endPoint y: 274, distance: 54.1
click at [539, 274] on div "Bill number FLX-IN14325" at bounding box center [662, 264] width 250 height 31
copy p "FLX-IN14325"
drag, startPoint x: 579, startPoint y: 236, endPoint x: 546, endPoint y: 240, distance: 33.3
click at [546, 240] on p "$19,695.70" at bounding box center [662, 239] width 242 height 12
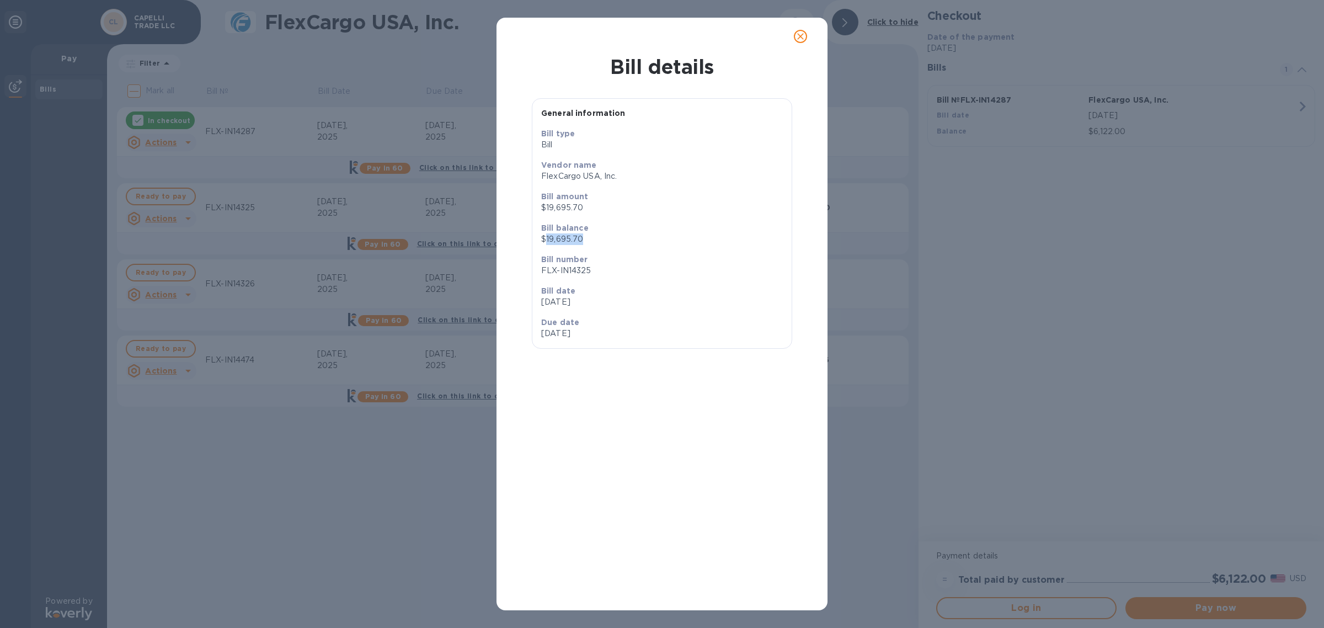
copy p "19,695.70"
click at [162, 527] on div "Bill details General information Bill type Bill Vendor name FlexCargo USA, Inc.…" at bounding box center [662, 314] width 1324 height 628
click at [798, 31] on icon "close" at bounding box center [800, 36] width 11 height 11
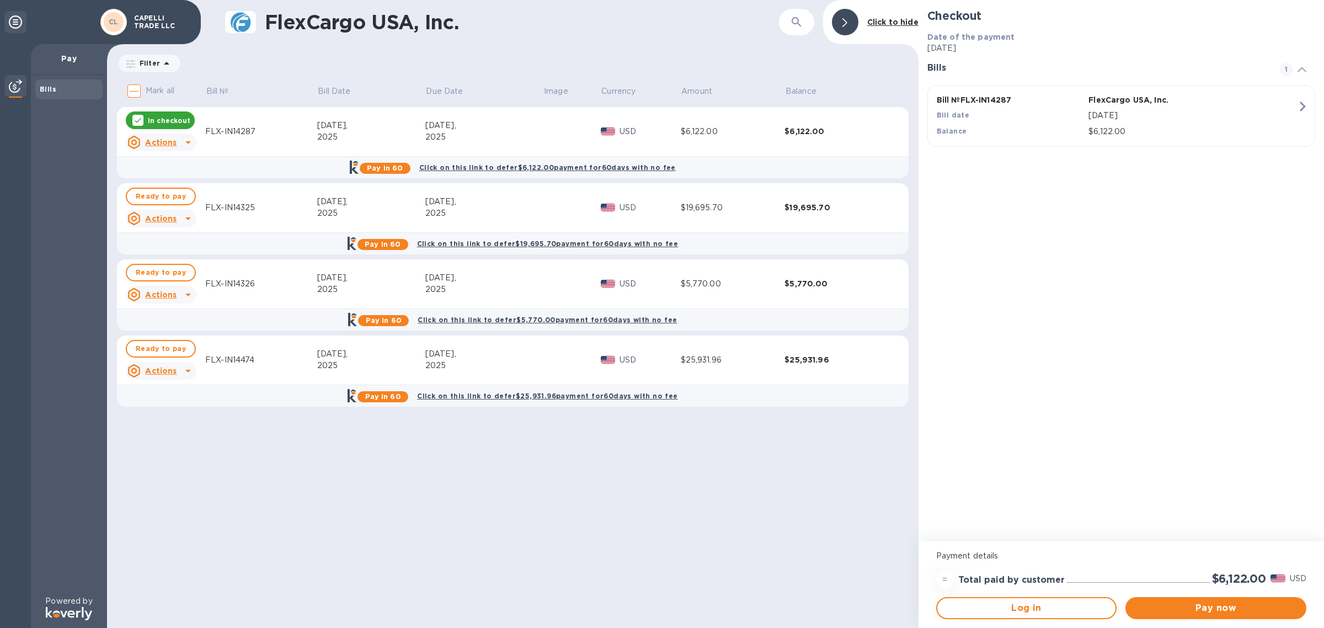
click at [133, 218] on icon at bounding box center [134, 219] width 6 height 6
click at [172, 266] on b "Open bill" at bounding box center [175, 263] width 37 height 9
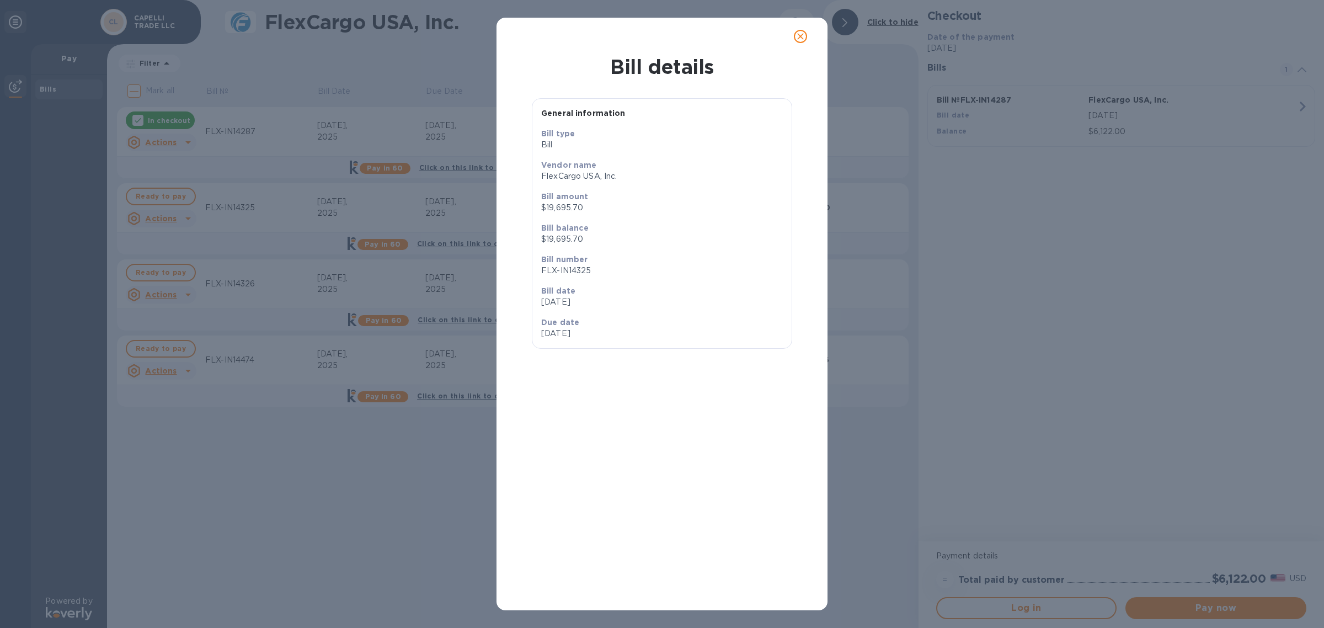
click at [846, 28] on div "Bill details General information Bill type Bill Vendor name FlexCargo USA, Inc.…" at bounding box center [662, 314] width 1324 height 628
click at [805, 34] on icon "close" at bounding box center [800, 36] width 11 height 11
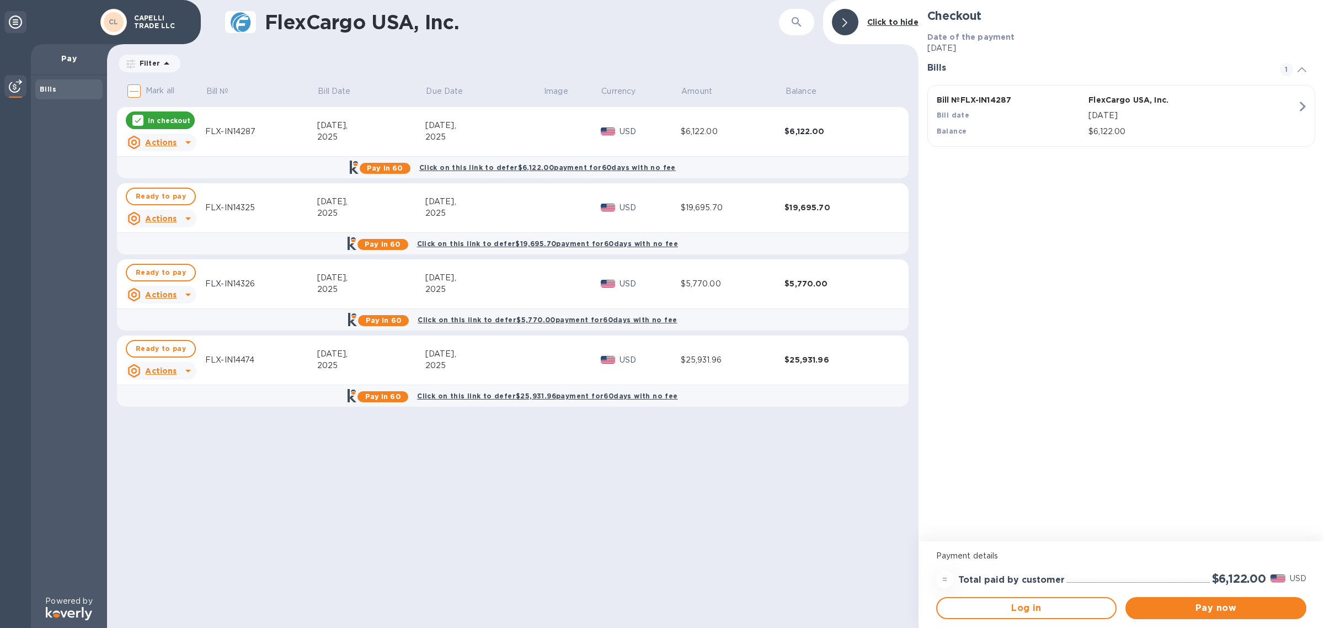
click at [483, 240] on b "Click on this link to defer $19,695.70 payment for 60 days with no fee" at bounding box center [547, 243] width 261 height 8
click at [138, 116] on icon at bounding box center [137, 120] width 9 height 9
click at [605, 240] on b "Click on this link to defer $19,695.70 payment for 60 days with no fee" at bounding box center [547, 243] width 261 height 8
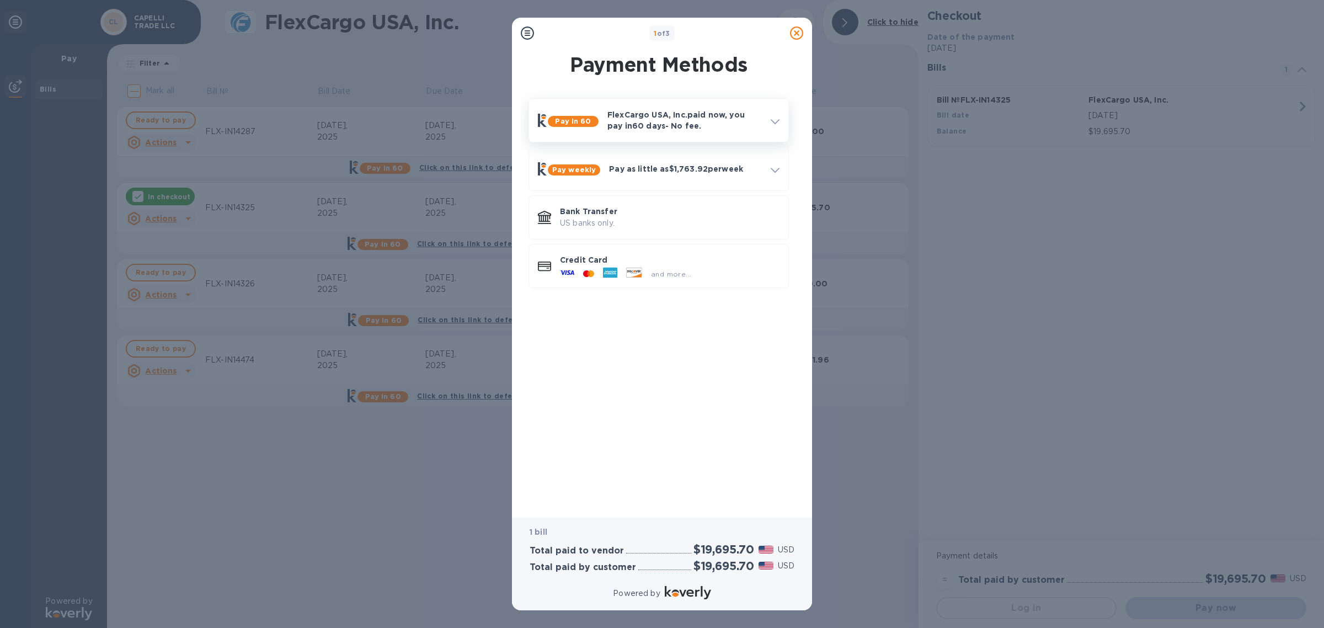
click at [667, 119] on p "FlexCargo USA, Inc. paid now, you pay [DATE] - No fee." at bounding box center [684, 120] width 154 height 22
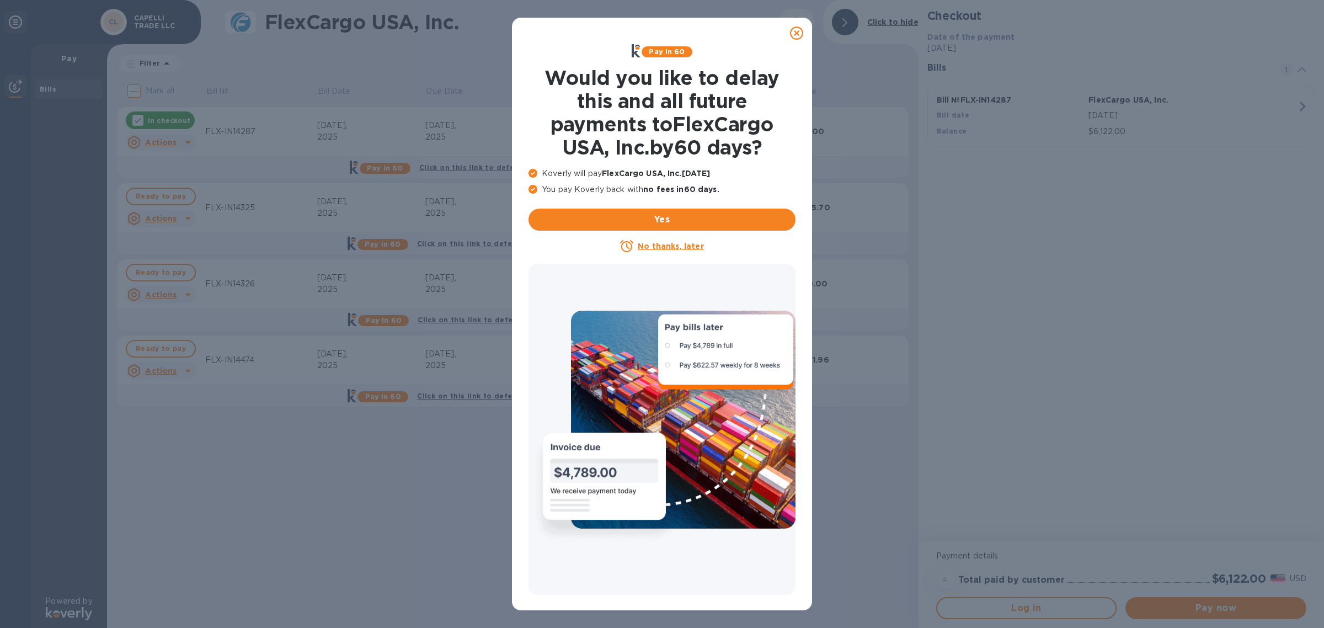
click at [793, 35] on icon at bounding box center [796, 32] width 13 height 13
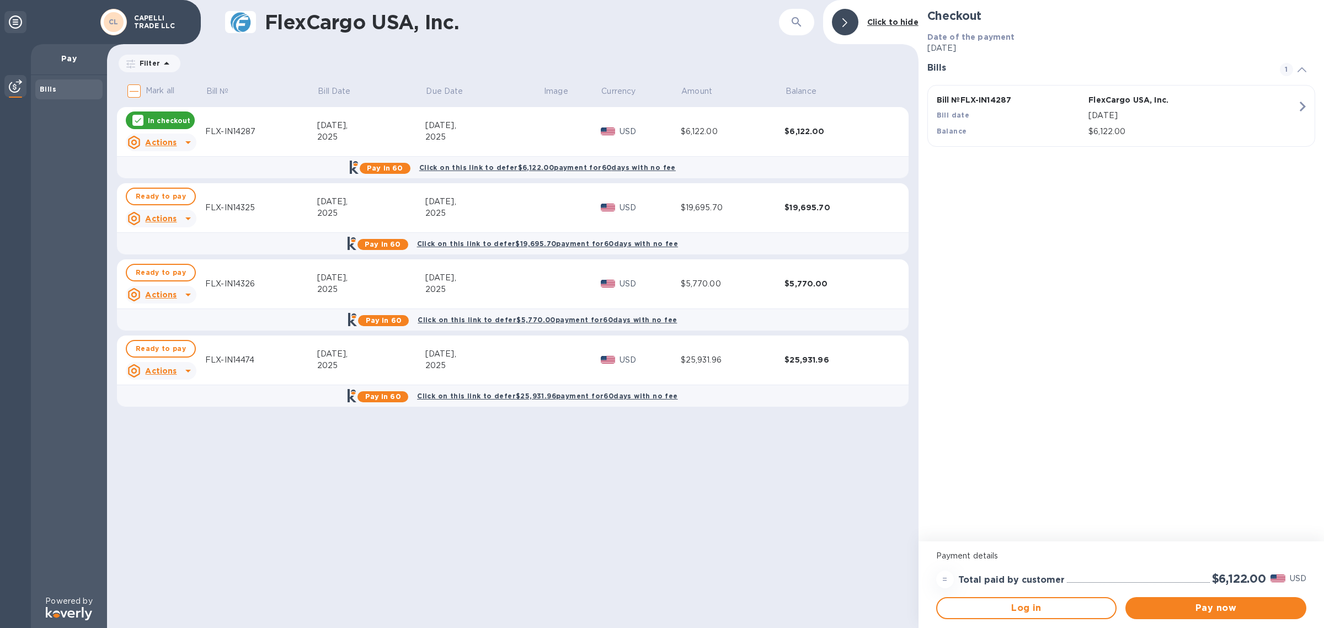
drag, startPoint x: 140, startPoint y: 202, endPoint x: 138, endPoint y: 117, distance: 85.0
click at [138, 117] on tbody "In checkout Actions FLX-IN14287 [DATE] [DATE] USD $6,122.00 $6,122.00 Pay in 60…" at bounding box center [513, 262] width 792 height 310
click at [137, 117] on icon at bounding box center [137, 120] width 9 height 9
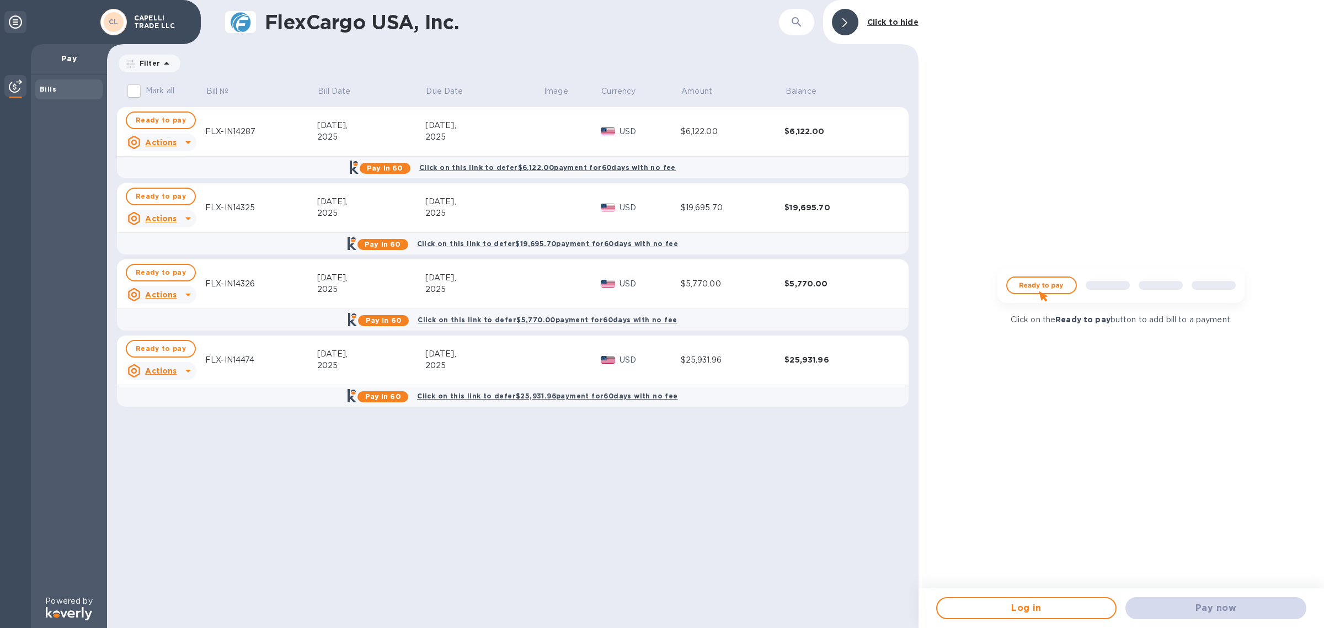
click at [169, 222] on u "Actions" at bounding box center [160, 218] width 31 height 9
drag, startPoint x: 261, startPoint y: 204, endPoint x: 216, endPoint y: 206, distance: 44.7
click at [216, 206] on div at bounding box center [662, 314] width 1324 height 628
click at [164, 218] on u "Actions" at bounding box center [160, 218] width 31 height 9
click at [170, 262] on b "Open bill" at bounding box center [175, 263] width 37 height 9
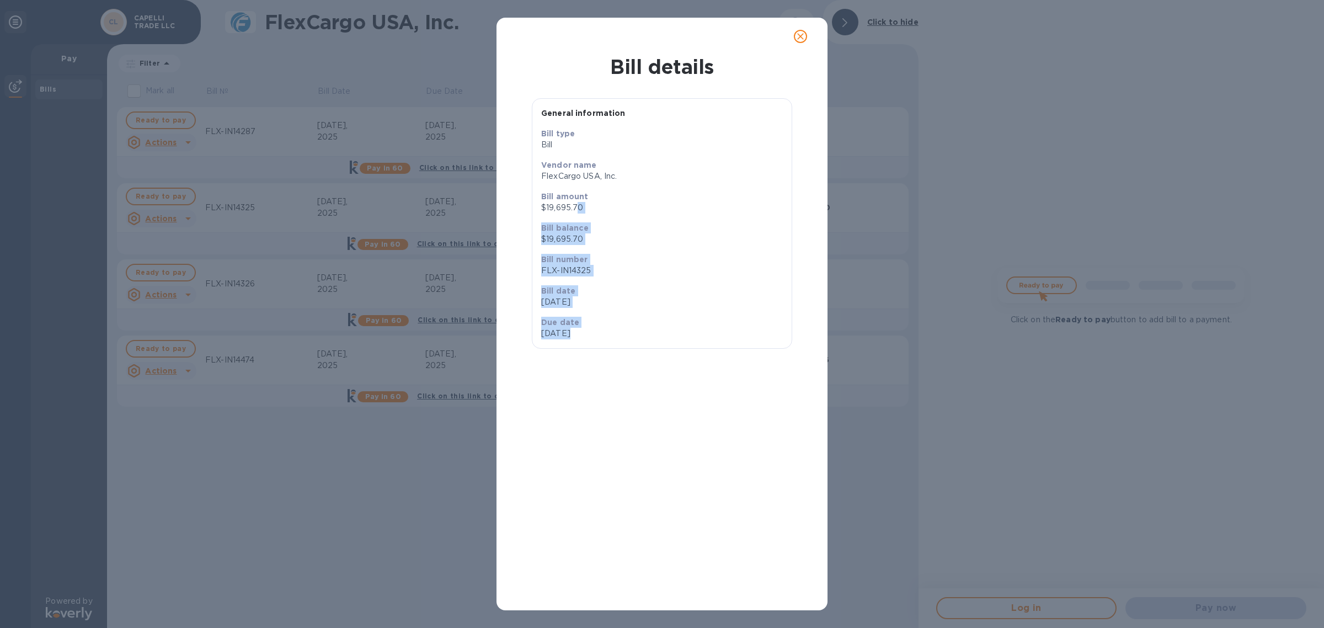
drag, startPoint x: 576, startPoint y: 207, endPoint x: 571, endPoint y: 368, distance: 161.2
click at [571, 368] on div "General information Bill type Bill Vendor name FlexCargo USA, Inc. Bill amount …" at bounding box center [661, 336] width 313 height 516
click at [594, 436] on div "General information Bill type Bill Vendor name FlexCargo USA, Inc. Bill amount …" at bounding box center [661, 336] width 313 height 516
drag, startPoint x: 594, startPoint y: 268, endPoint x: 539, endPoint y: 268, distance: 54.1
click at [539, 268] on div "Bill number FLX-IN14325" at bounding box center [662, 264] width 250 height 31
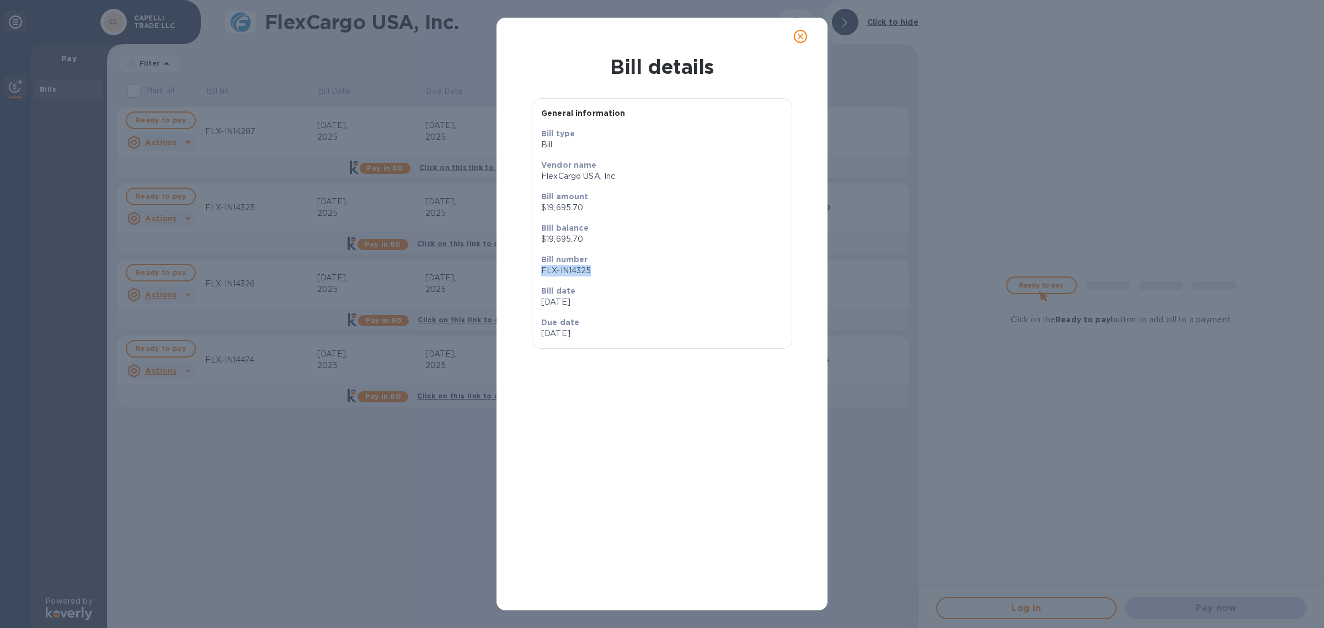
copy p "FLX-IN14325"
drag, startPoint x: 619, startPoint y: 173, endPoint x: 542, endPoint y: 175, distance: 77.3
click at [542, 175] on p "FlexCargo USA, Inc." at bounding box center [662, 176] width 242 height 12
copy p "FlexCargo USA, Inc."
